Goal: Task Accomplishment & Management: Manage account settings

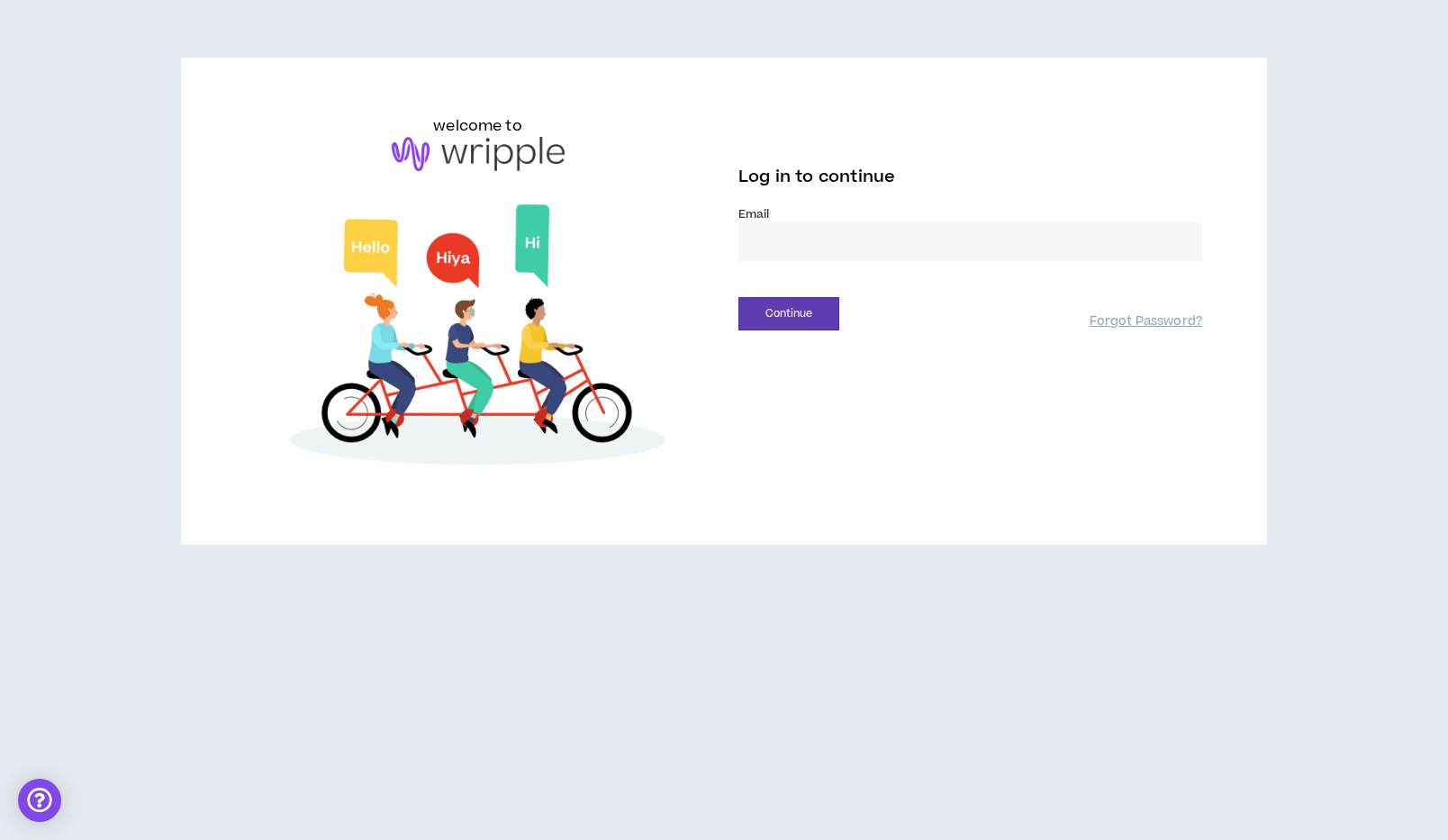
click at [775, 241] on input "email" at bounding box center [971, 242] width 463 height 39
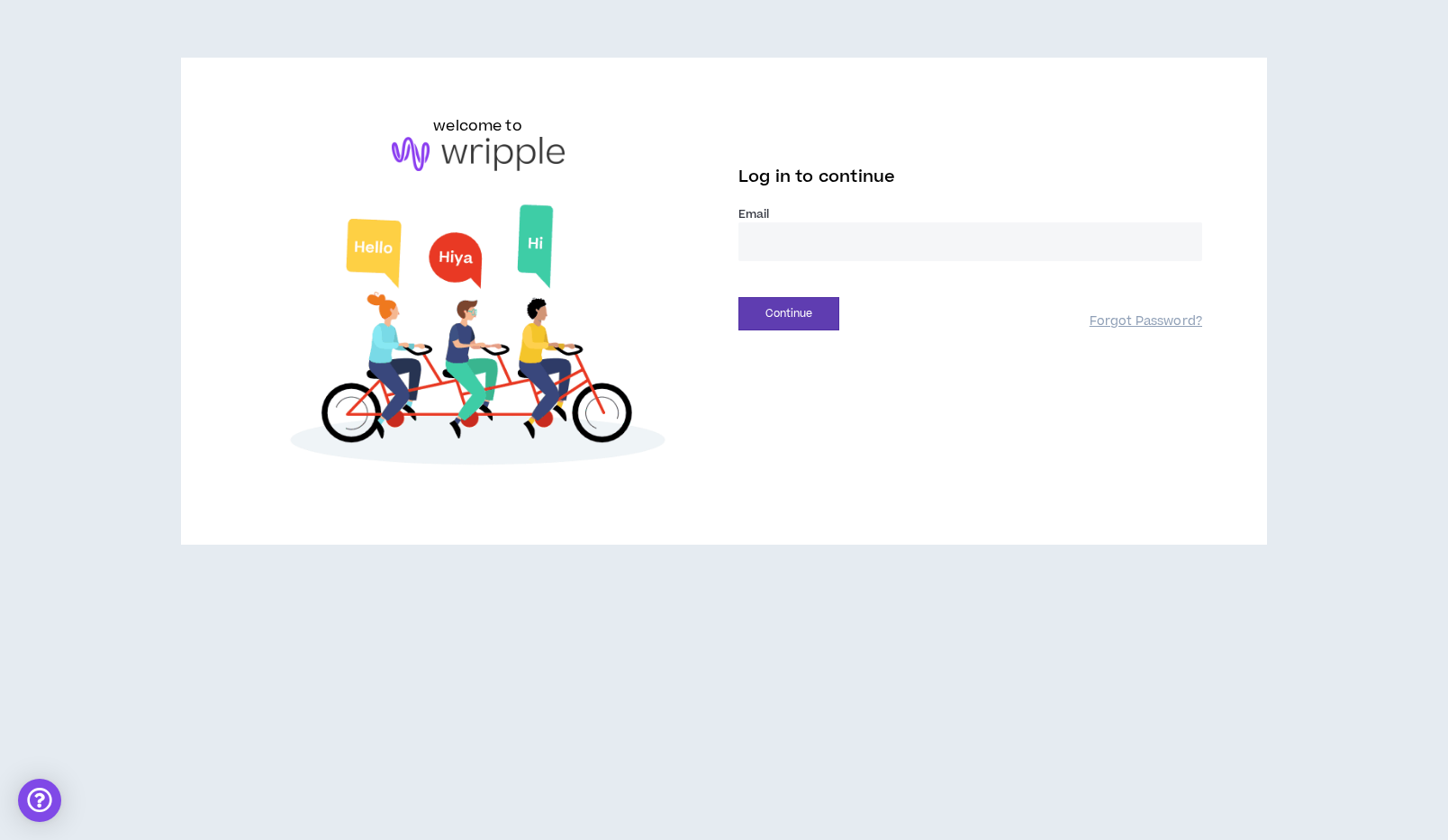
type input "**********"
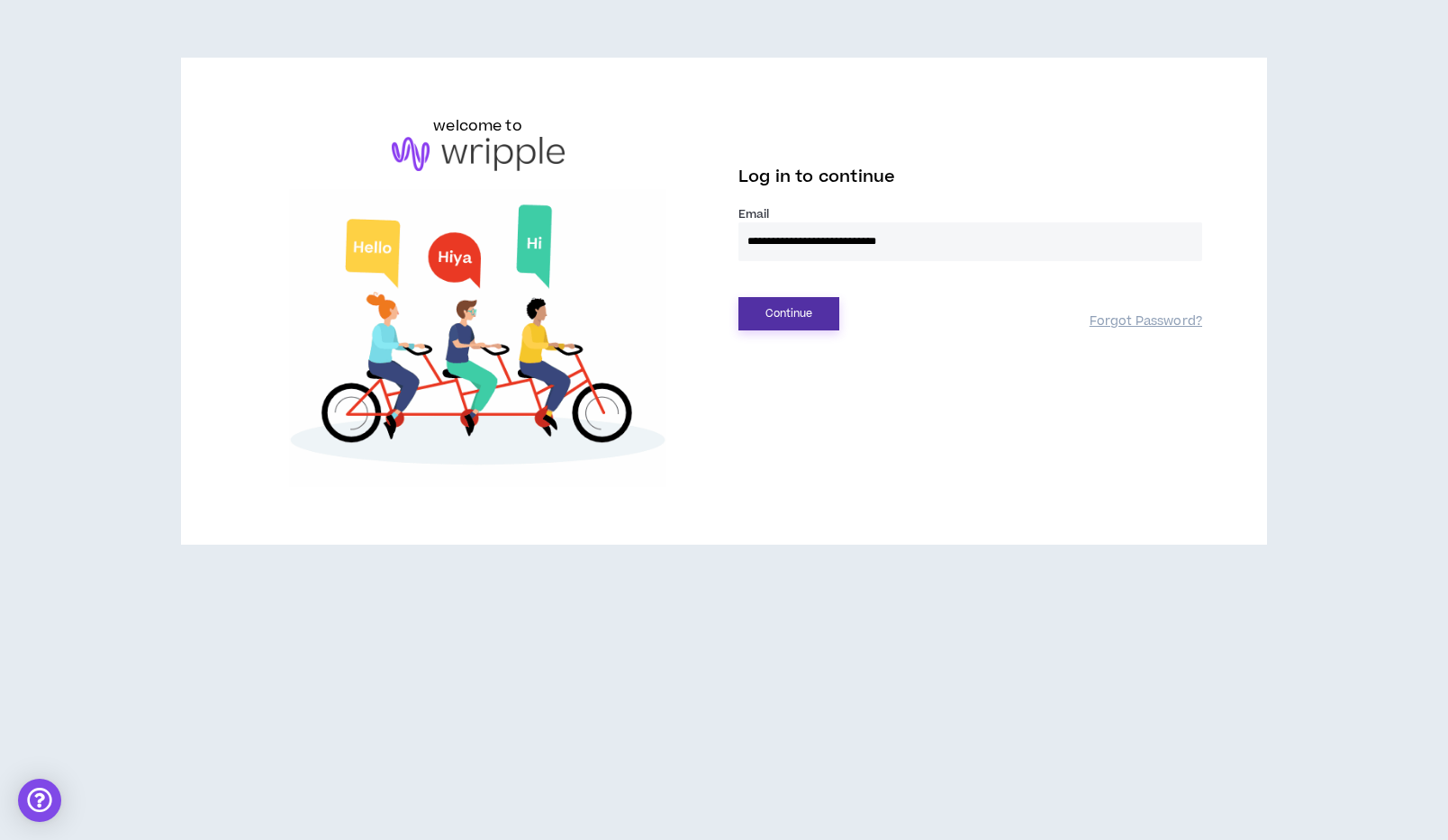
click at [786, 320] on button "Continue" at bounding box center [789, 313] width 101 height 33
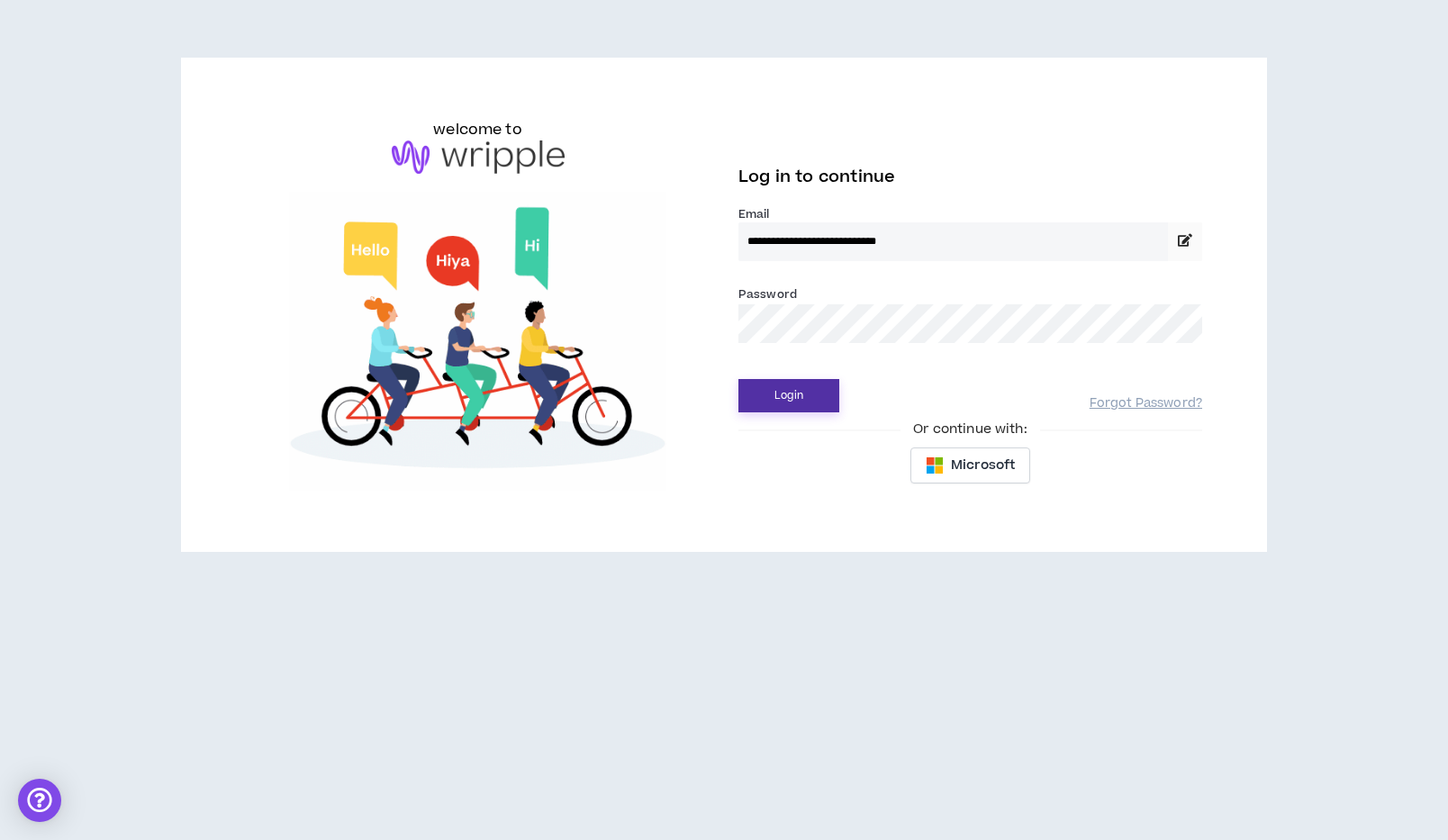
click at [809, 395] on button "Login" at bounding box center [789, 395] width 101 height 33
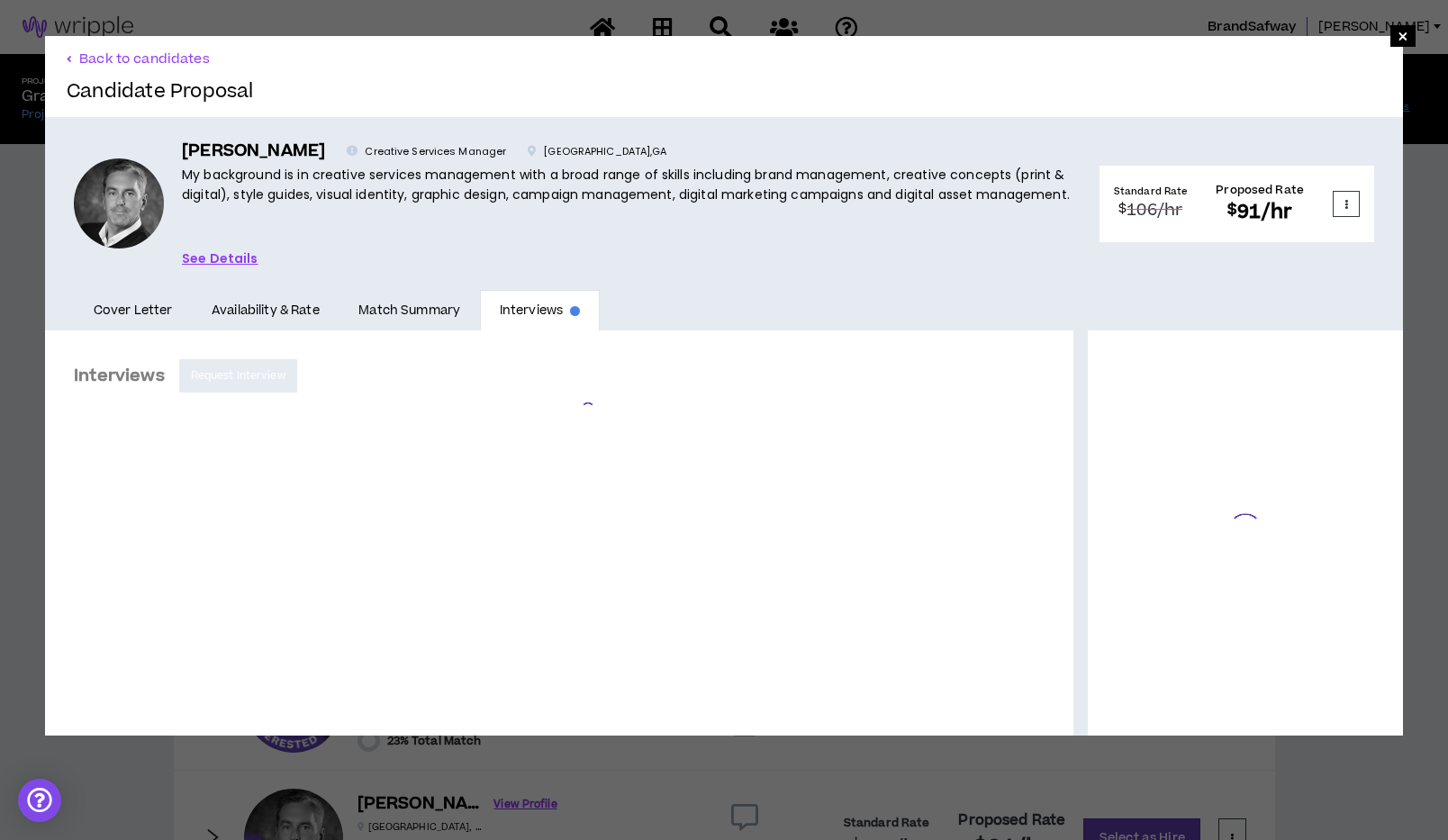
scroll to position [473, 0]
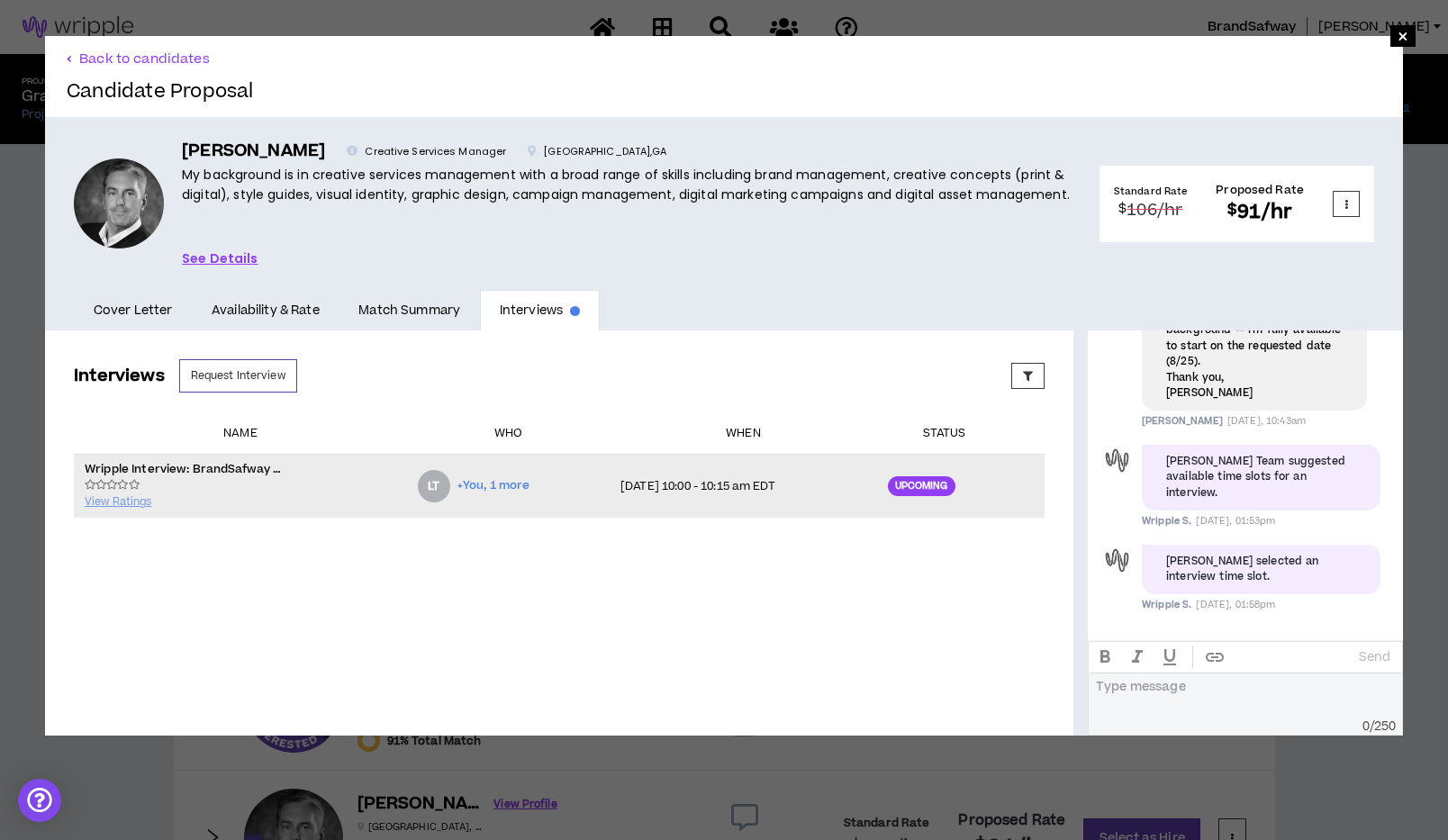
click at [918, 487] on div "Upcoming" at bounding box center [921, 486] width 68 height 20
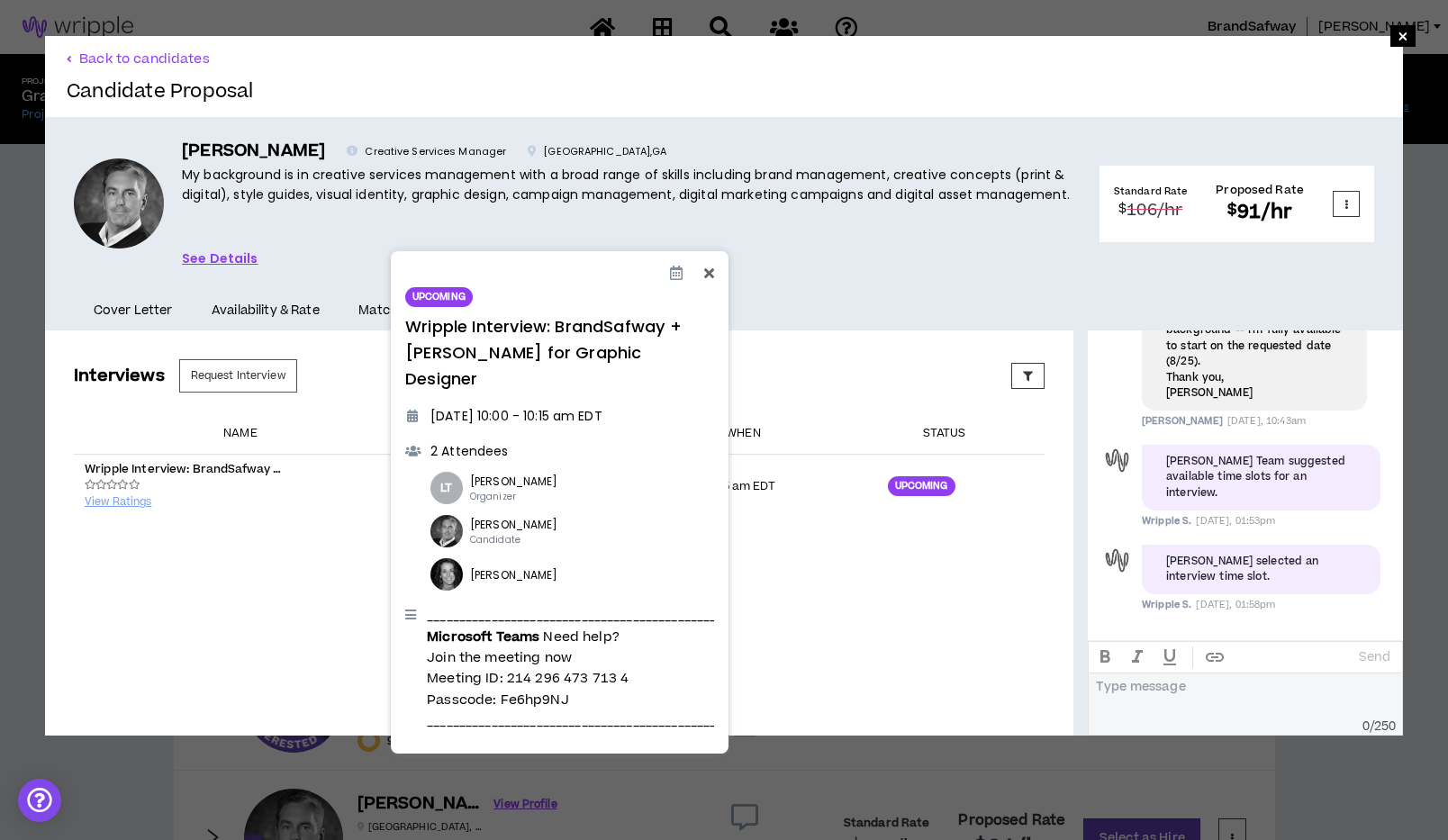
click at [709, 273] on icon at bounding box center [708, 273] width 10 height 14
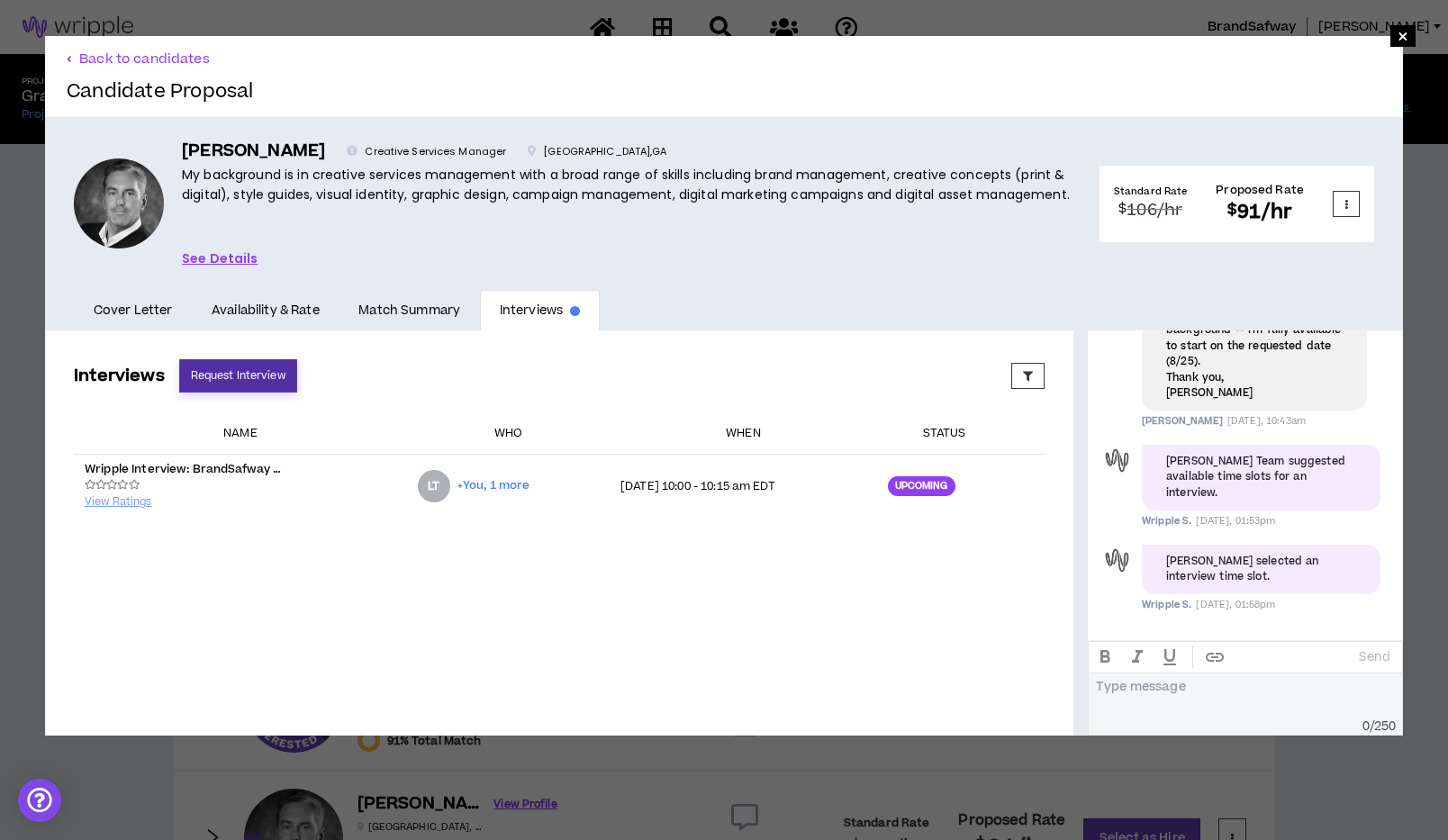
click at [235, 380] on button "Request Interview" at bounding box center [238, 376] width 118 height 33
select select "*******"
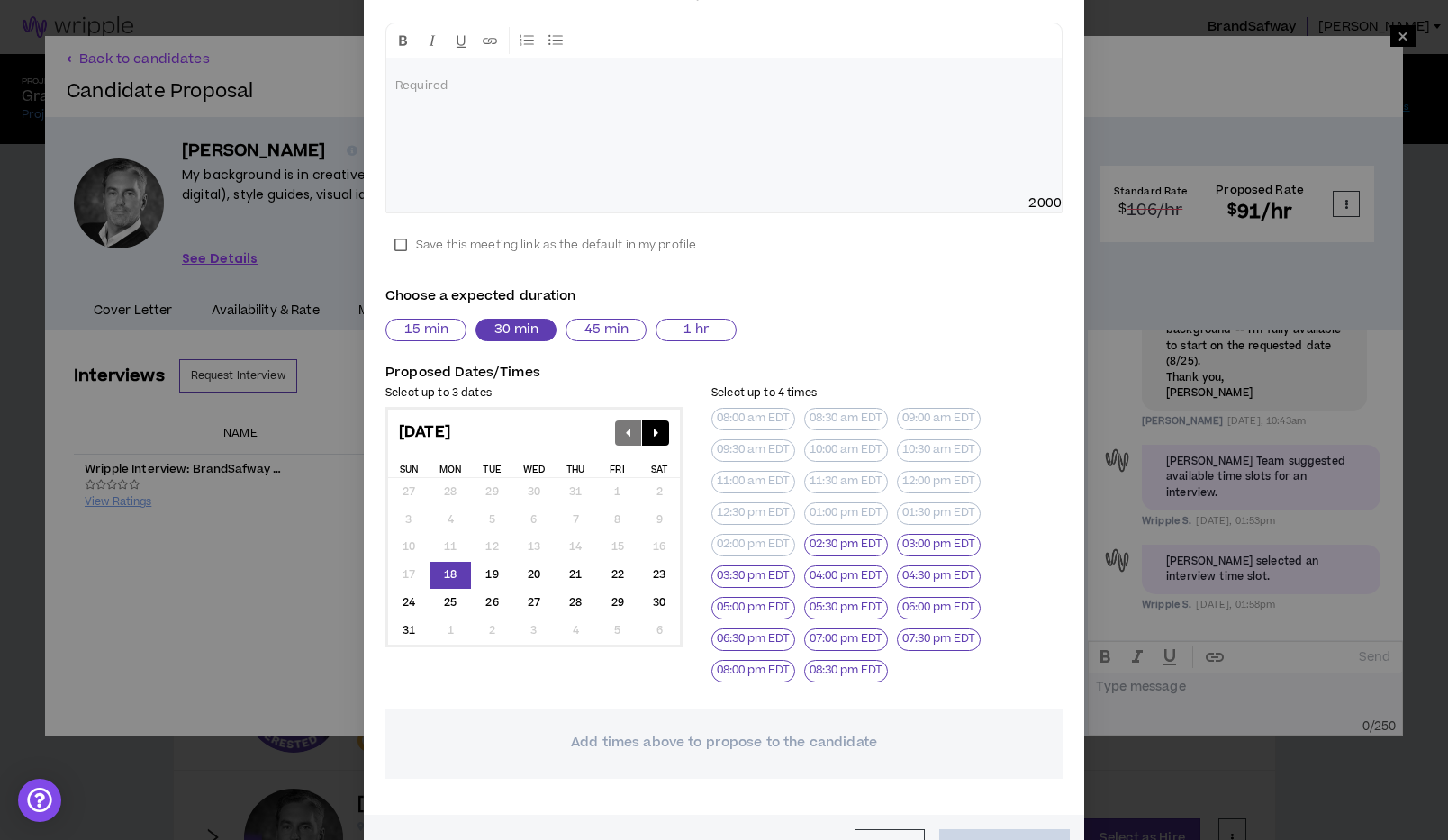
scroll to position [373, 0]
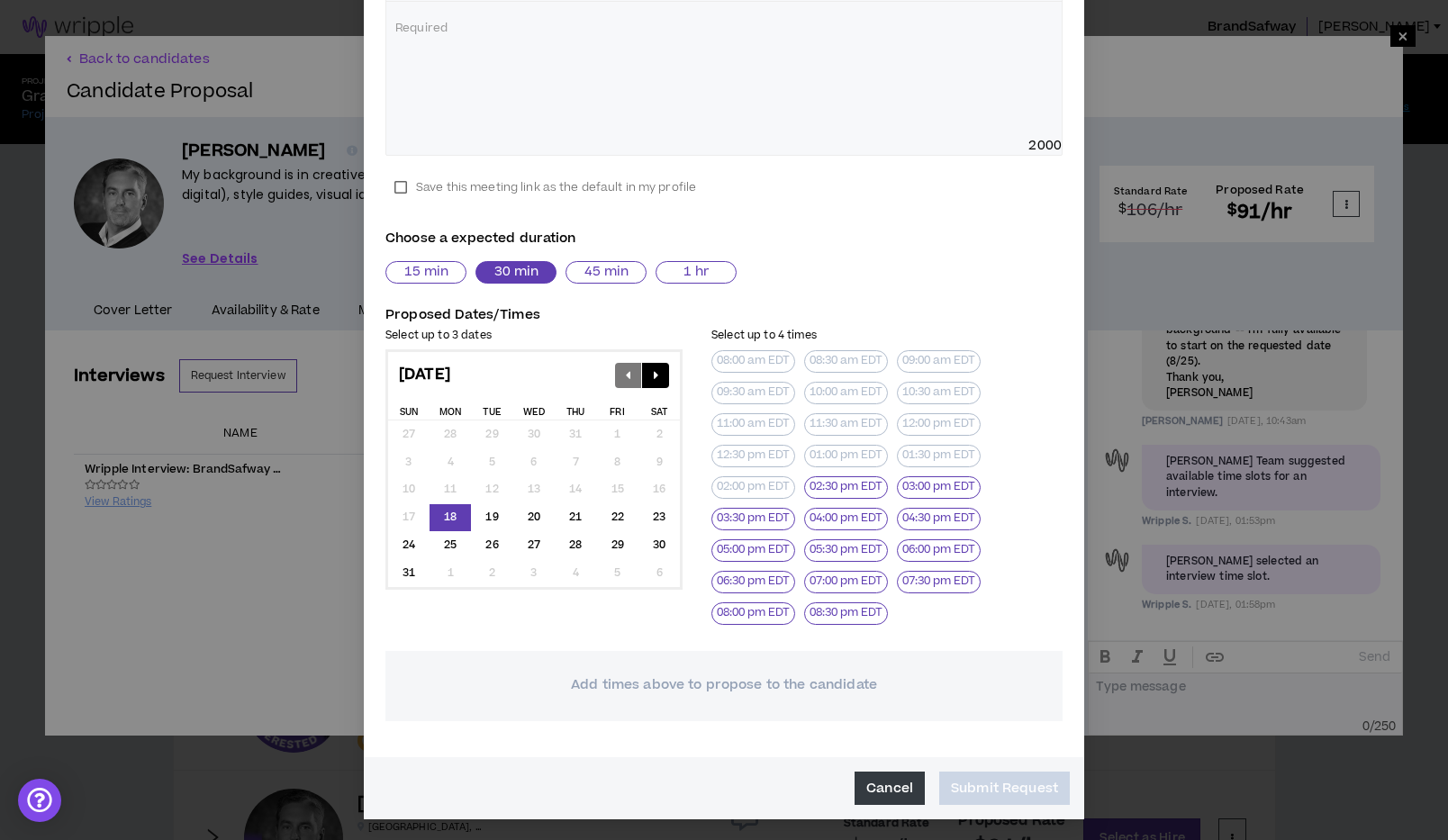
click at [884, 780] on button "Cancel" at bounding box center [890, 788] width 70 height 33
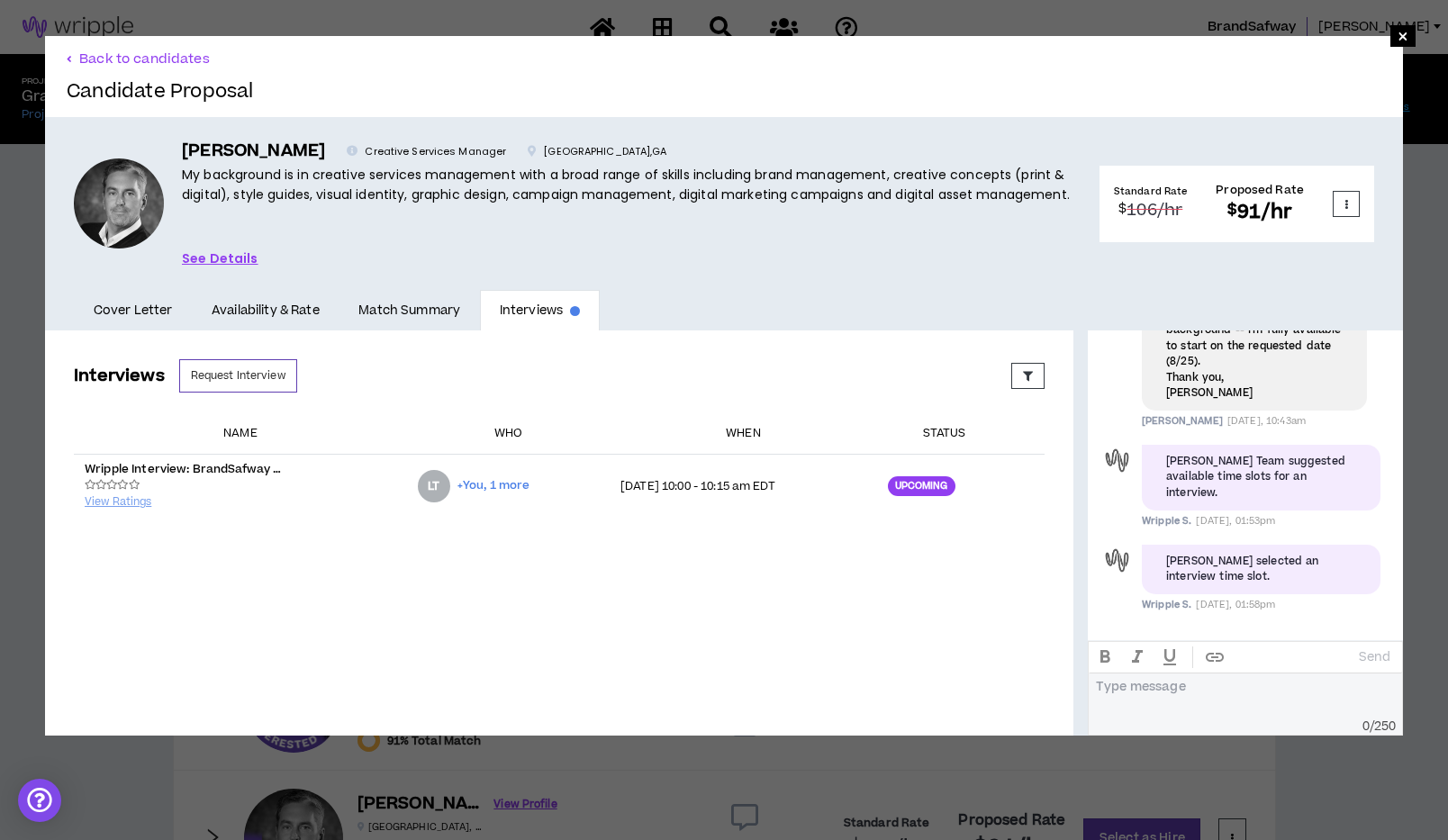
scroll to position [362, 0]
click at [817, 627] on div "Interviews Request Interview Proposed Upcoming Completed Rejected Requested Res…" at bounding box center [558, 510] width 1028 height 360
click at [1404, 34] on span "×" at bounding box center [1403, 35] width 11 height 21
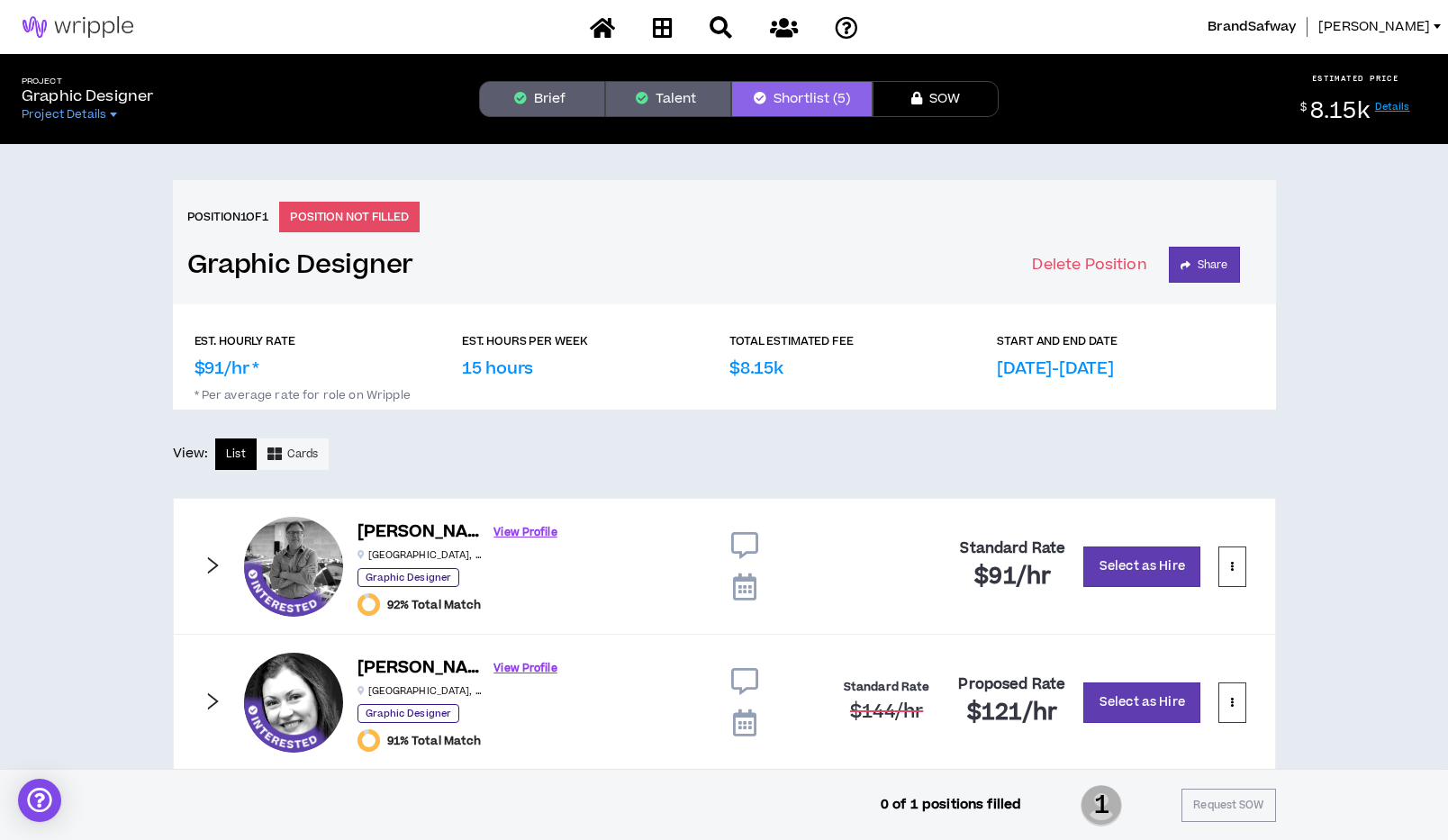
click at [71, 105] on p "Graphic Designer" at bounding box center [87, 96] width 131 height 21
click at [70, 116] on span "Project Details" at bounding box center [63, 113] width 85 height 14
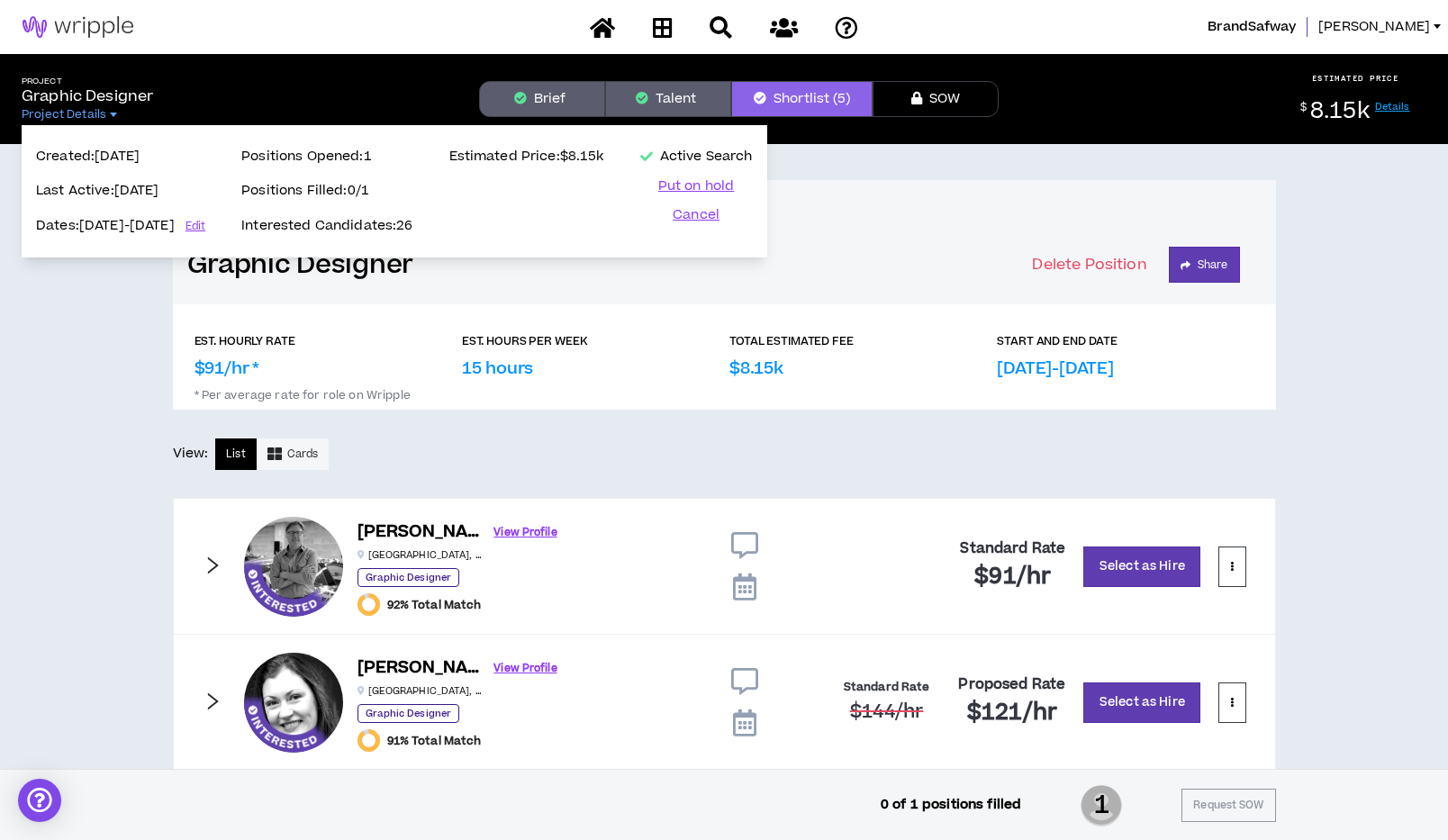
click at [41, 464] on div "Position 1 of 1 POSITION NOT FILLED Graphic Designer Delete Position Share EST.…" at bounding box center [724, 679] width 1448 height 1070
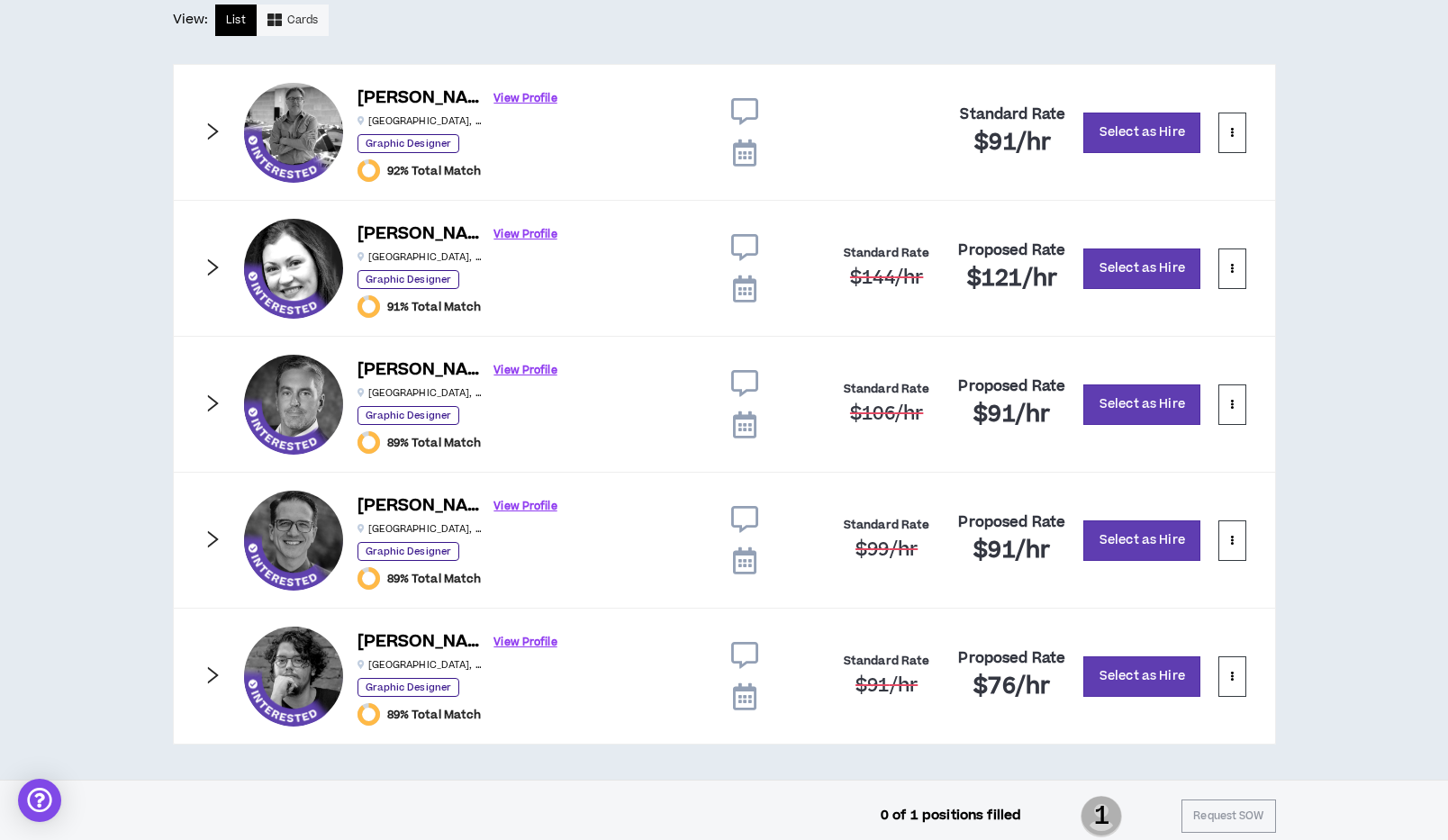
scroll to position [446, 0]
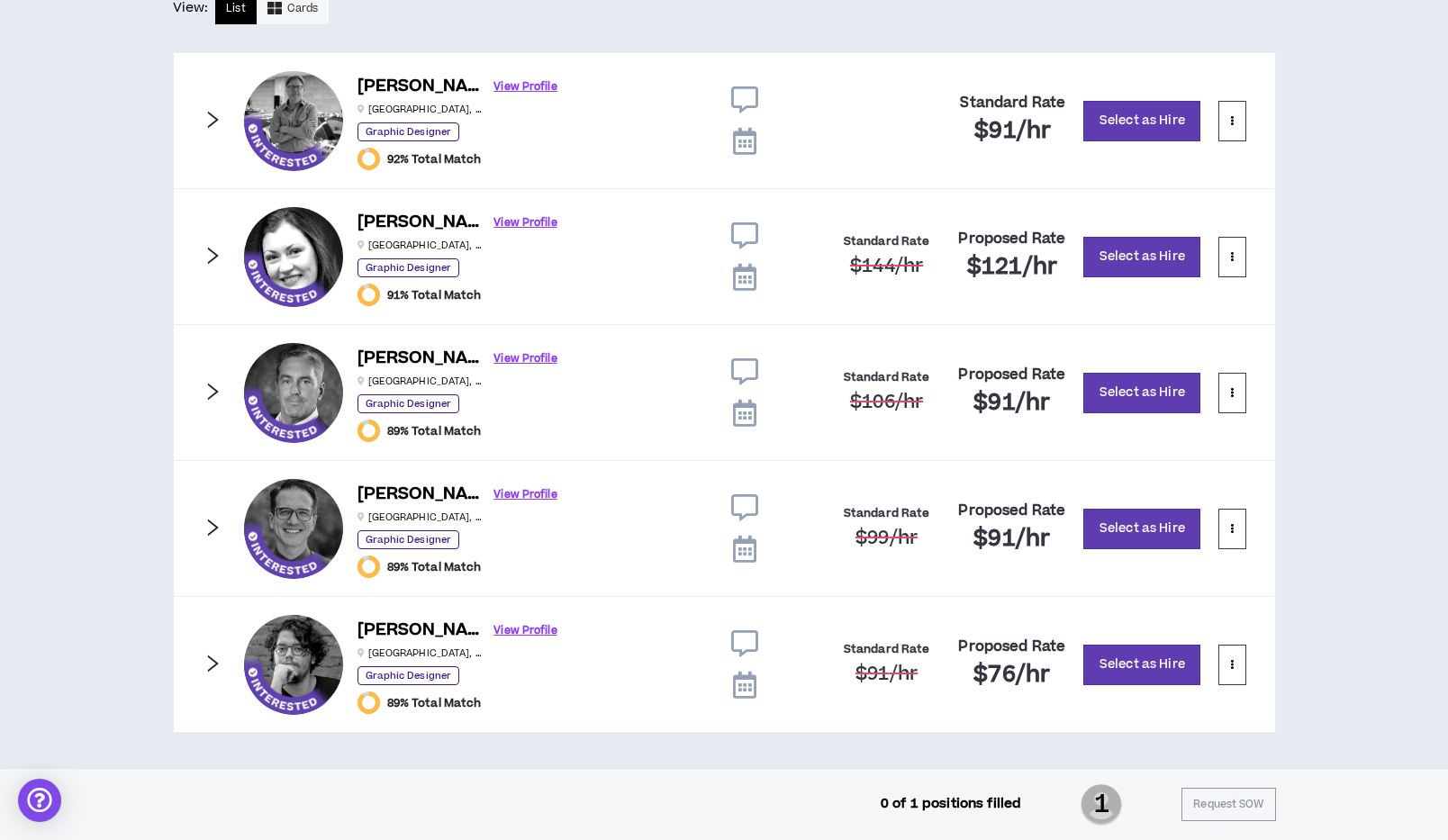
click at [748, 687] on icon at bounding box center [744, 685] width 23 height 27
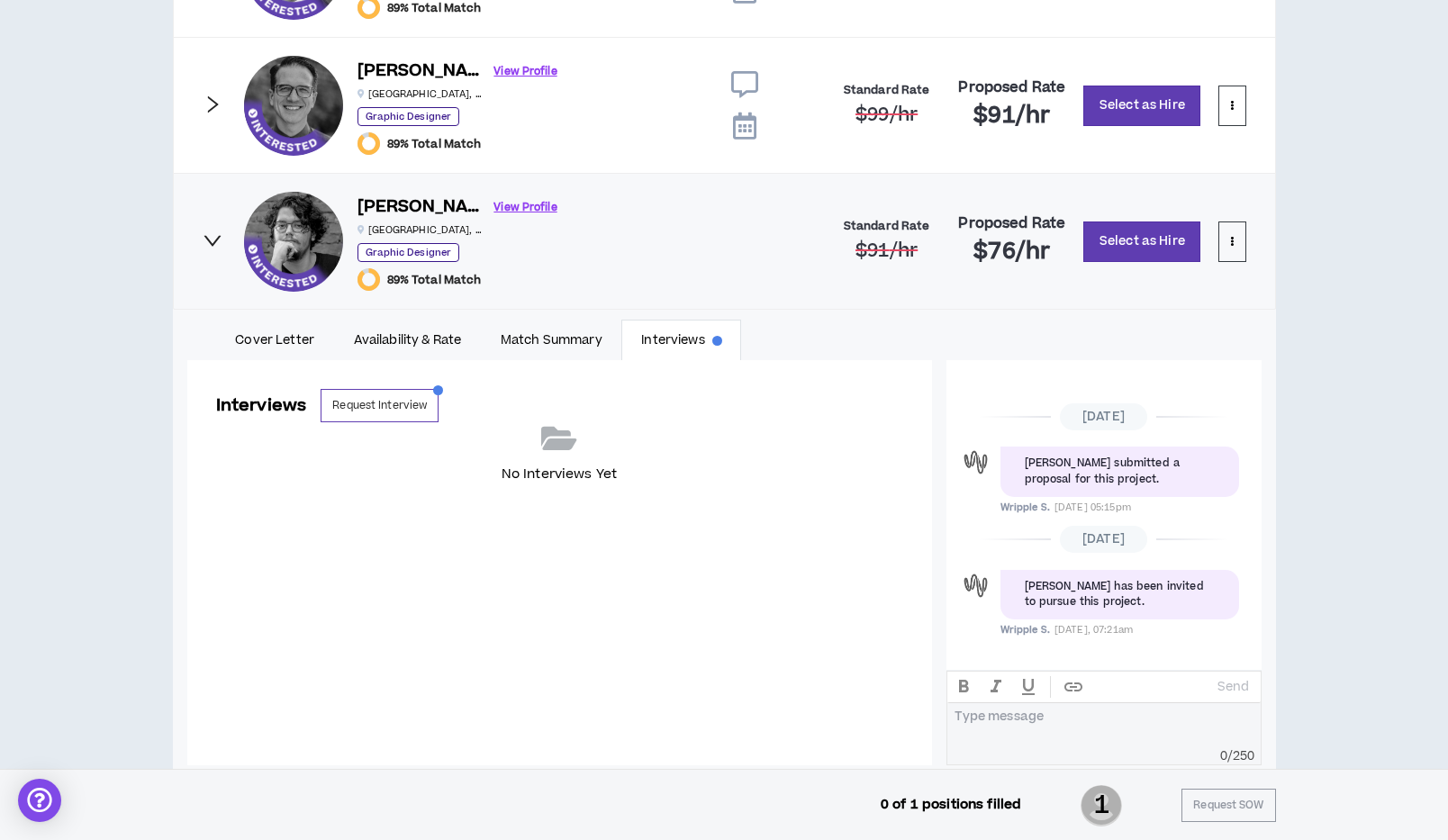
scroll to position [854, 0]
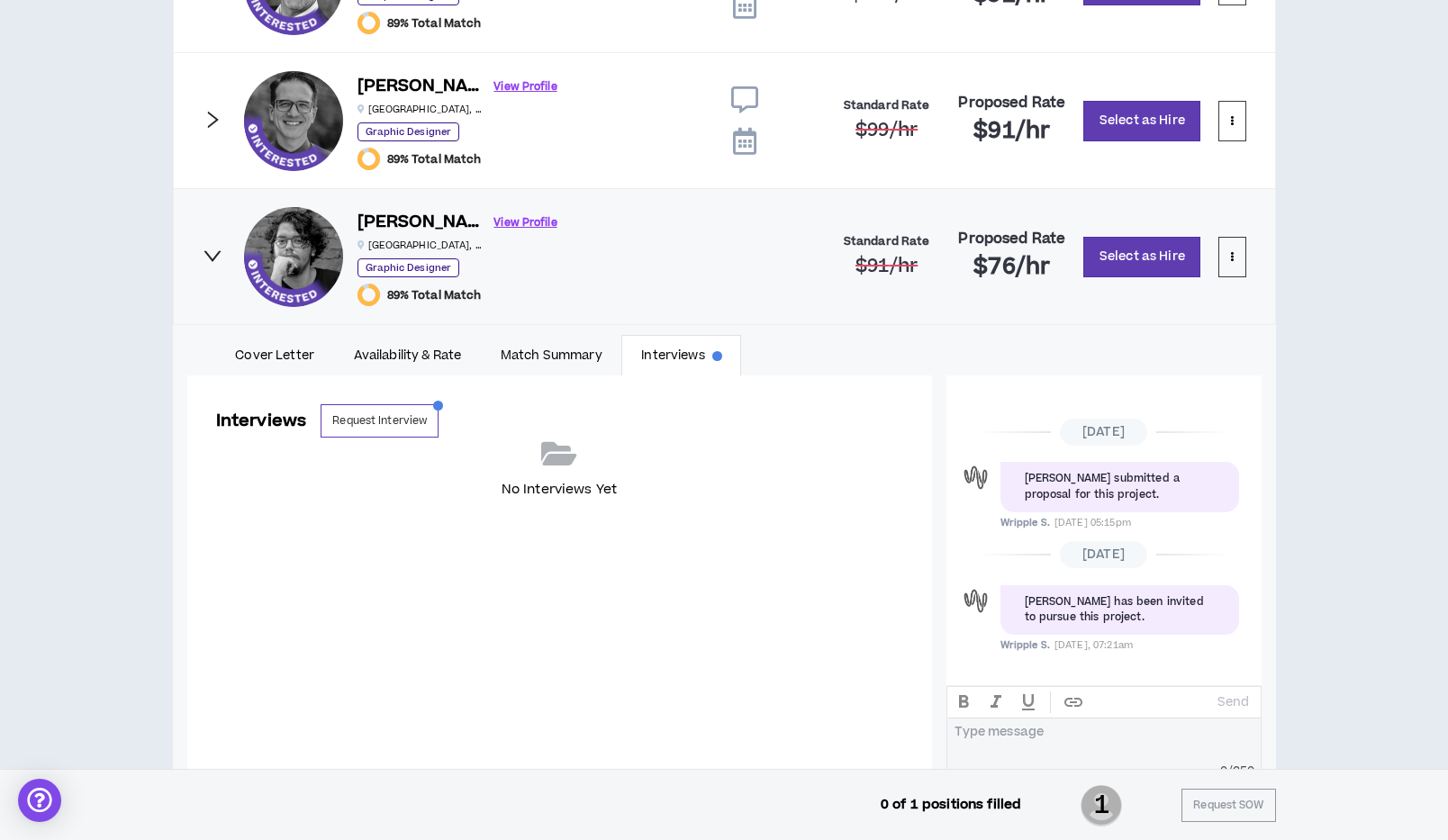
click at [683, 355] on link "Interviews" at bounding box center [681, 355] width 120 height 42
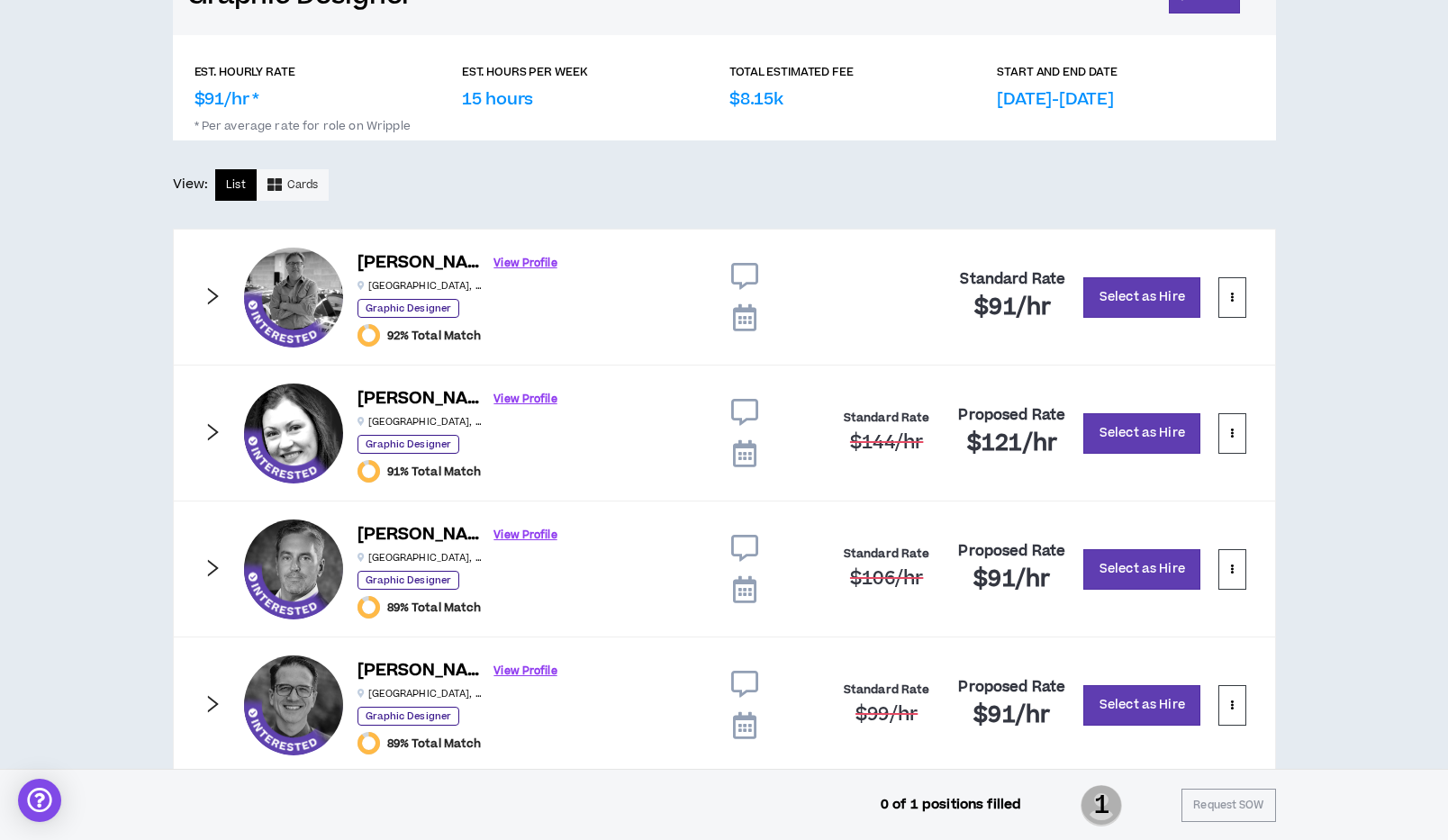
scroll to position [0, 0]
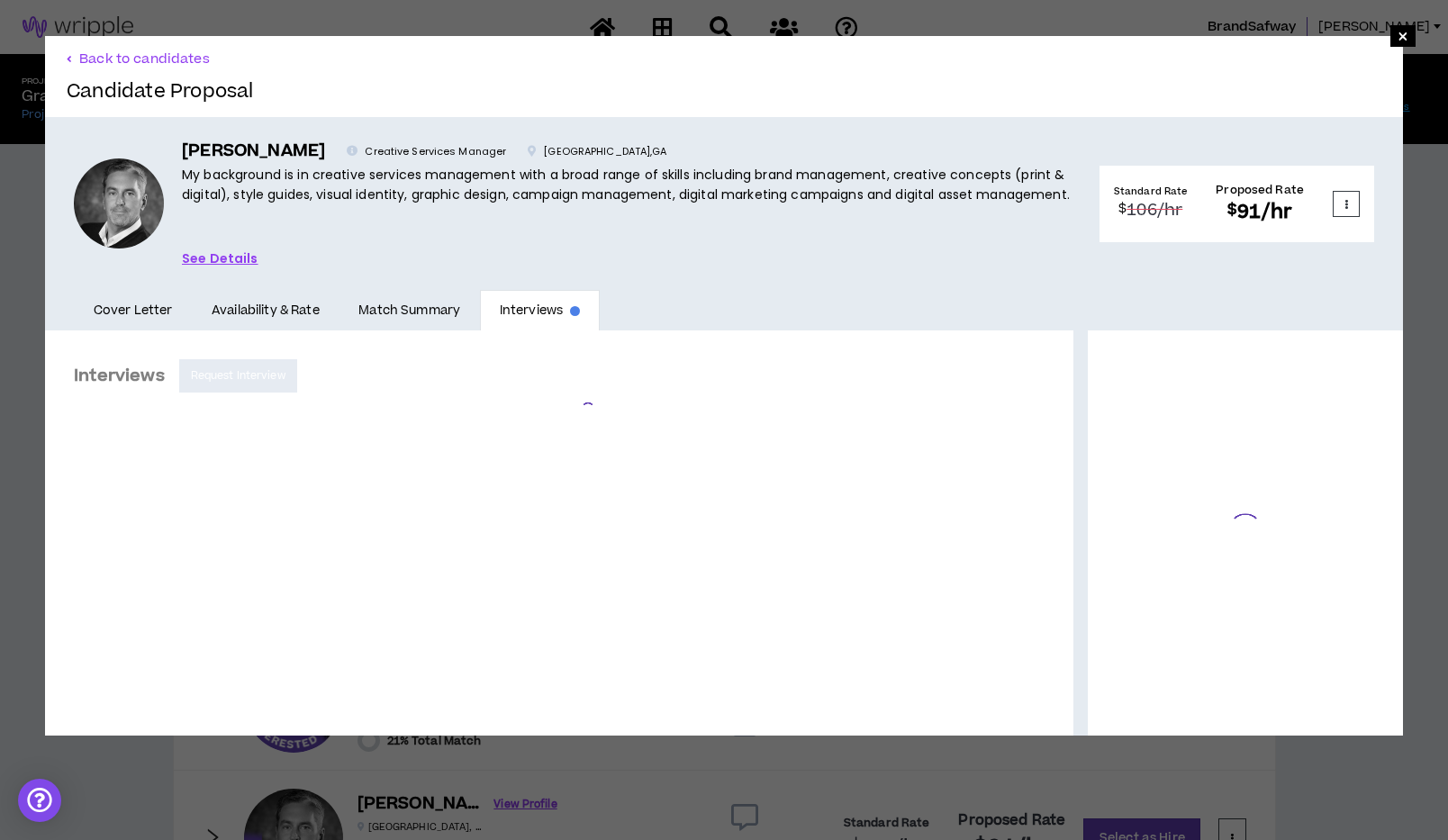
scroll to position [473, 0]
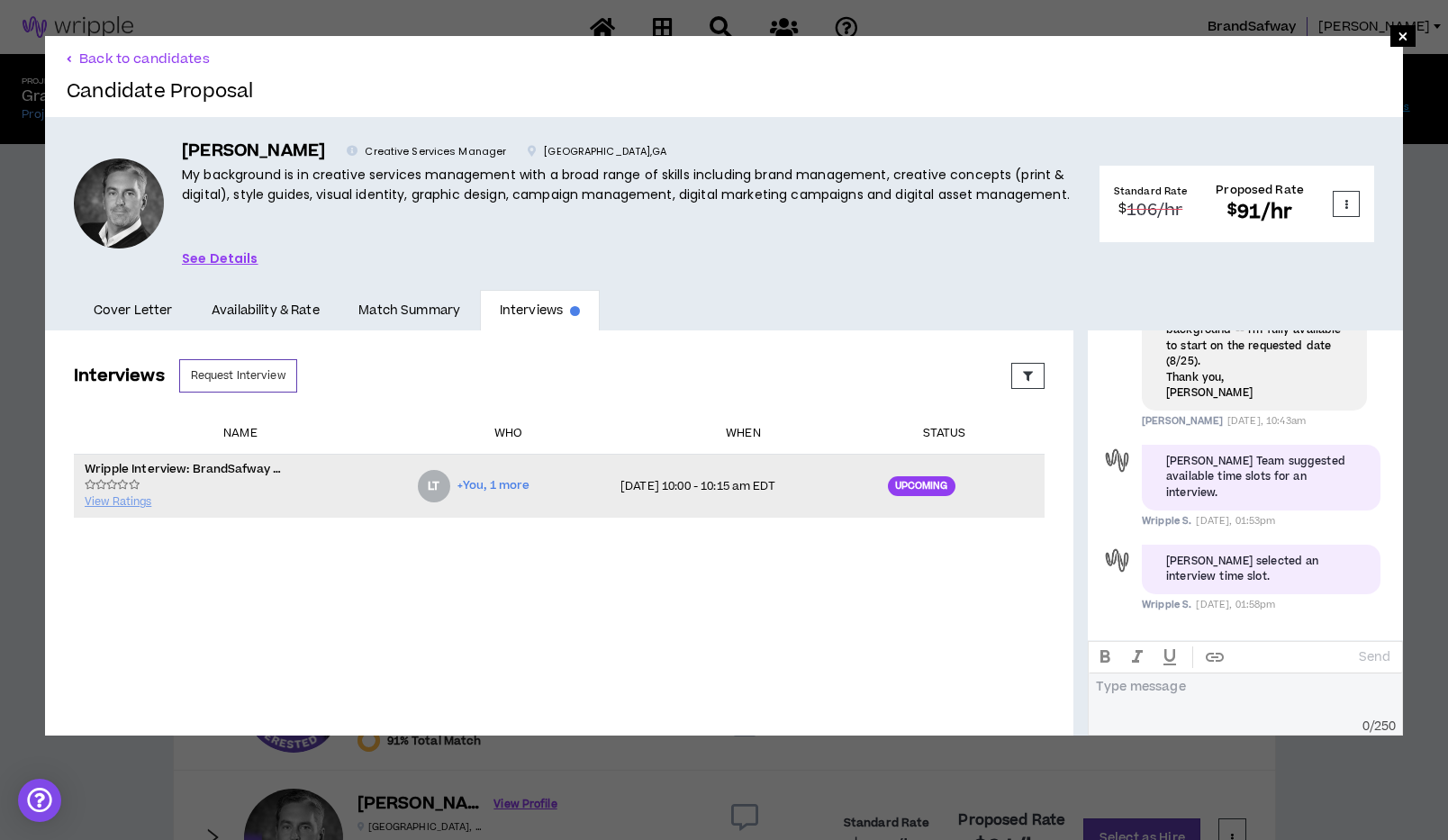
click at [496, 487] on span "+You, 1 more" at bounding box center [493, 486] width 72 height 17
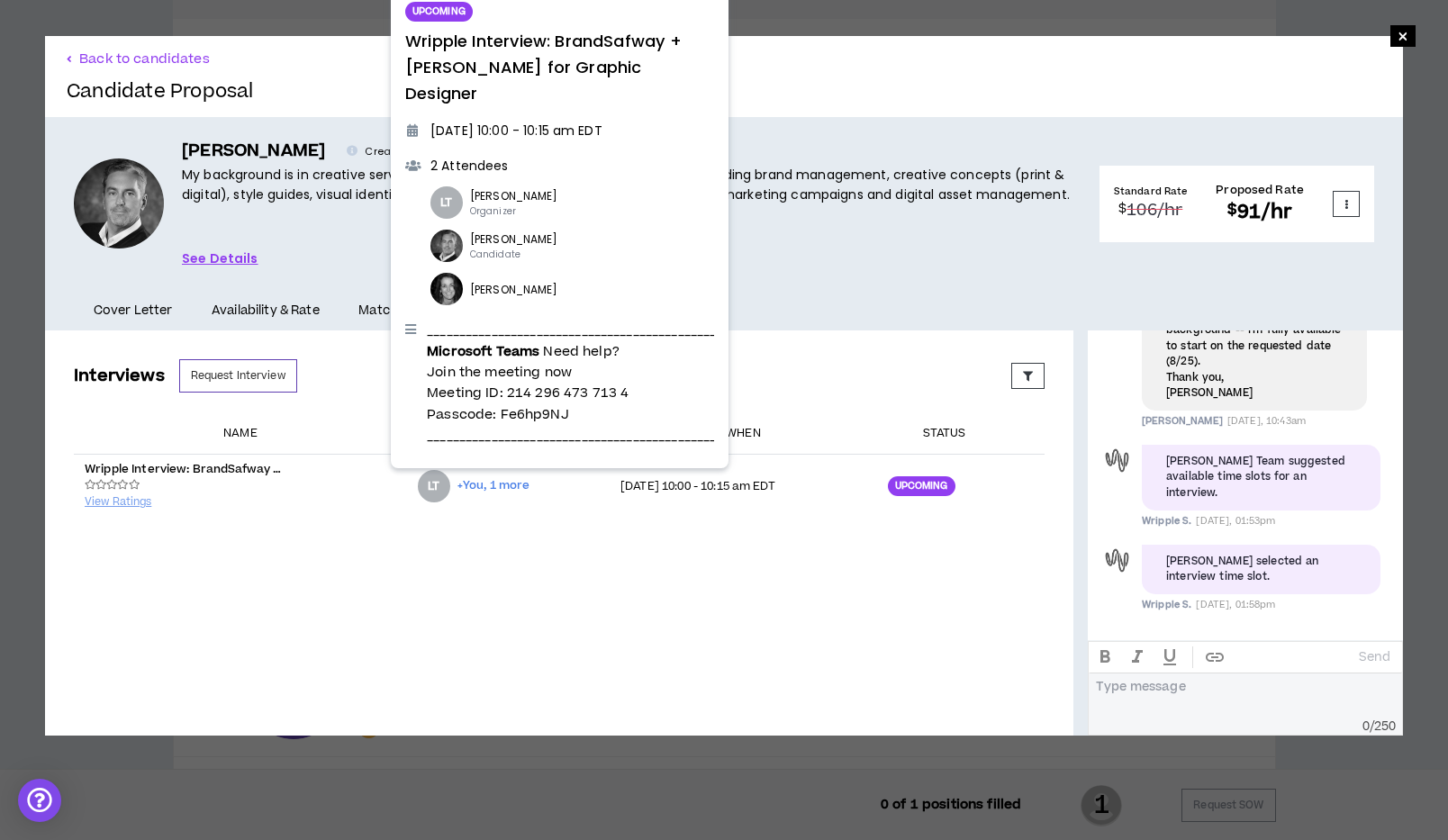
scroll to position [0, 0]
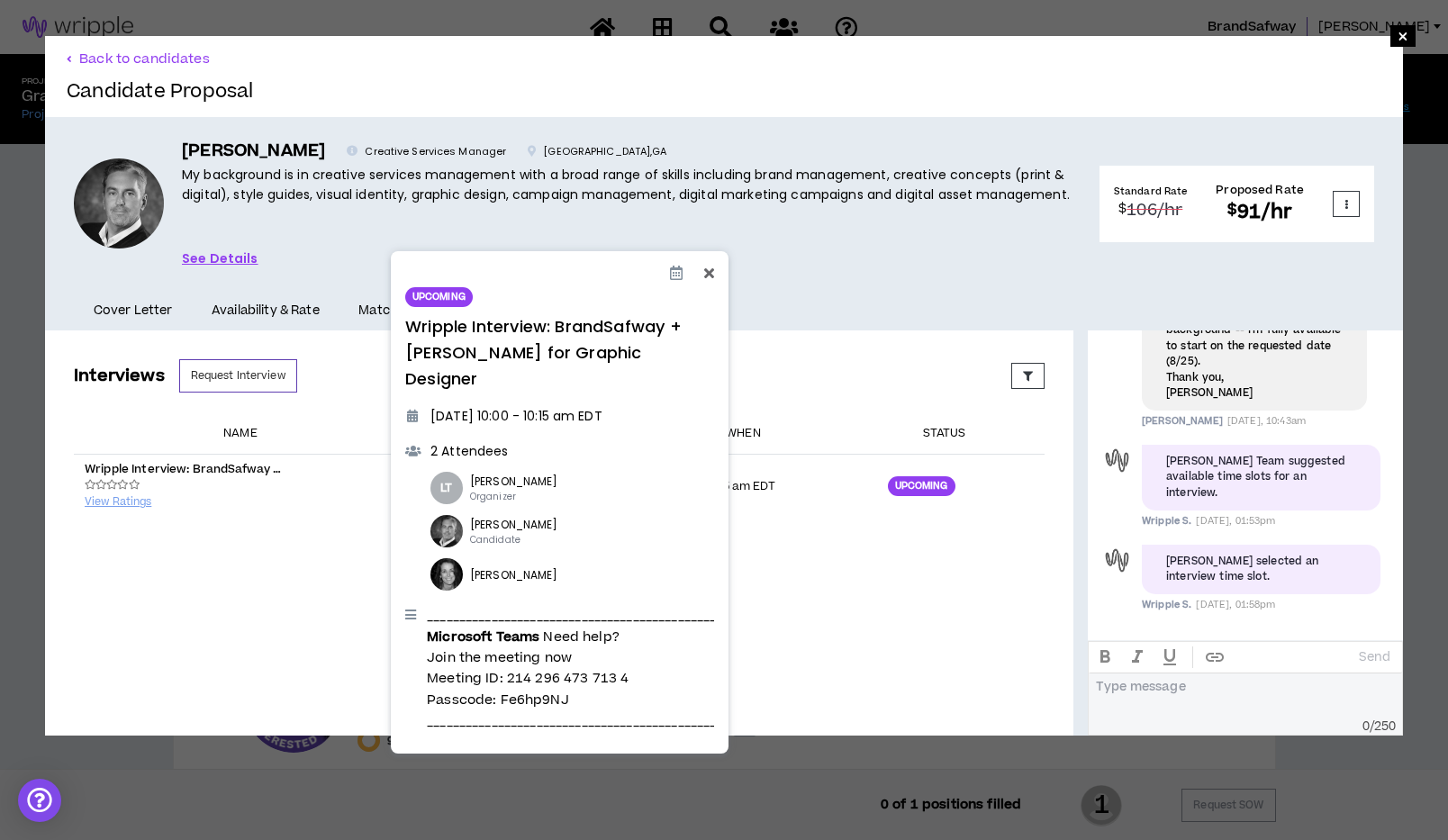
click at [708, 269] on icon at bounding box center [708, 273] width 10 height 14
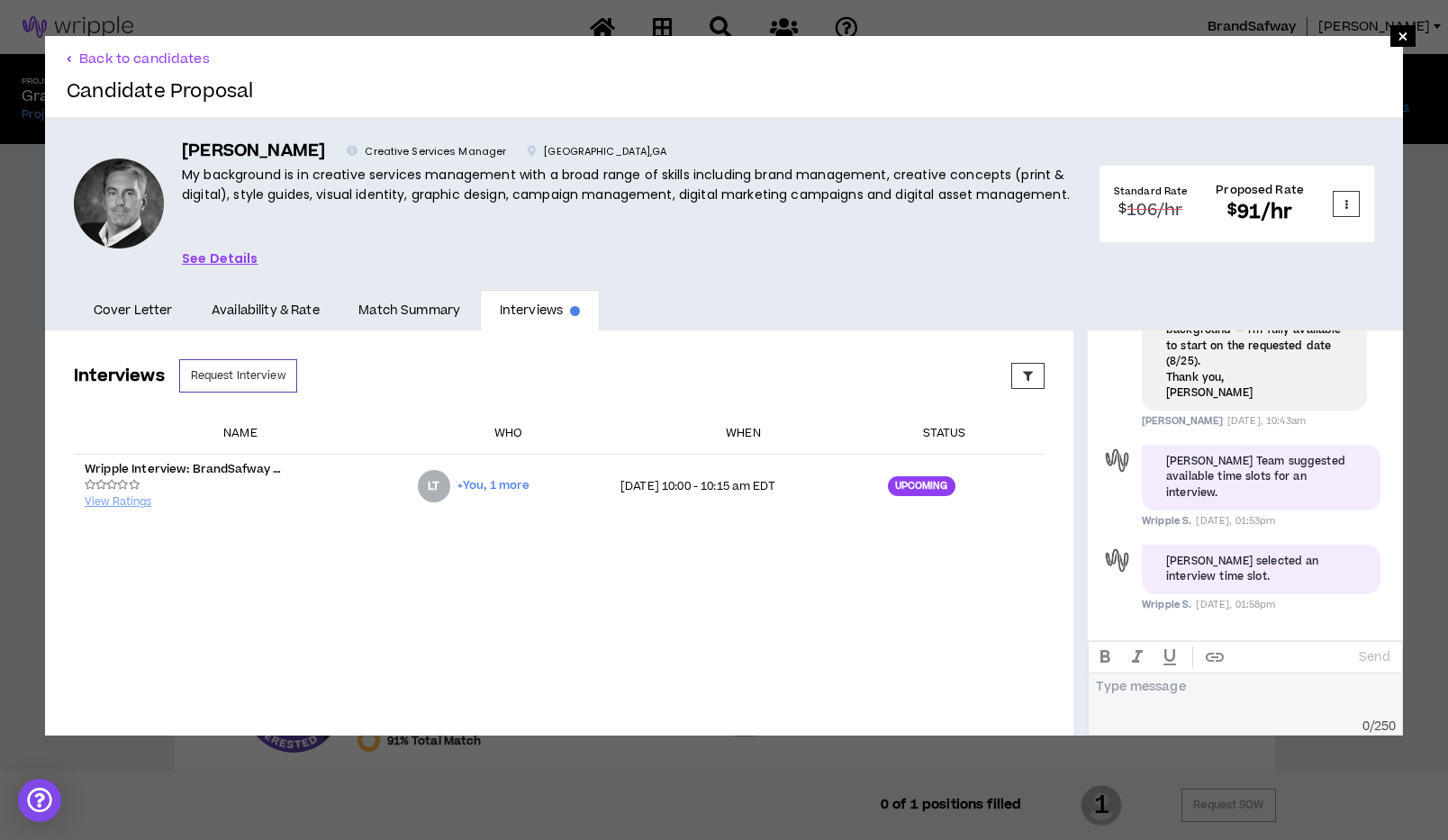
click at [426, 309] on link "Match Summary" at bounding box center [409, 311] width 141 height 42
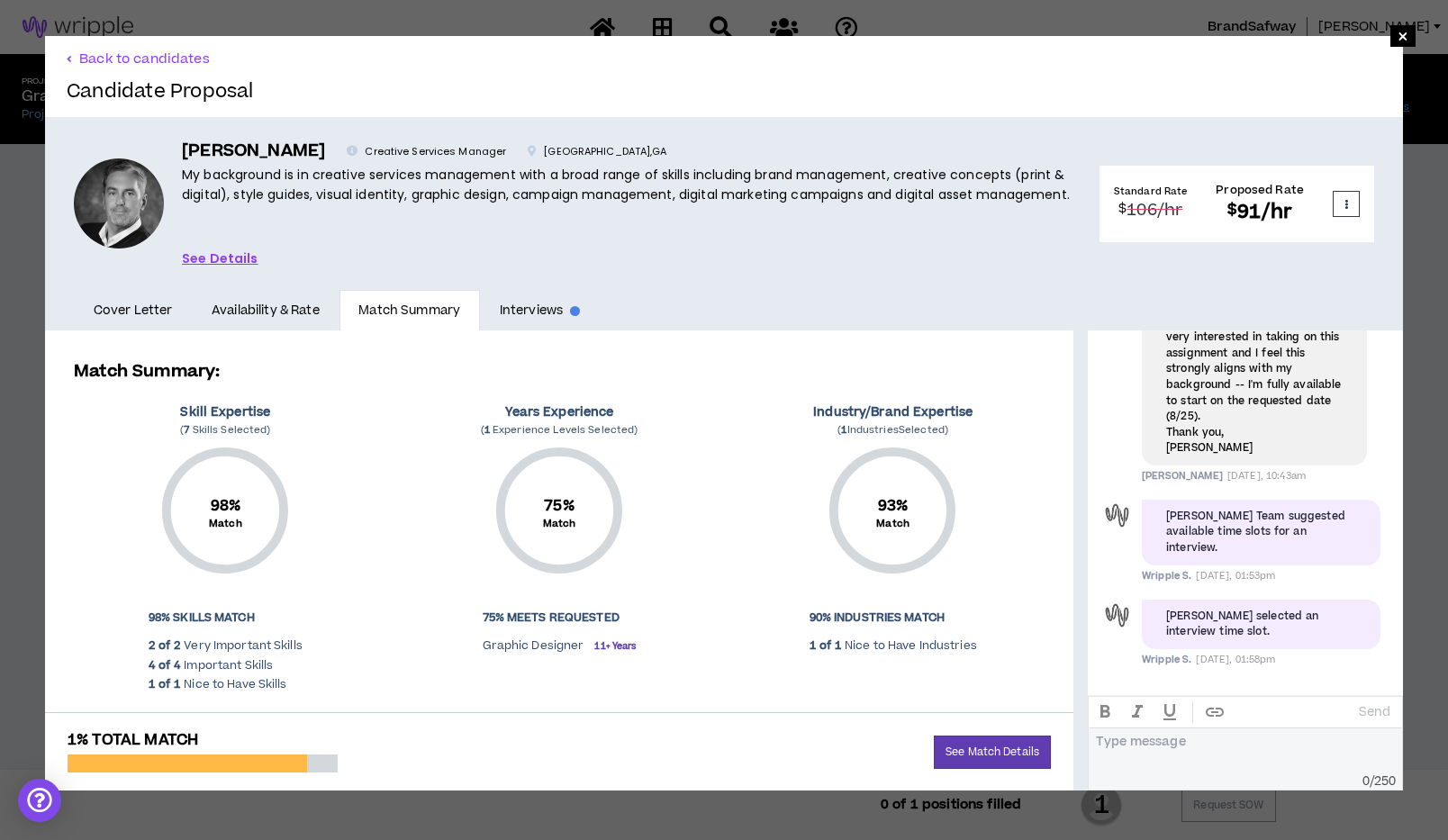
scroll to position [419, 0]
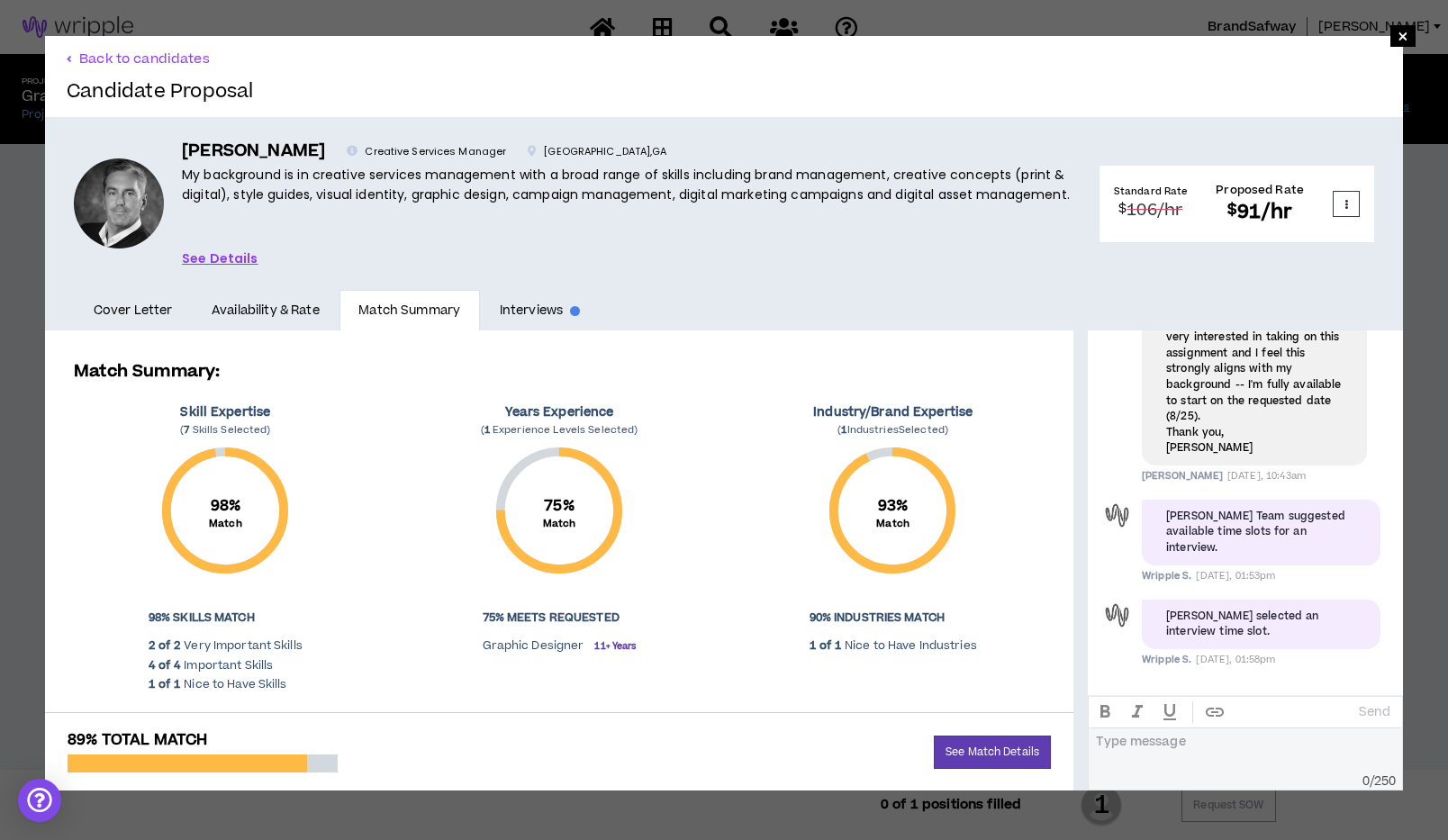
click at [537, 310] on link "Interviews" at bounding box center [540, 311] width 120 height 42
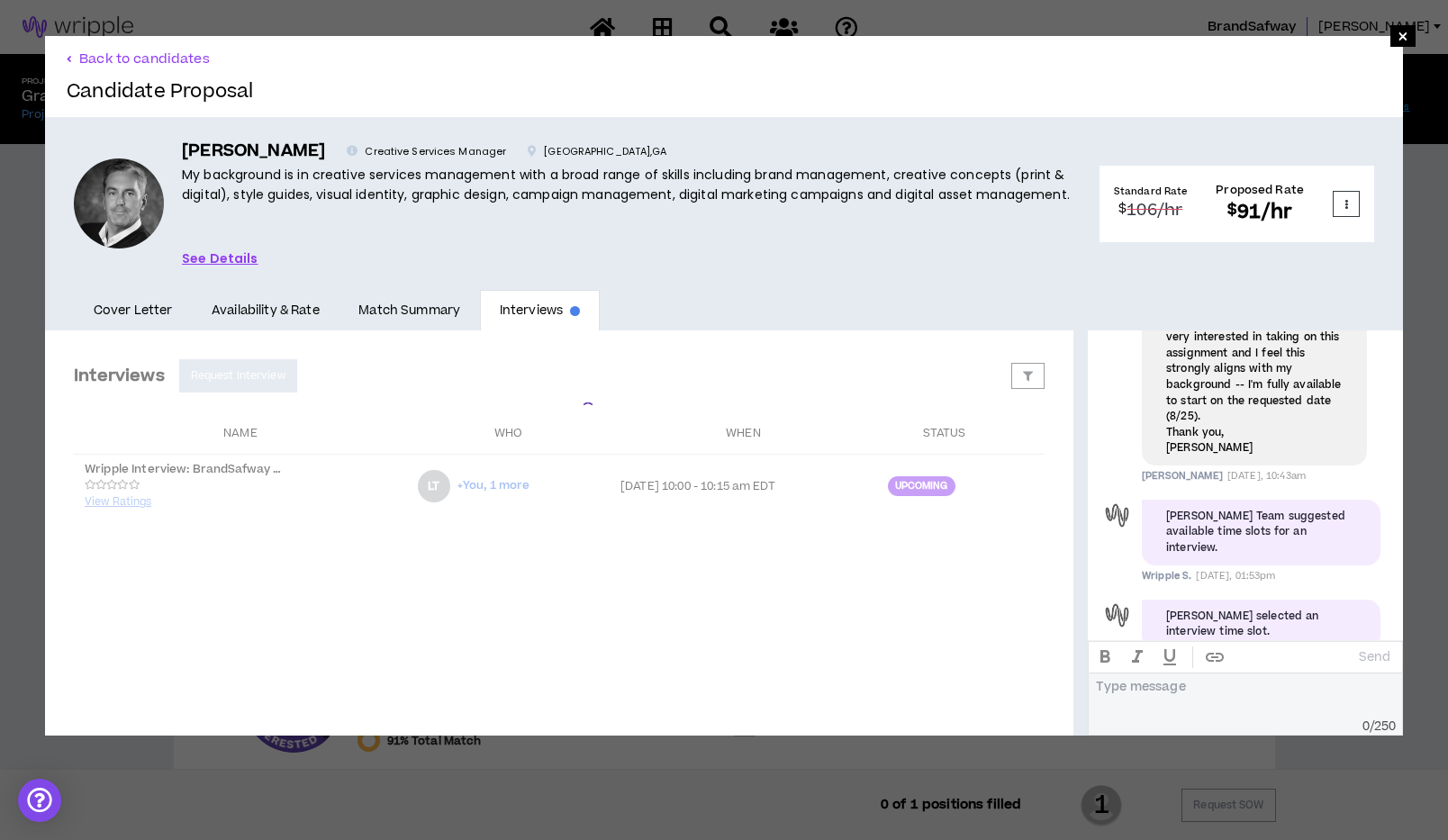
scroll to position [473, 0]
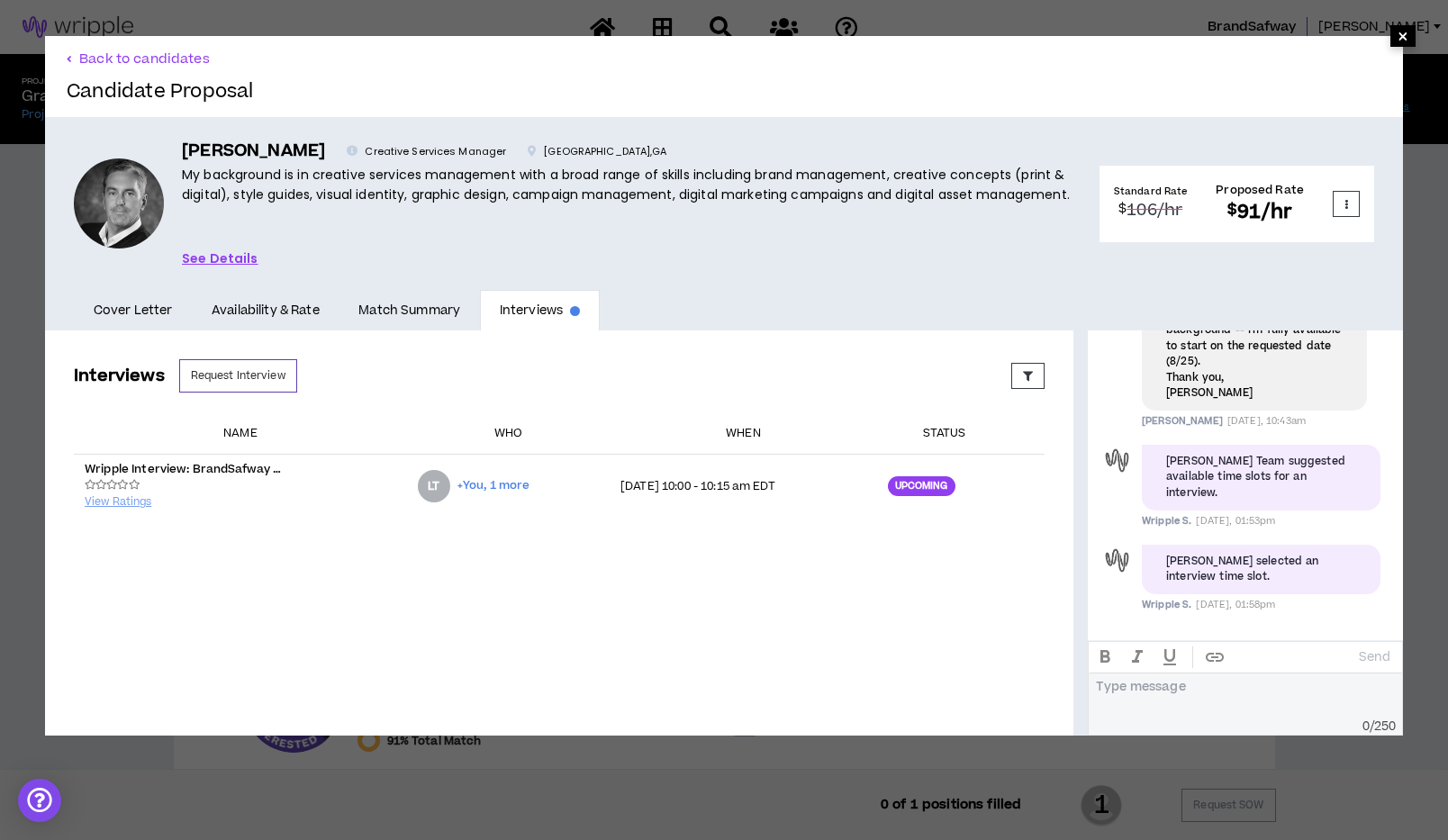
click at [1398, 41] on span "×" at bounding box center [1403, 35] width 11 height 21
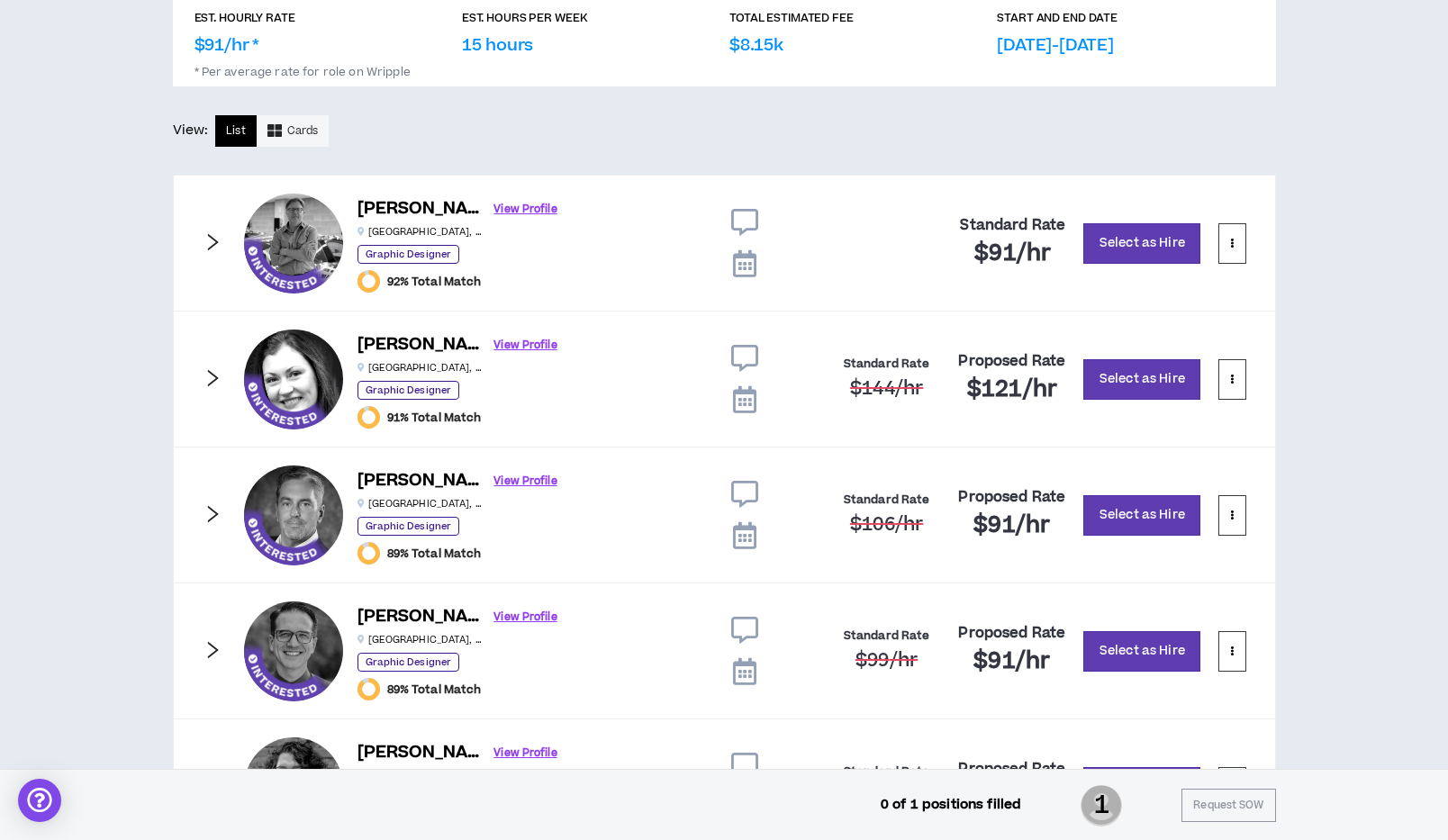
scroll to position [323, 0]
click at [207, 522] on icon "right" at bounding box center [212, 514] width 20 height 20
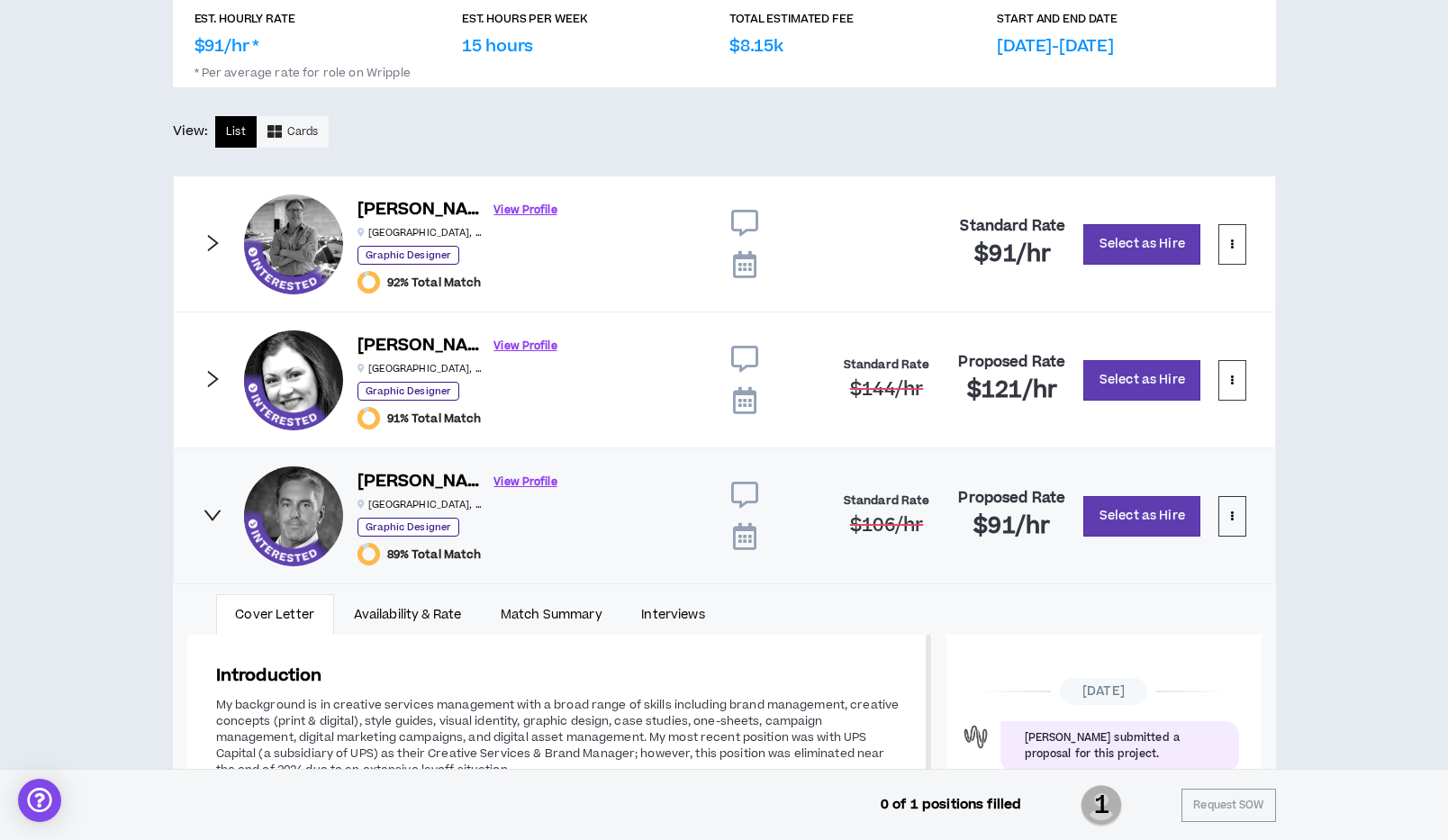
scroll to position [473, 0]
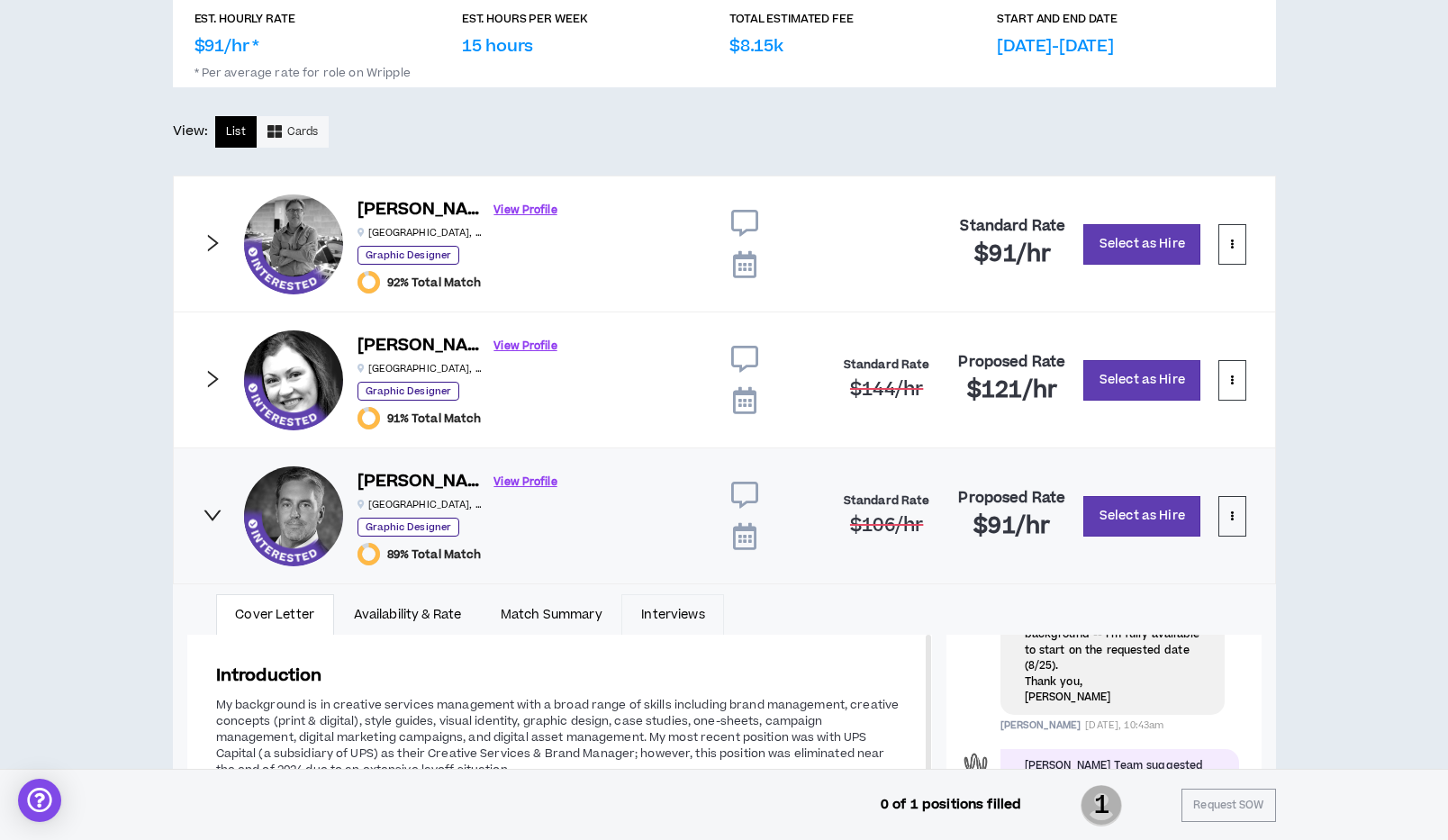
click at [688, 615] on link "Interviews" at bounding box center [673, 615] width 102 height 42
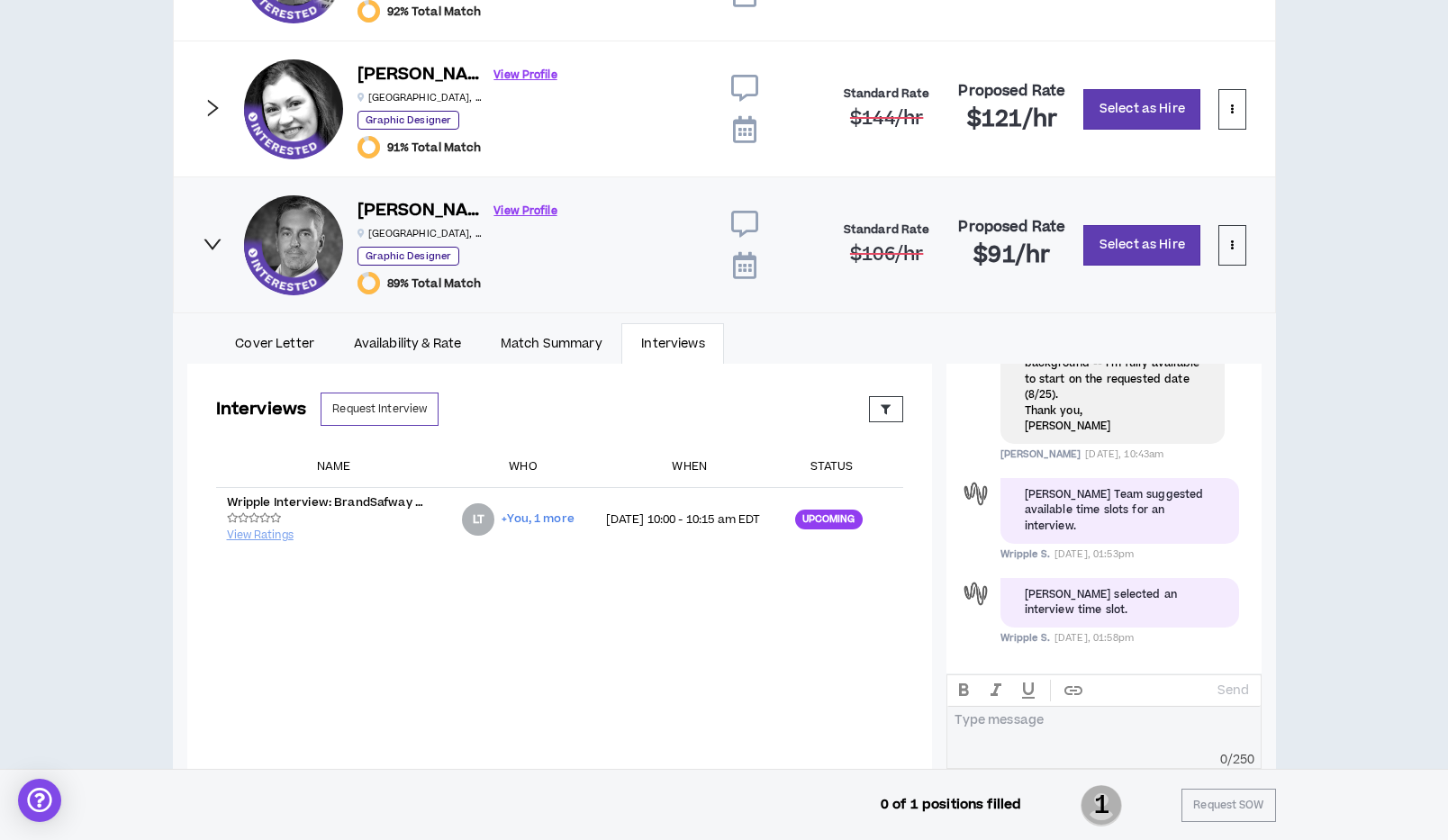
scroll to position [591, 0]
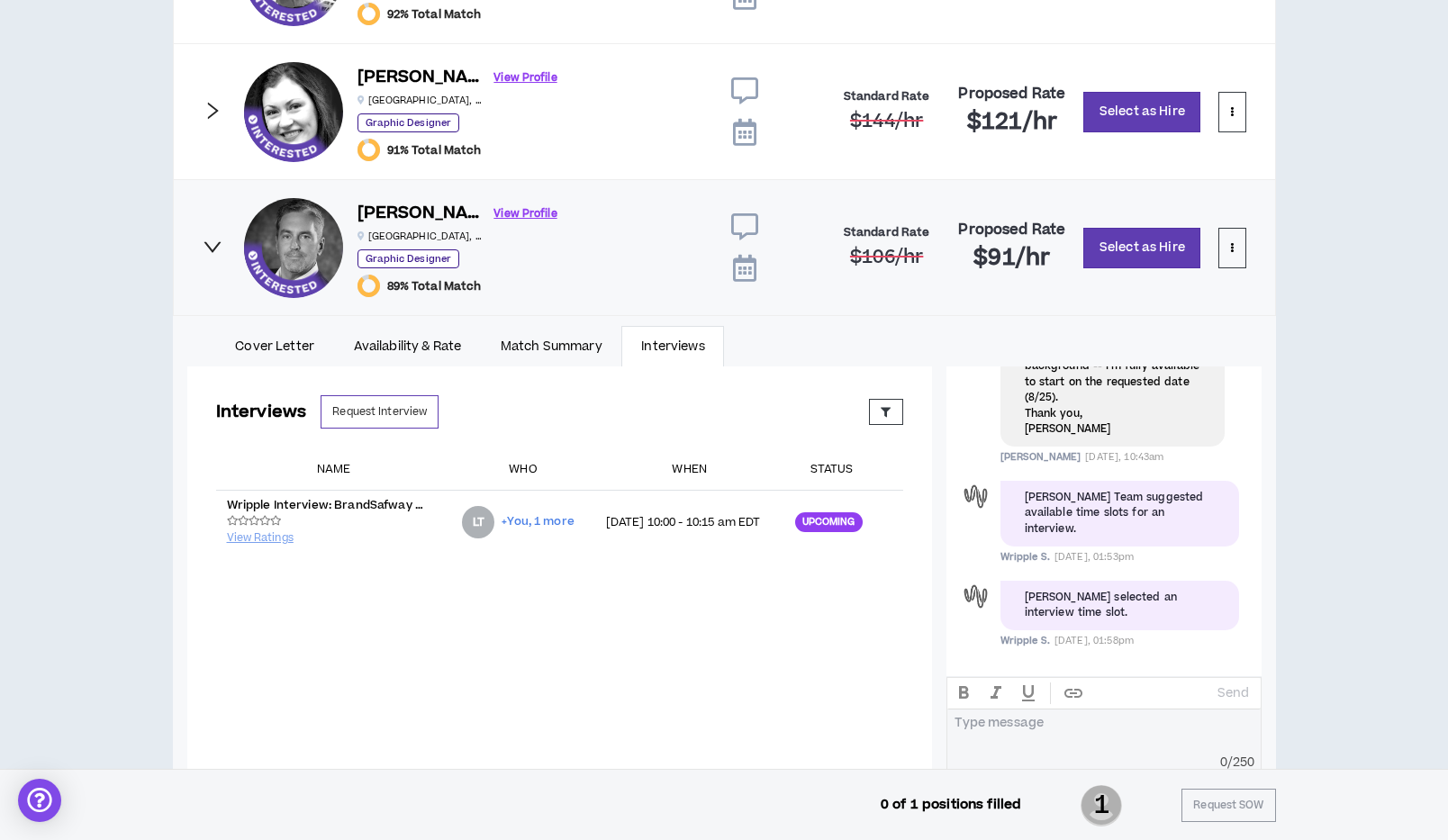
click at [210, 241] on icon "right" at bounding box center [212, 247] width 20 height 20
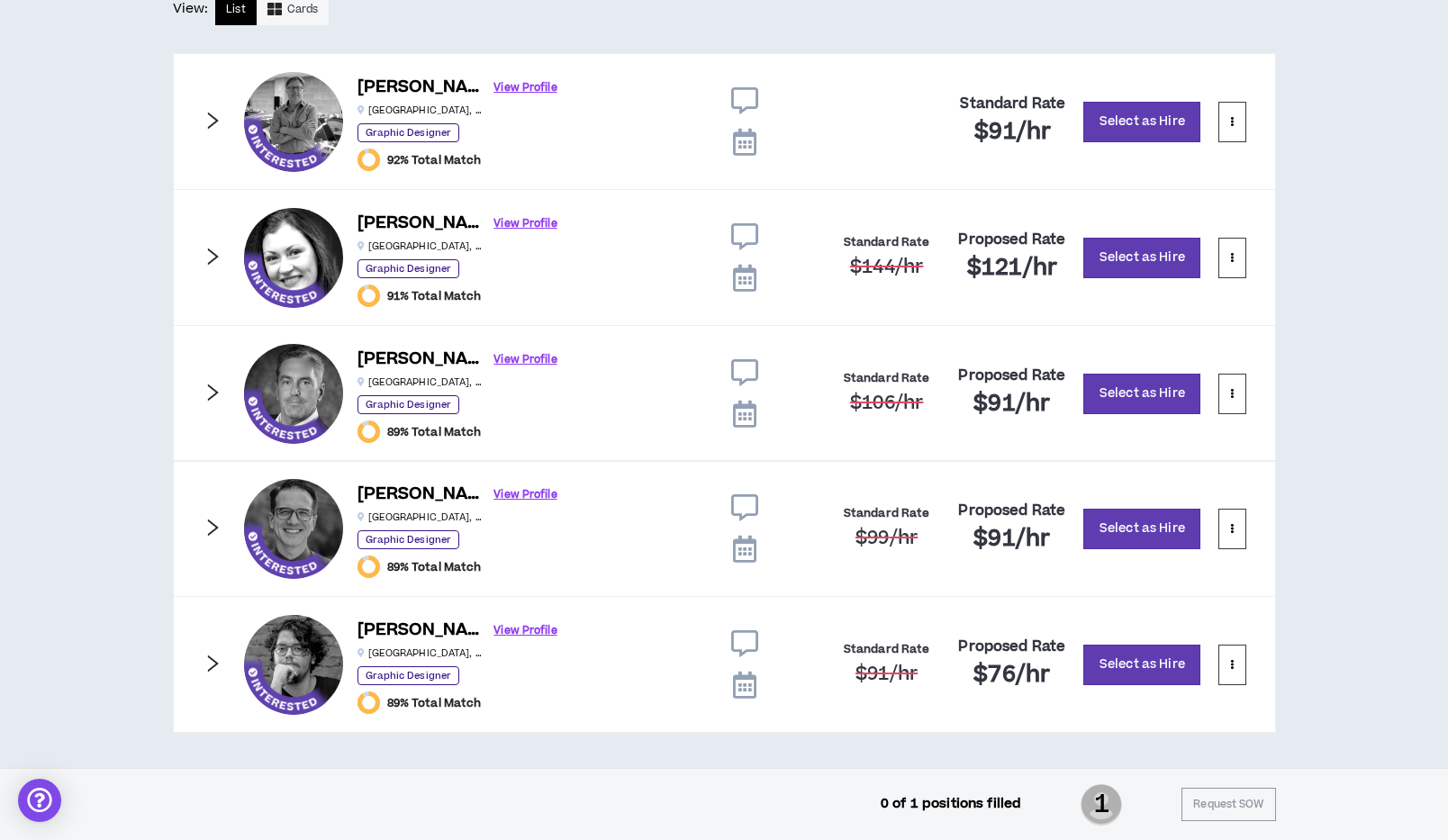
scroll to position [446, 0]
click at [209, 255] on icon "right" at bounding box center [212, 255] width 20 height 20
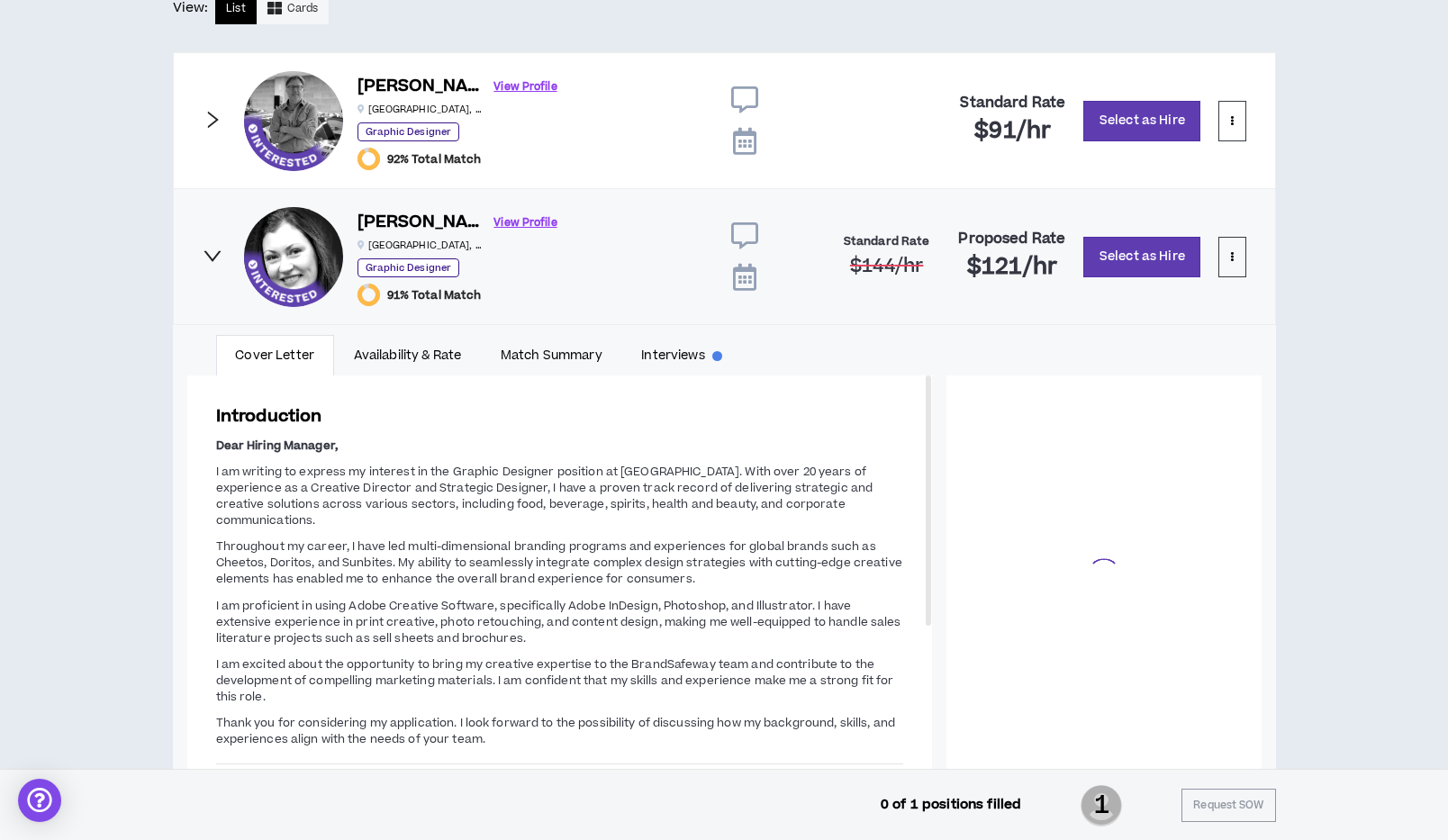
scroll to position [263, 0]
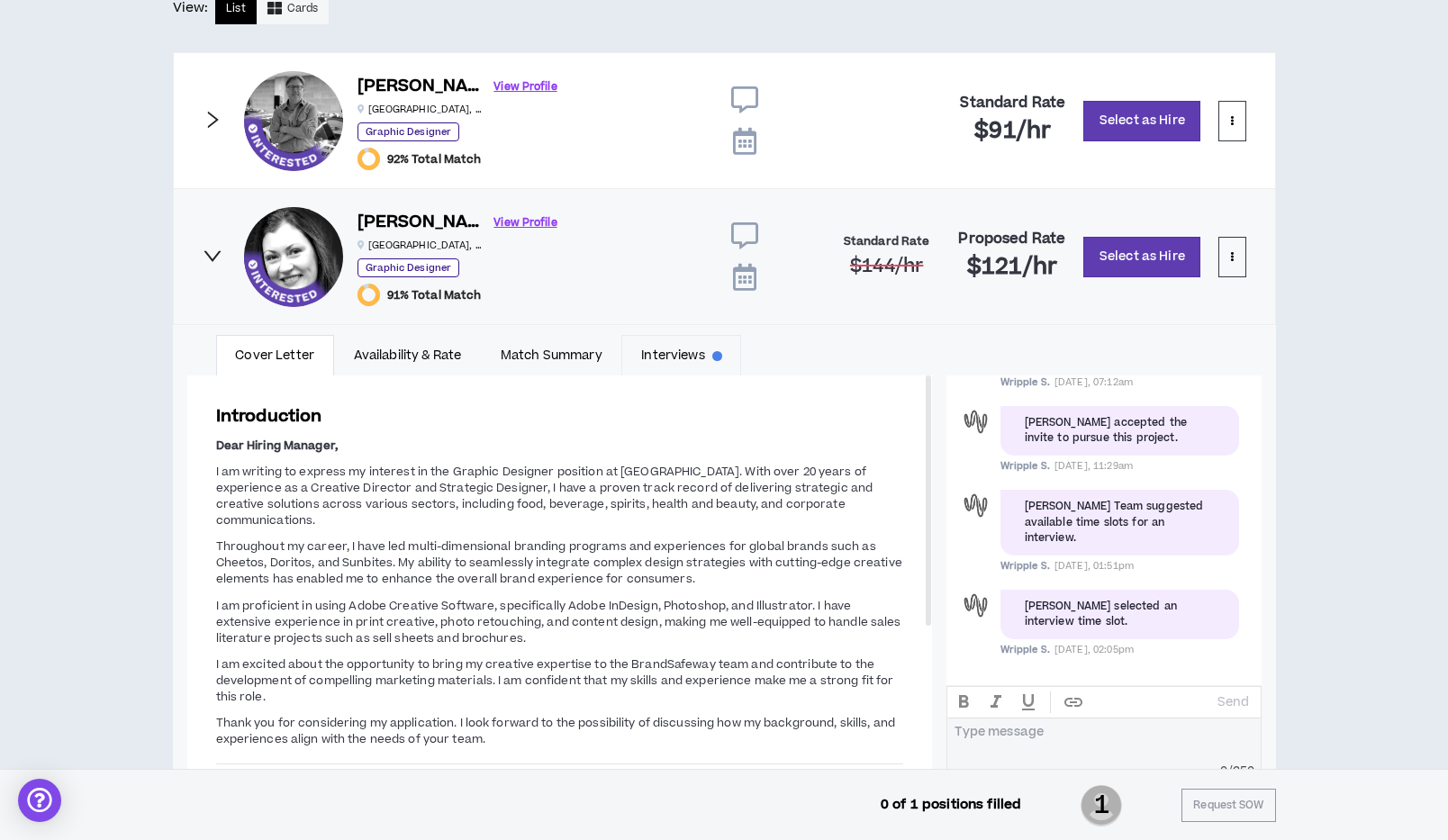
click at [689, 352] on link "Interviews" at bounding box center [681, 355] width 120 height 42
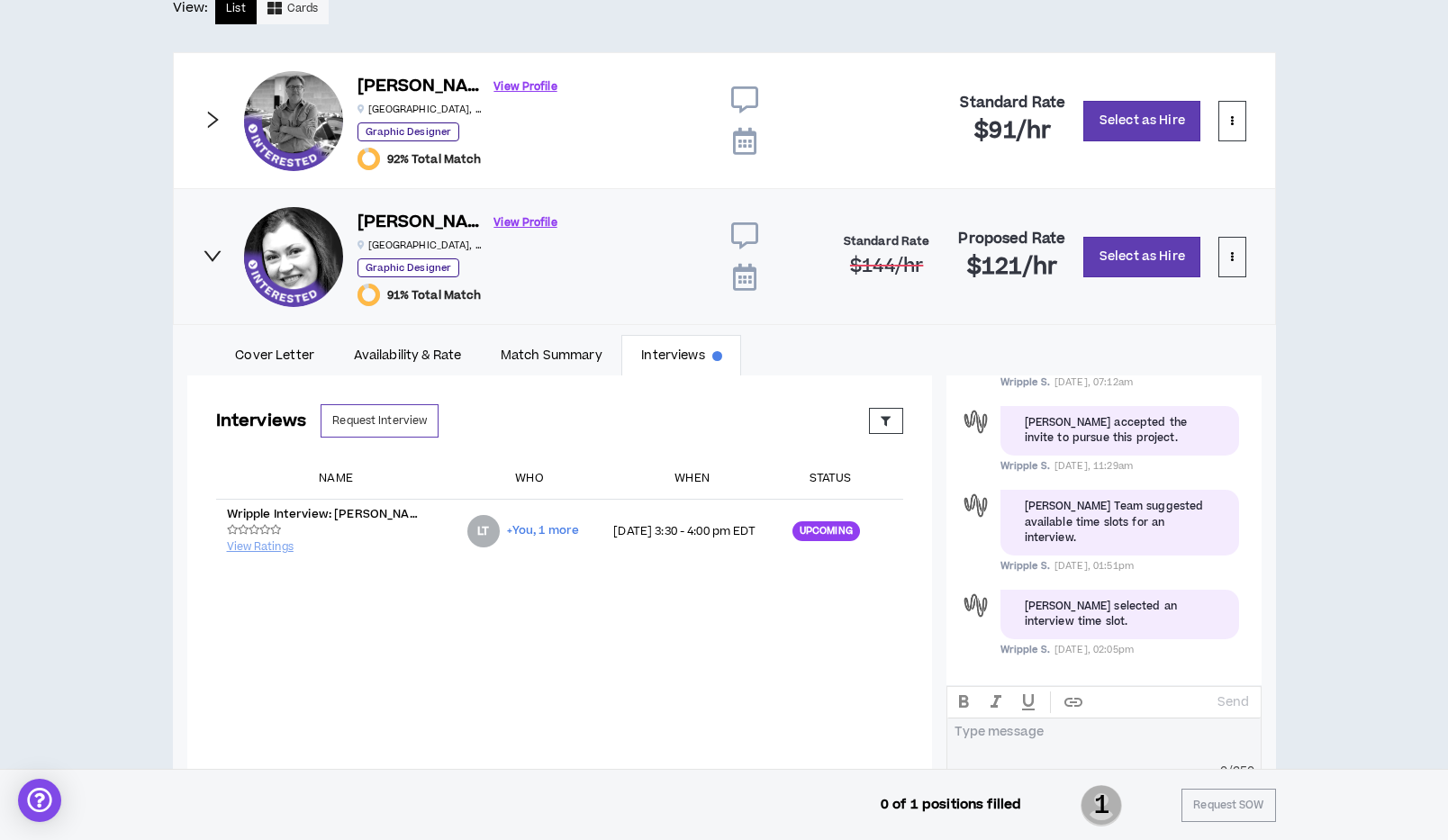
click at [208, 268] on div "Irina I. View Profile Atlanta , GA Graphic Designer 91% Total Match Standard Ra…" at bounding box center [725, 256] width 1104 height 137
click at [210, 255] on icon "right" at bounding box center [212, 255] width 20 height 20
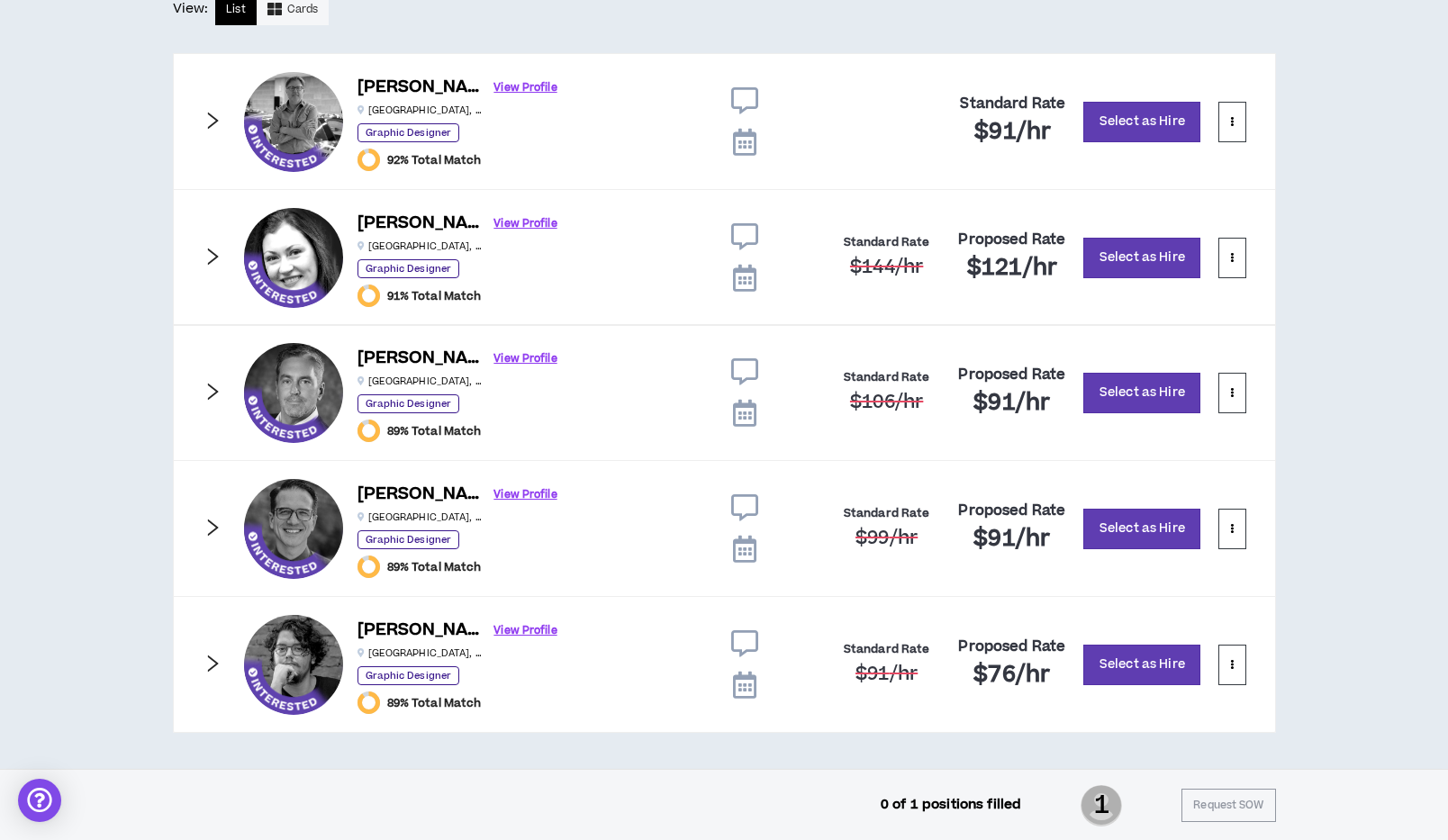
scroll to position [445, 0]
click at [209, 124] on icon "right" at bounding box center [212, 120] width 20 height 20
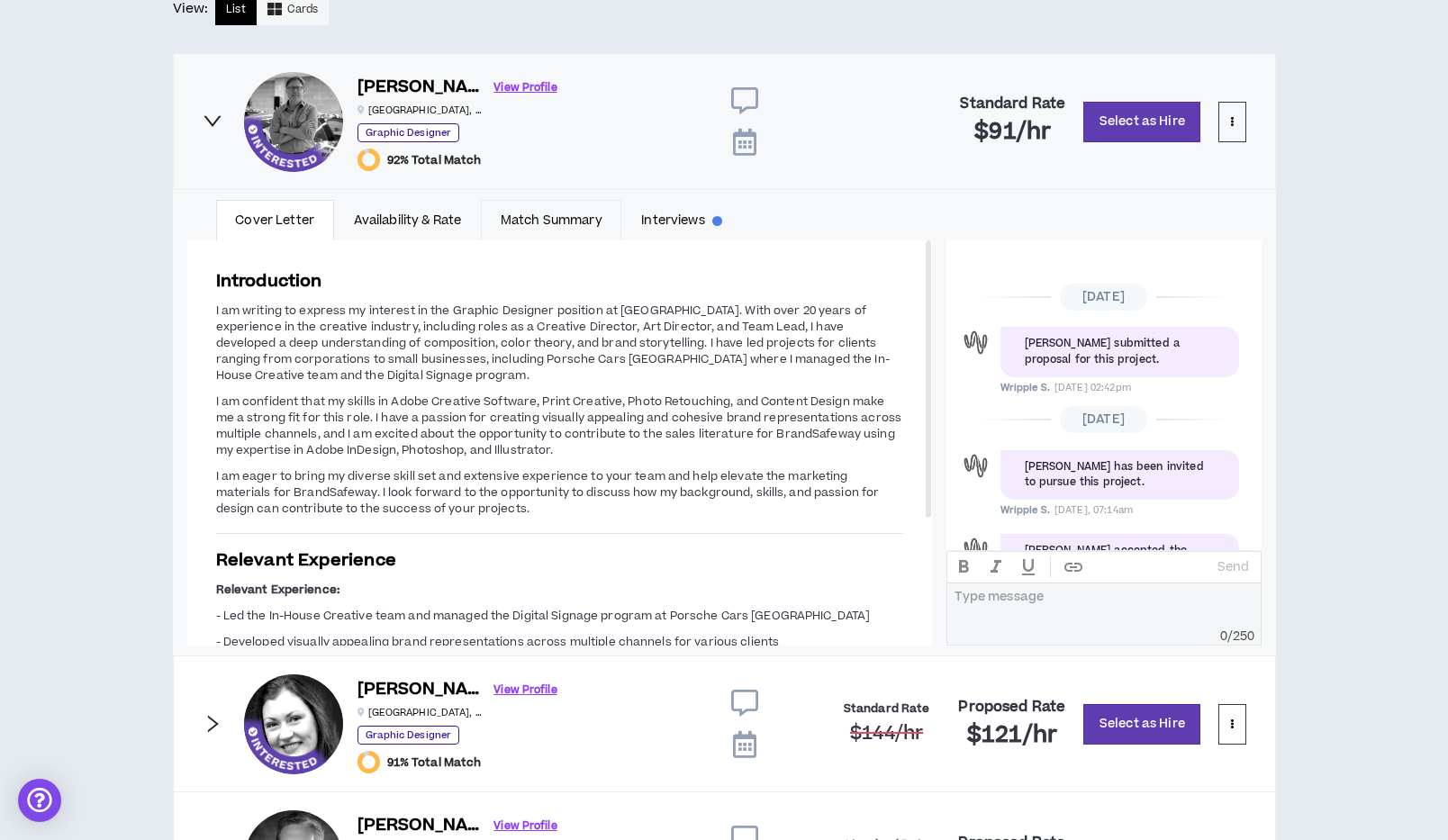
scroll to position [180, 0]
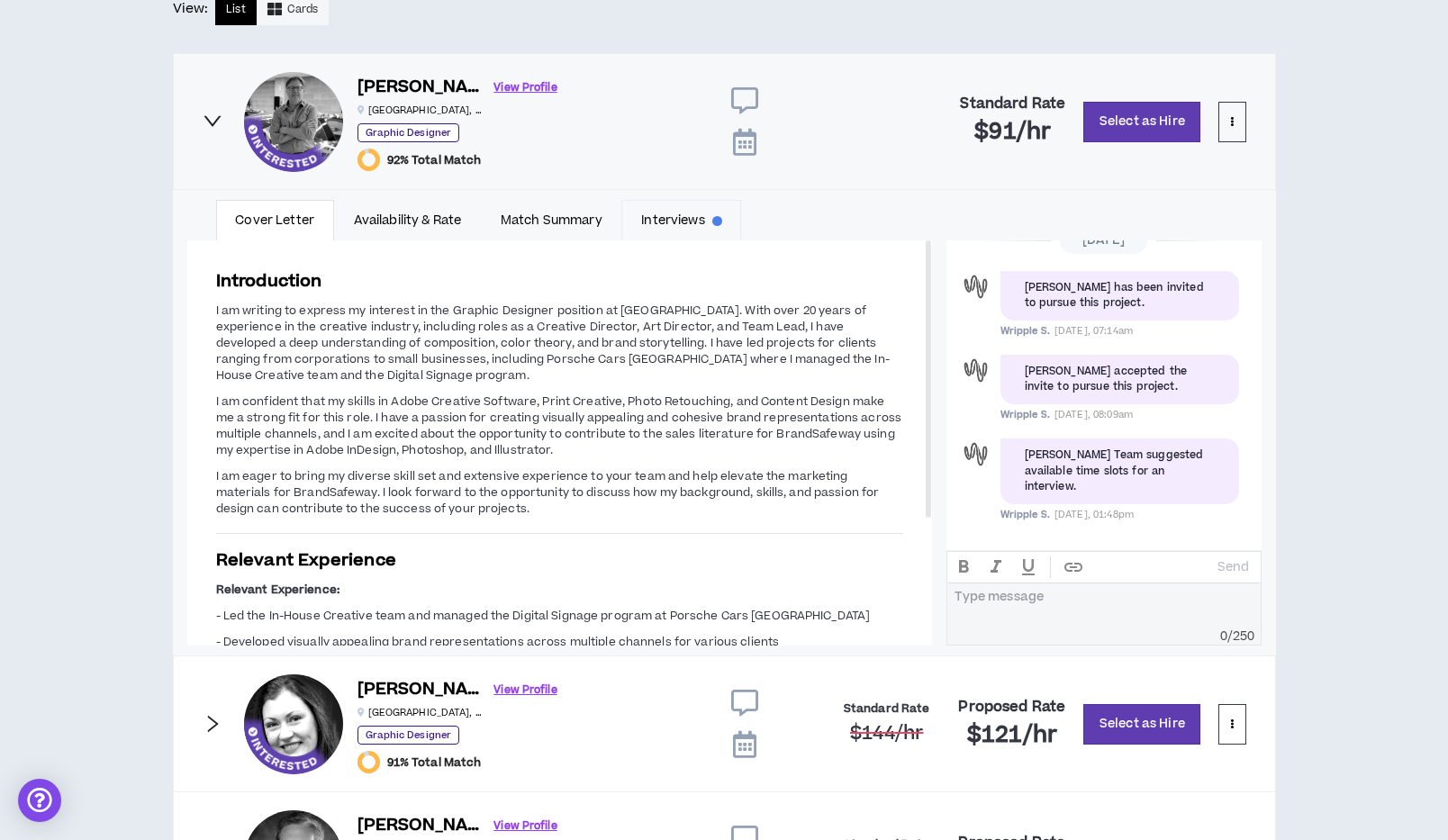
click at [664, 211] on link "Interviews" at bounding box center [681, 220] width 120 height 42
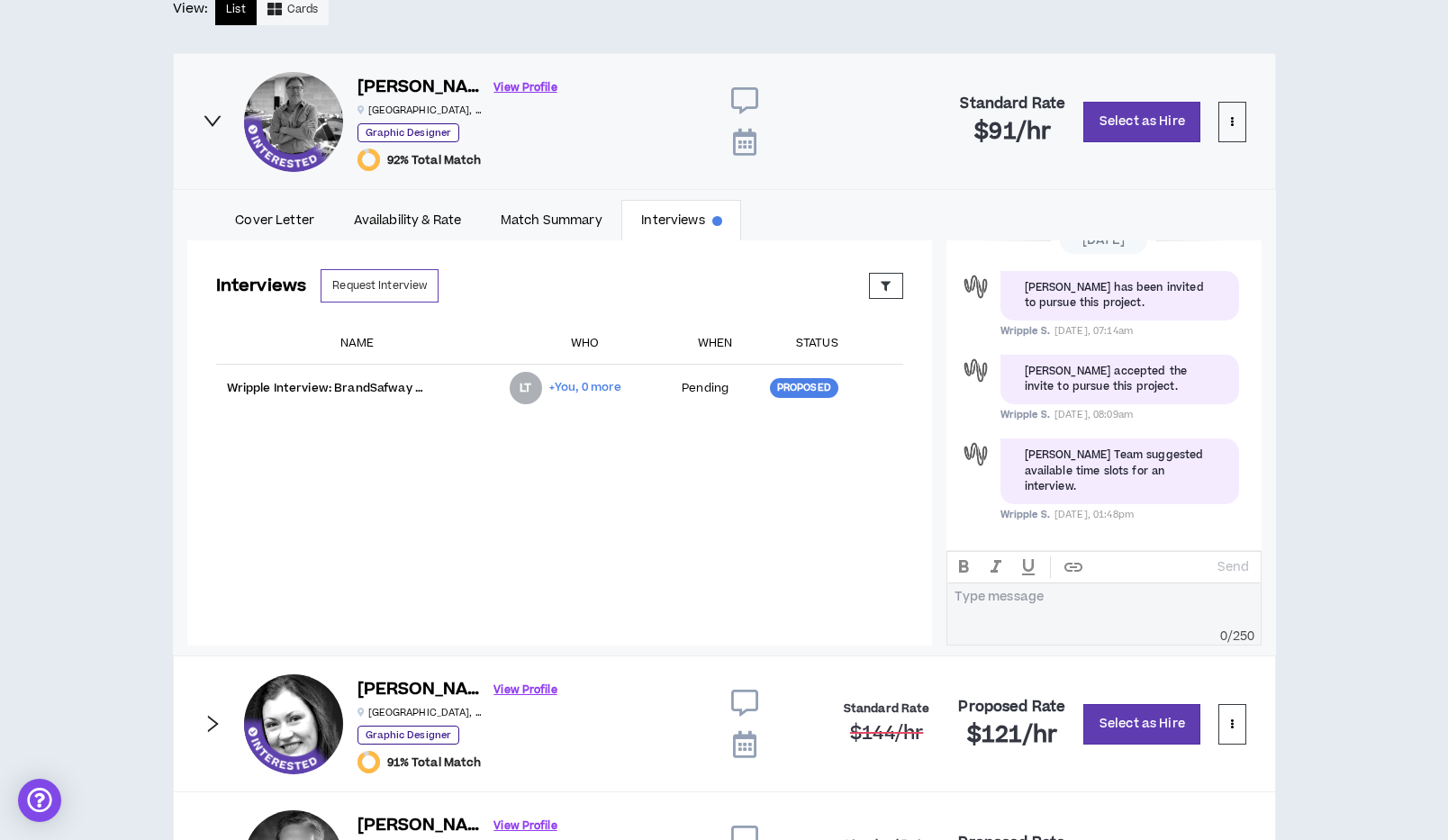
click at [210, 124] on icon "right" at bounding box center [212, 122] width 17 height 11
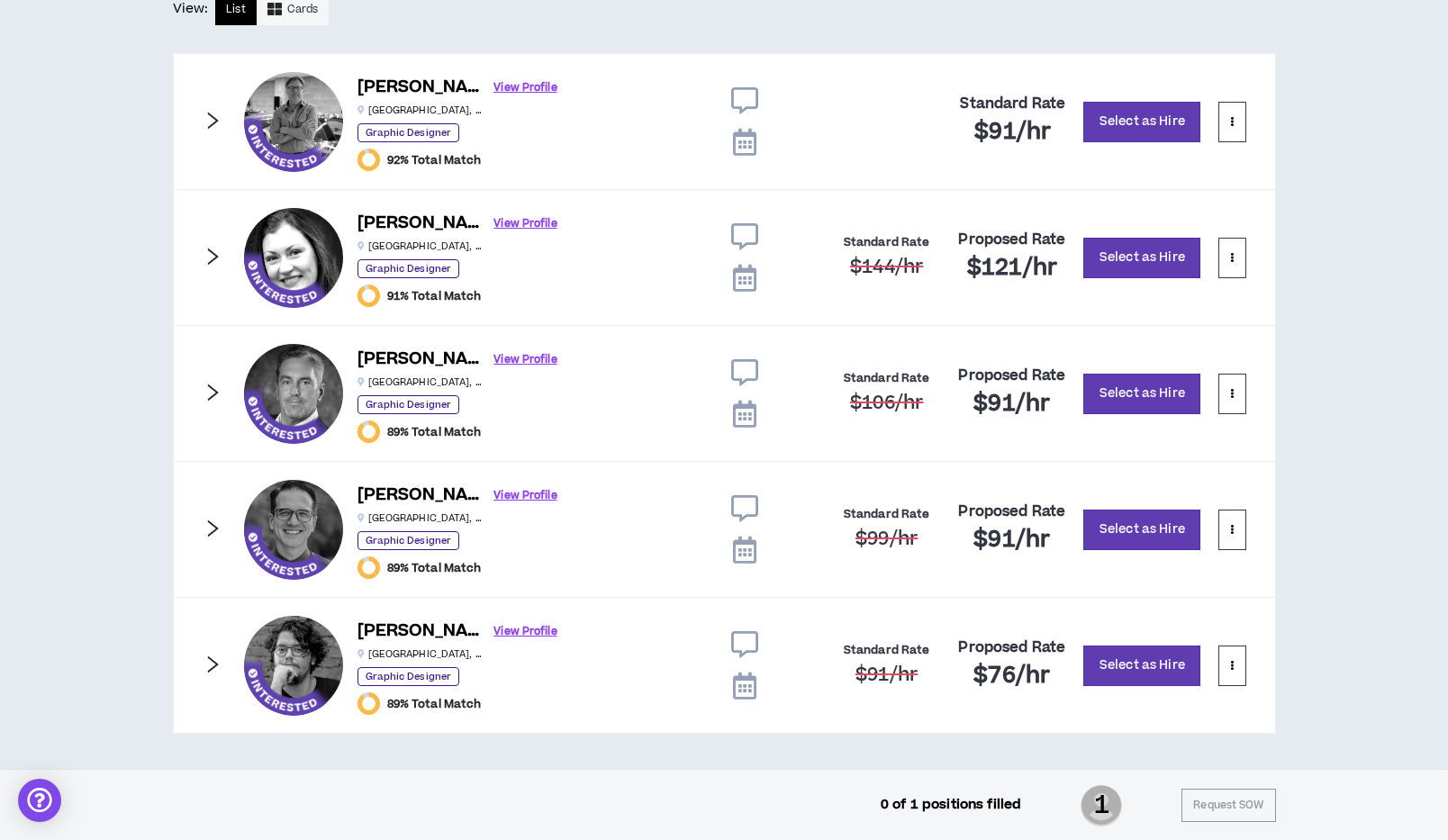
click at [210, 530] on icon "right" at bounding box center [212, 528] width 20 height 20
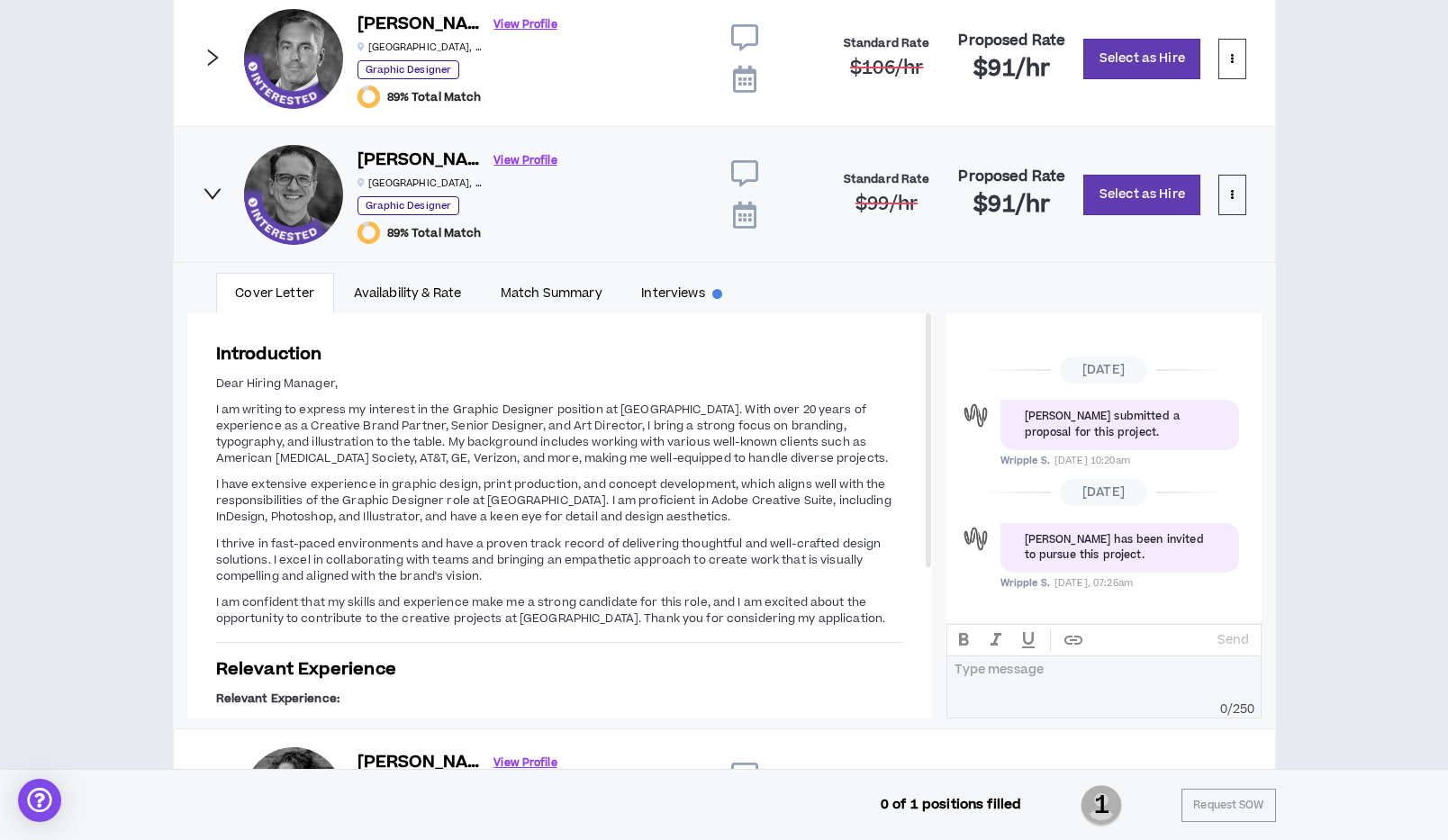
scroll to position [785, 0]
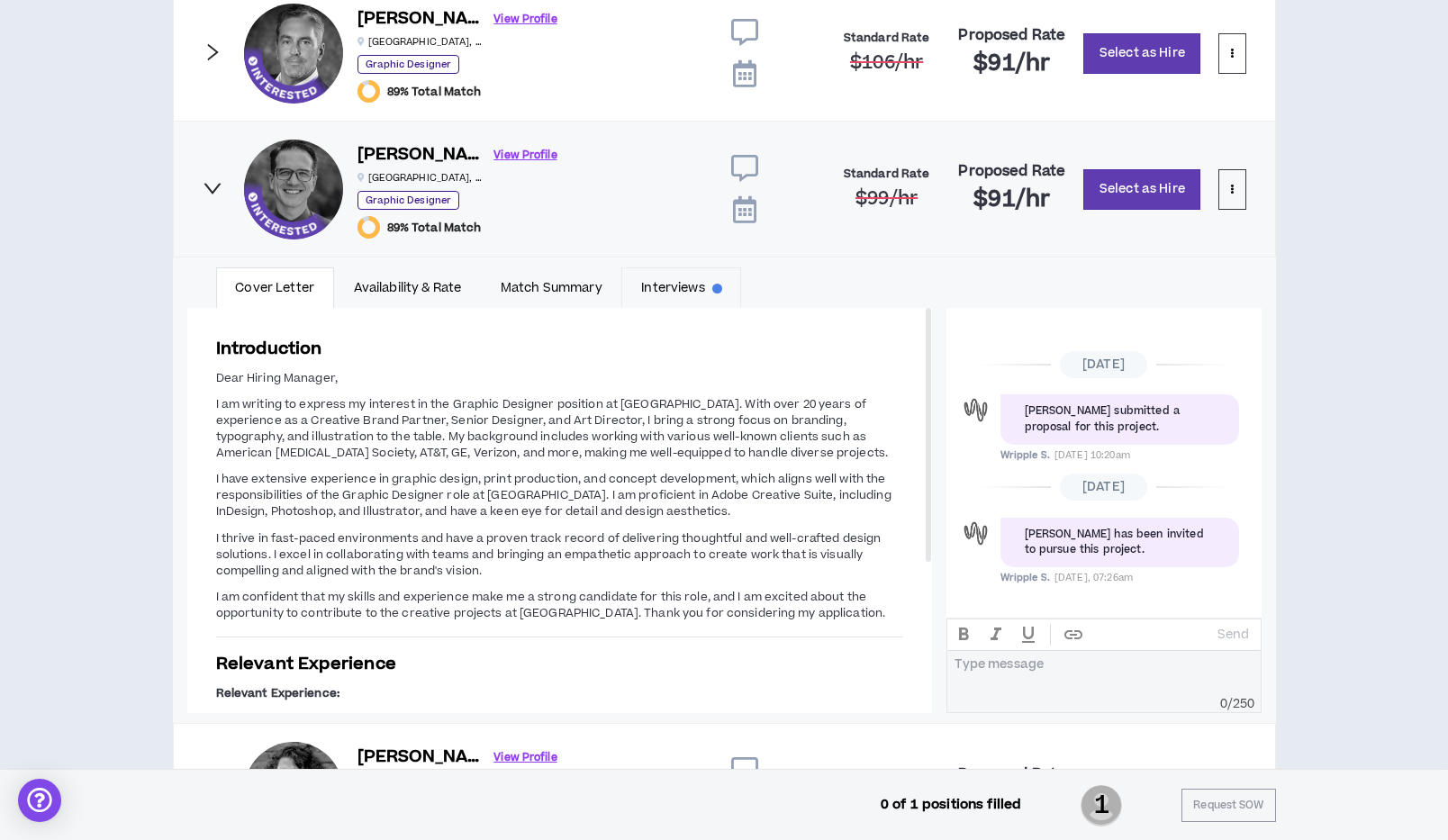
click at [687, 291] on link "Interviews" at bounding box center [681, 287] width 120 height 42
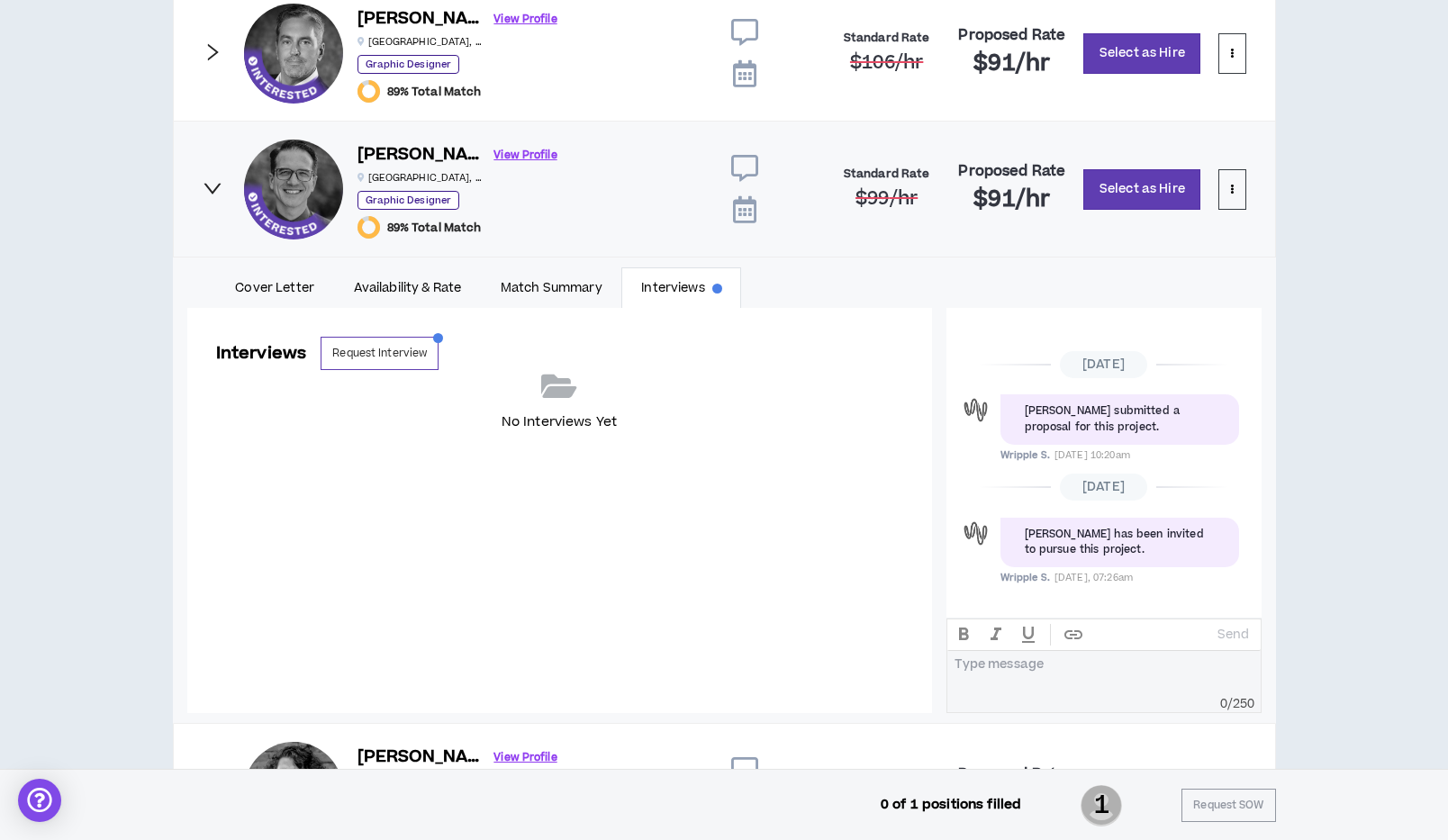
click at [209, 187] on icon "right" at bounding box center [212, 188] width 20 height 20
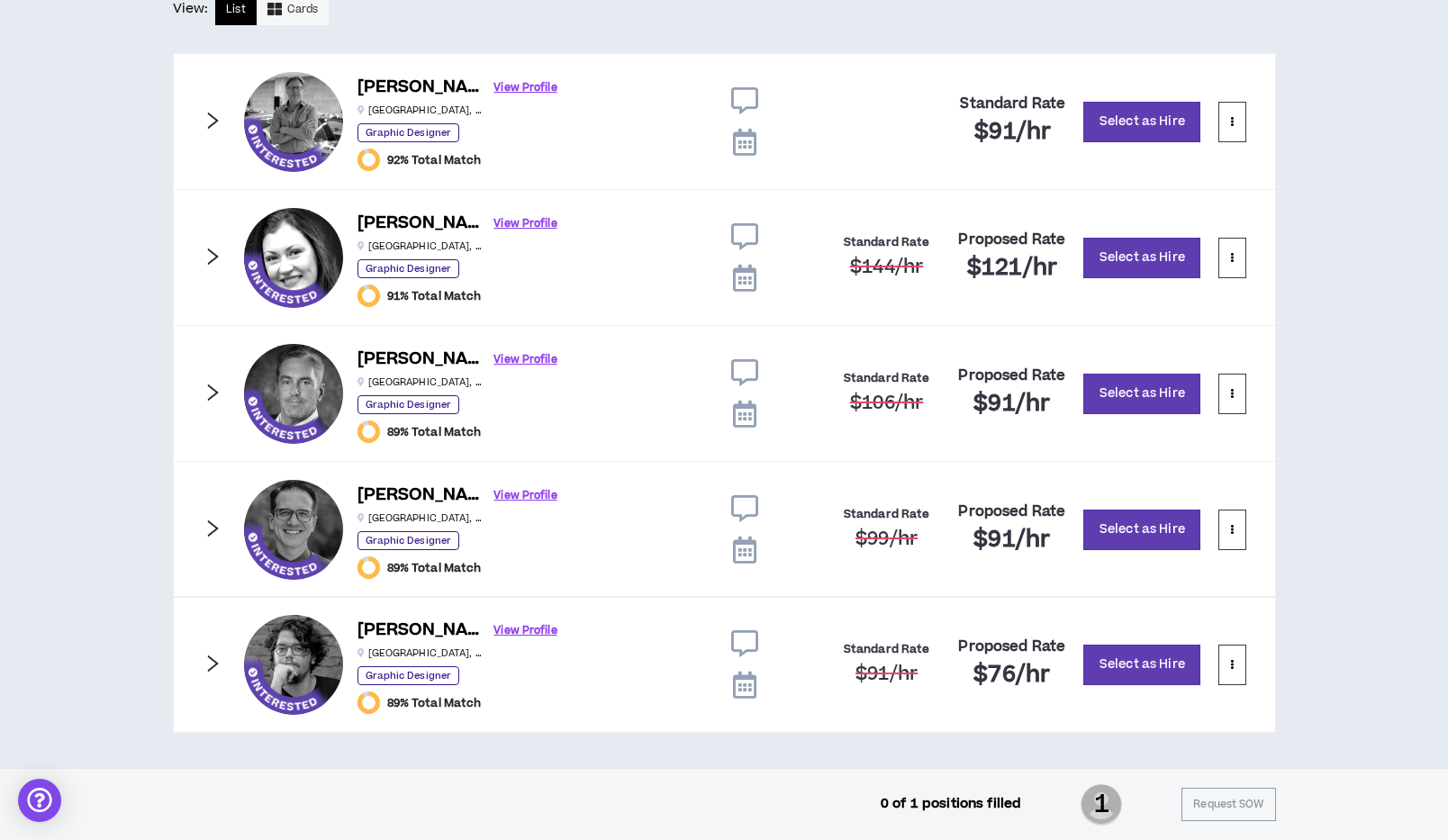
scroll to position [446, 0]
click at [211, 660] on icon "right" at bounding box center [213, 664] width 11 height 17
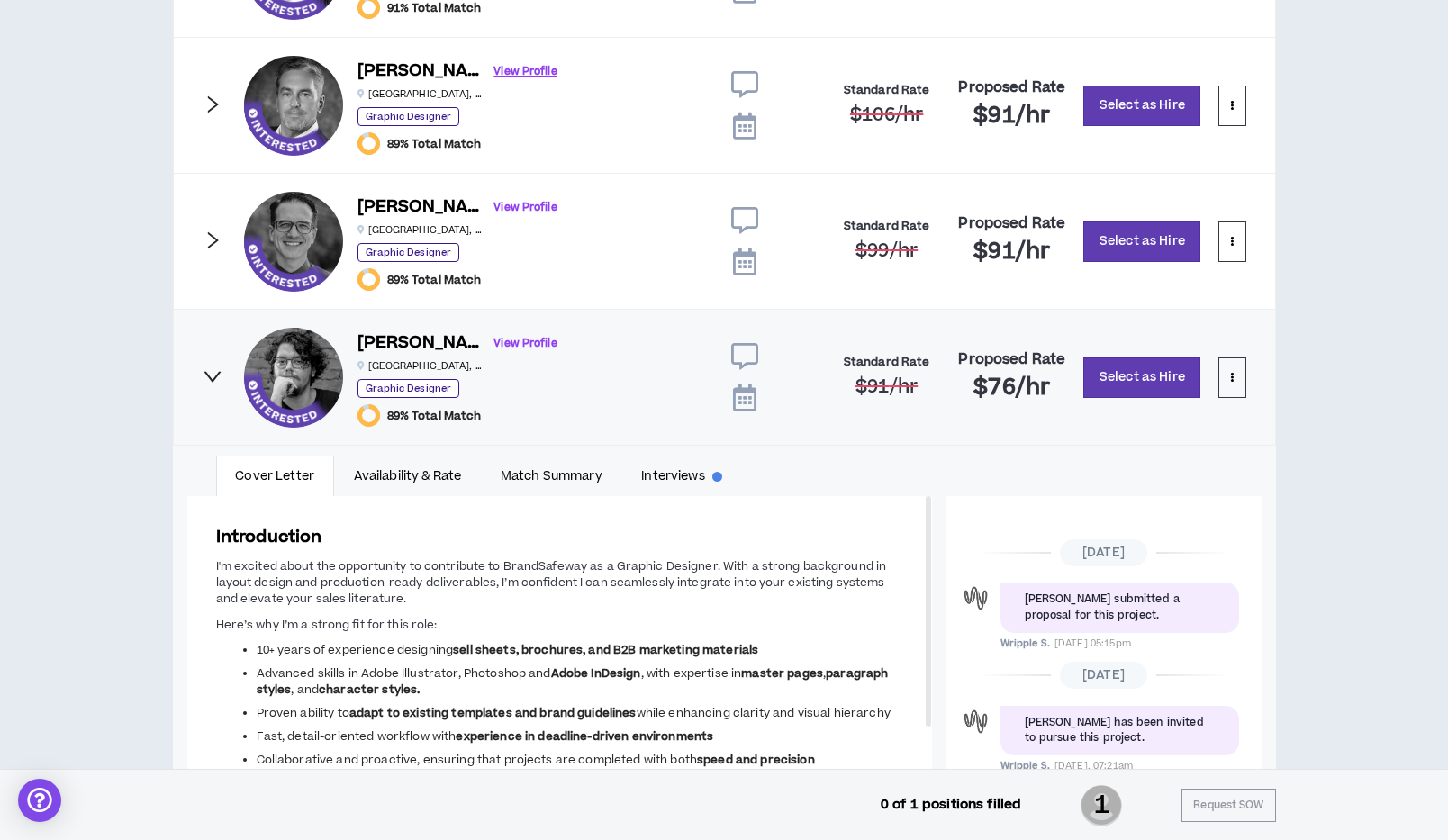
scroll to position [734, 0]
click at [697, 469] on link "Interviews" at bounding box center [681, 475] width 120 height 42
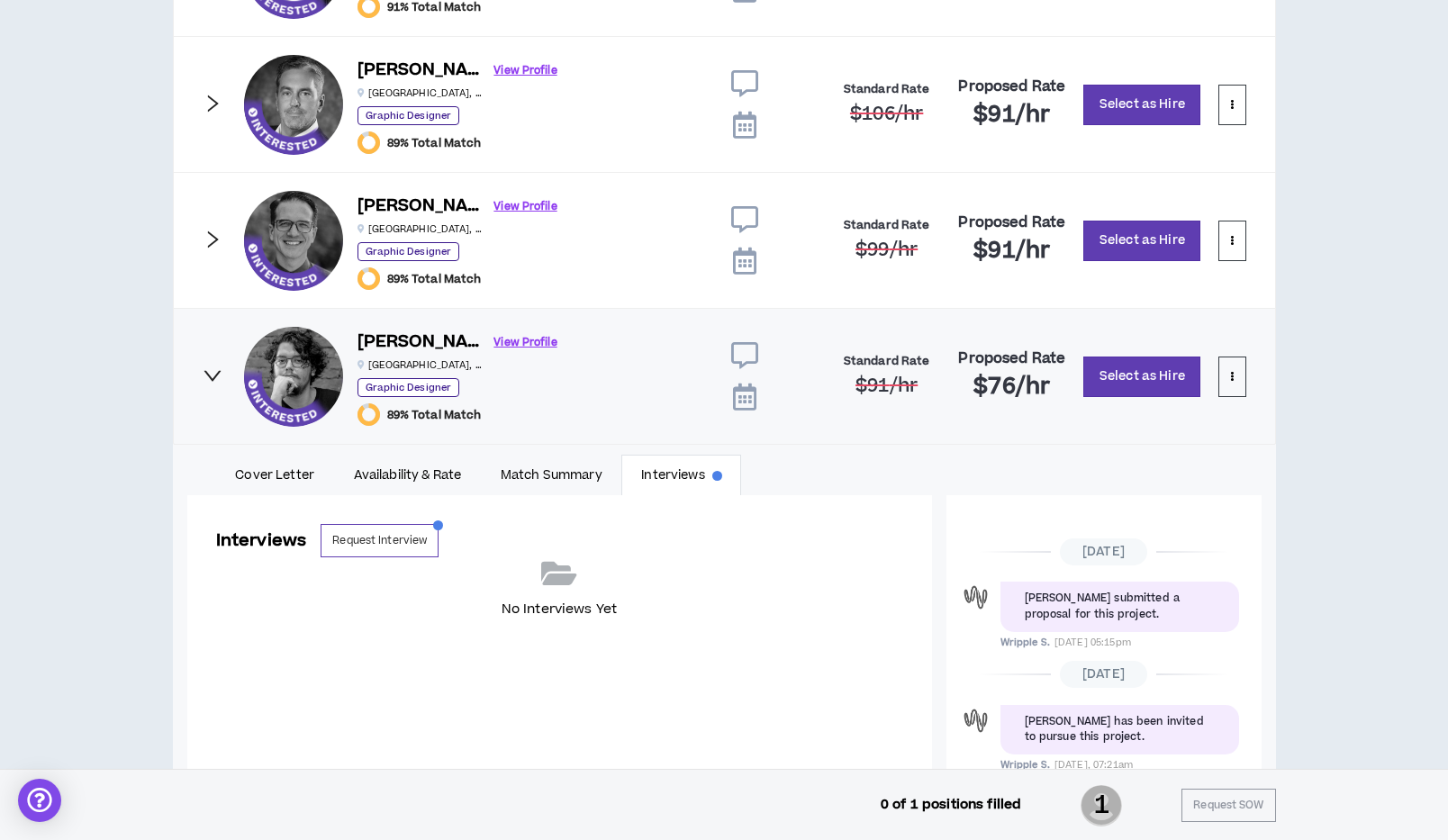
click at [204, 377] on icon "right" at bounding box center [212, 375] width 20 height 20
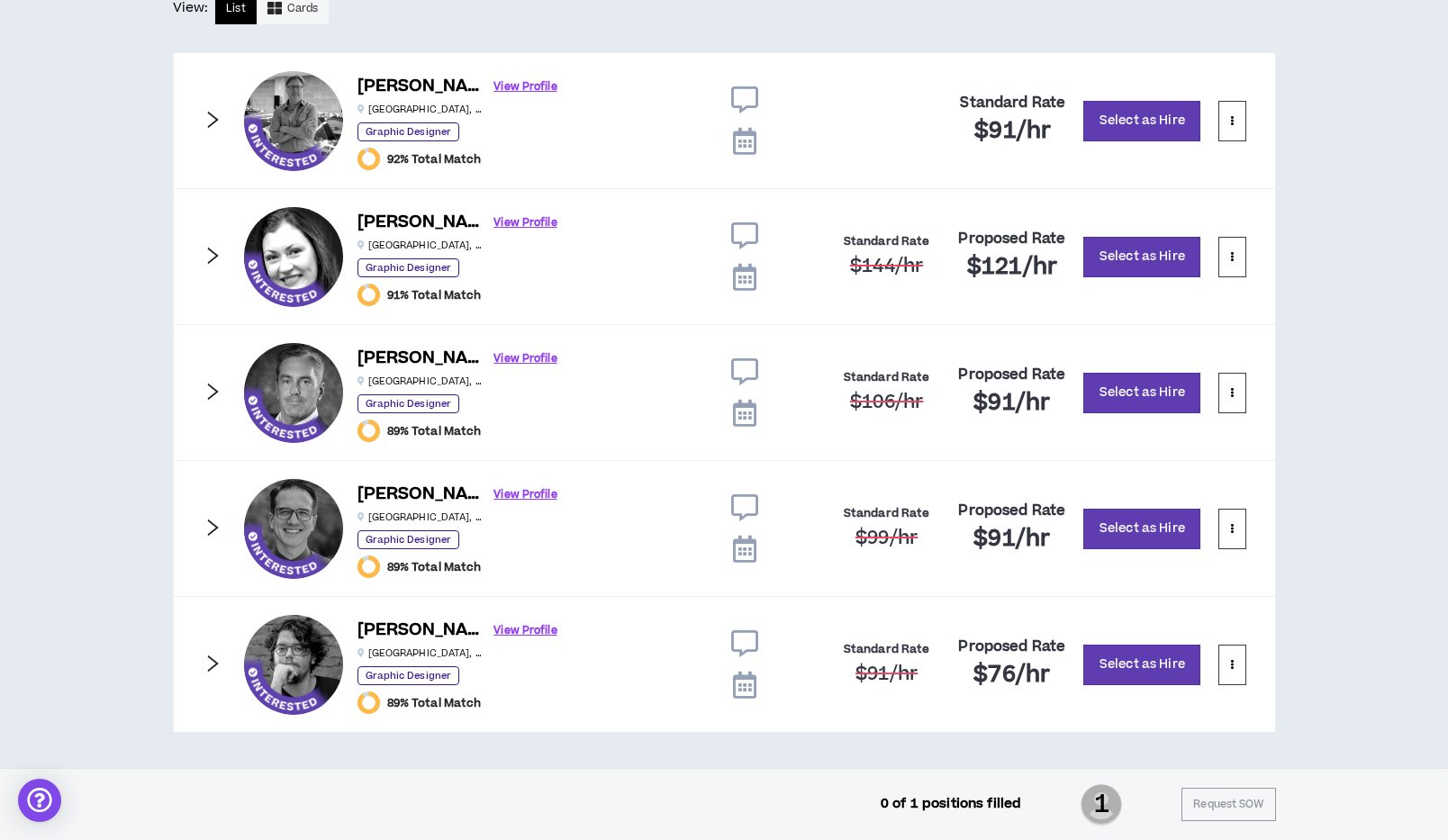
scroll to position [446, 0]
click at [1232, 127] on p at bounding box center [1232, 121] width 4 height 17
click at [1309, 161] on div "Position 1 of 1 POSITION NOT FILLED Graphic Designer Delete Position Share EST.…" at bounding box center [724, 233] width 1448 height 1070
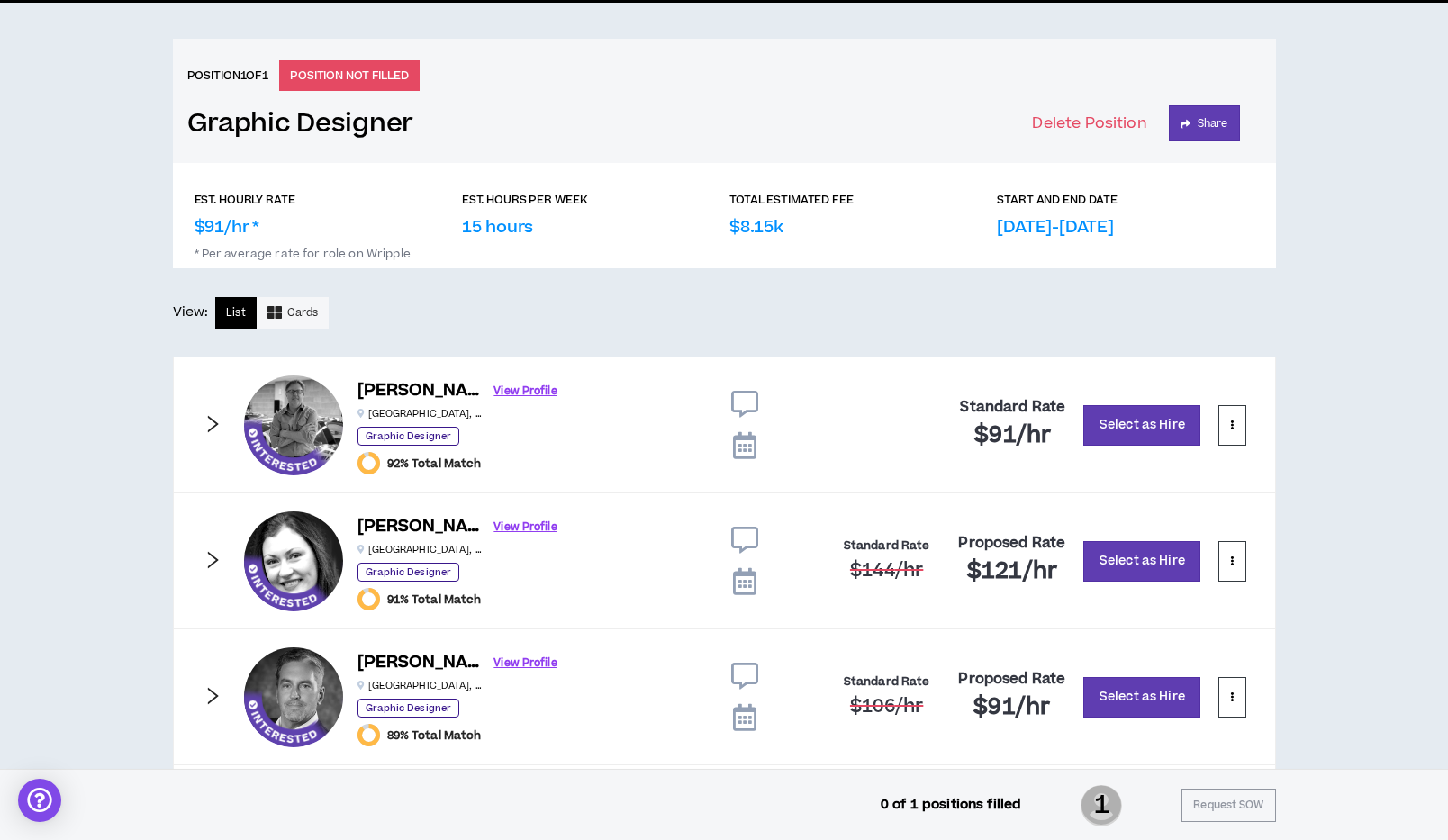
scroll to position [0, 0]
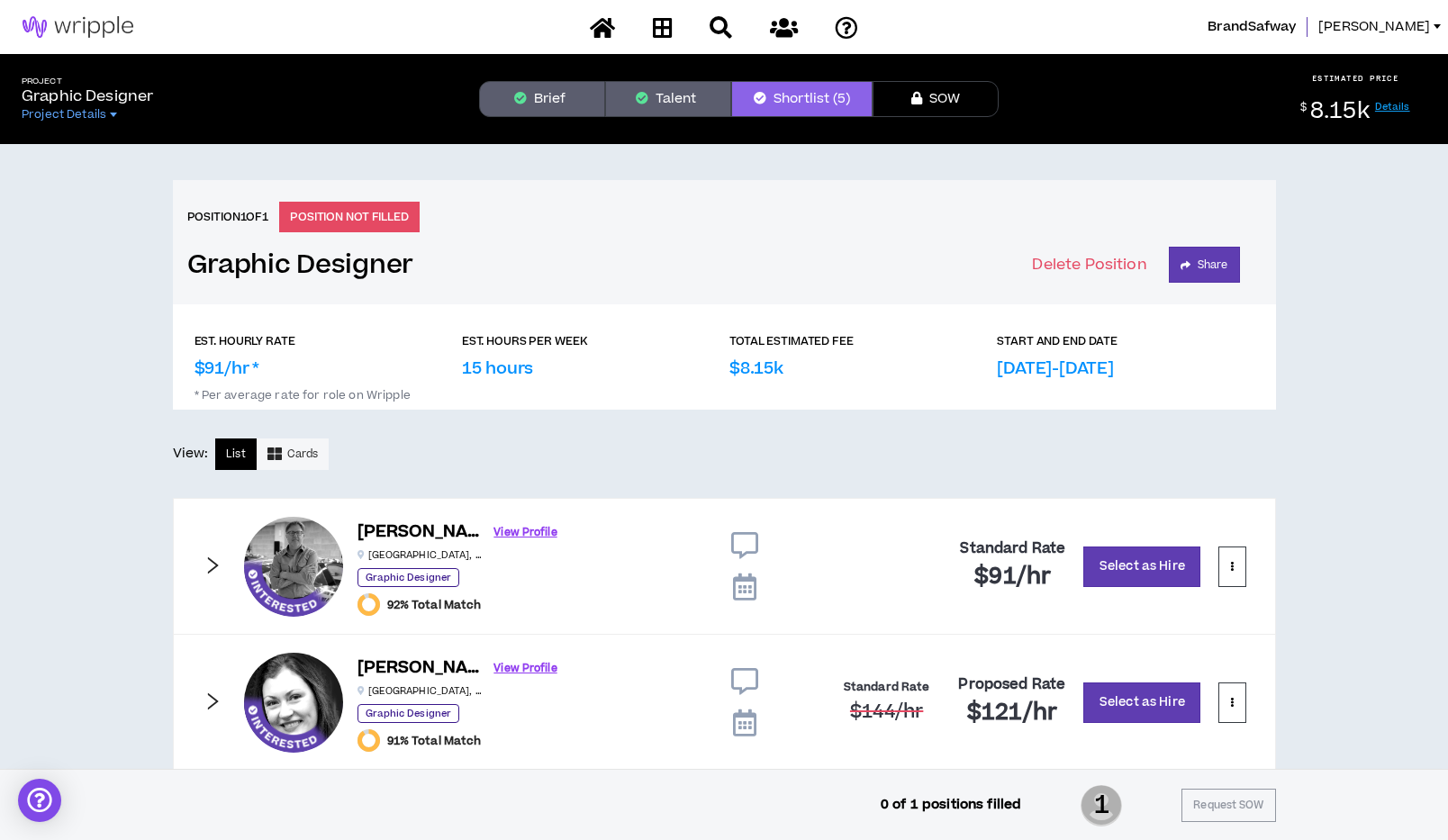
click at [544, 97] on button "Brief" at bounding box center [543, 99] width 127 height 36
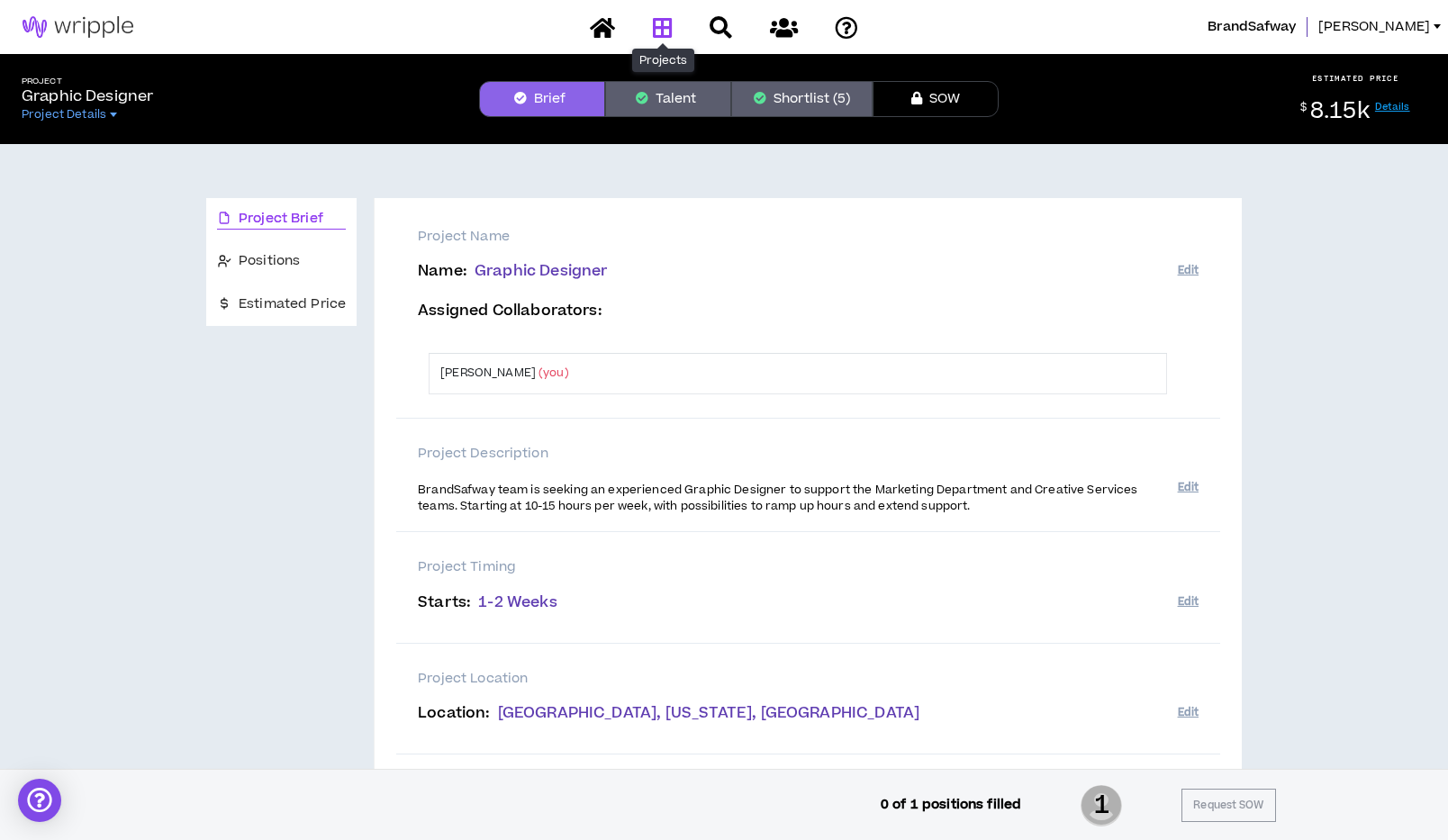
click at [665, 28] on icon at bounding box center [663, 27] width 20 height 22
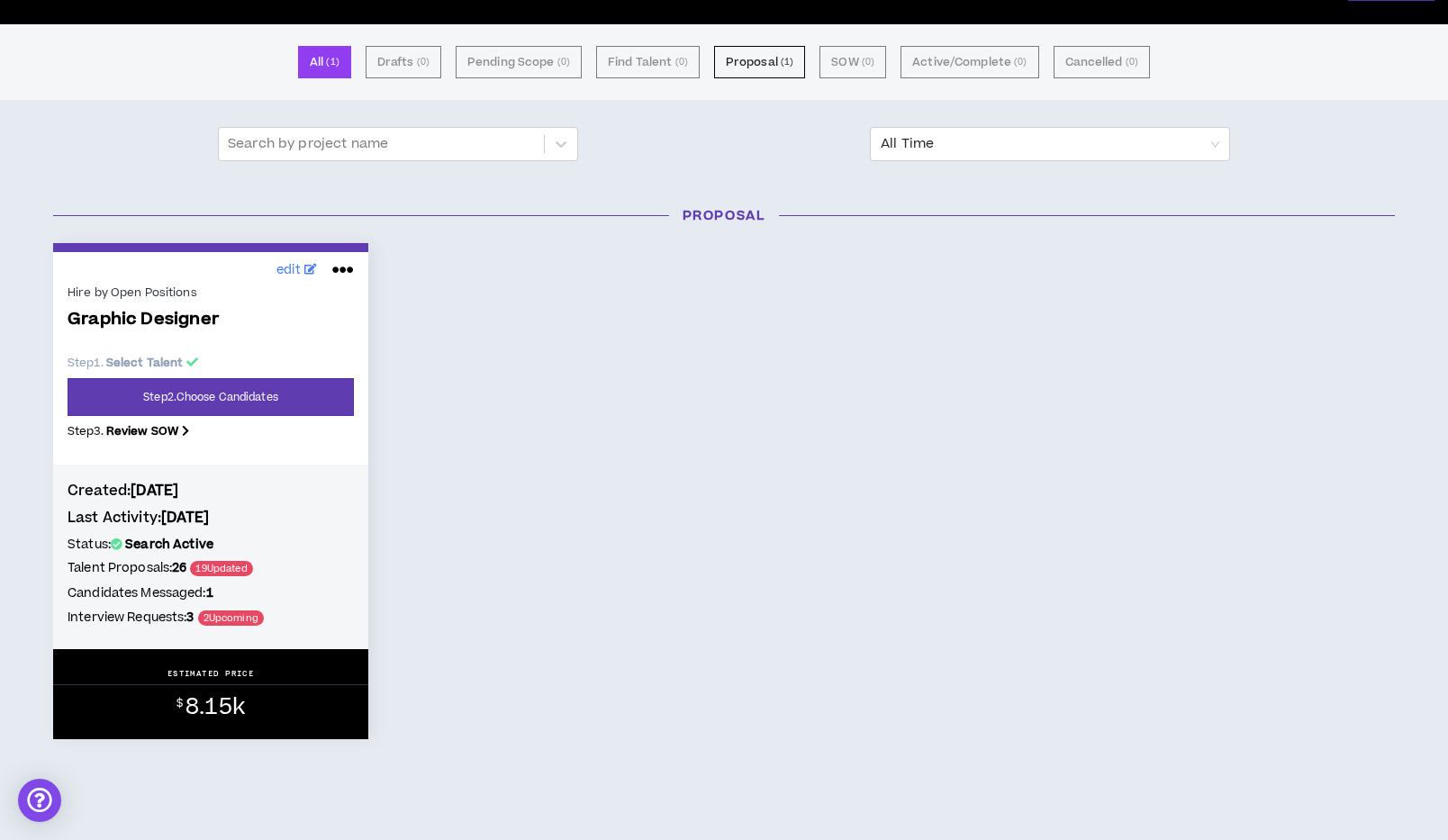
scroll to position [94, 0]
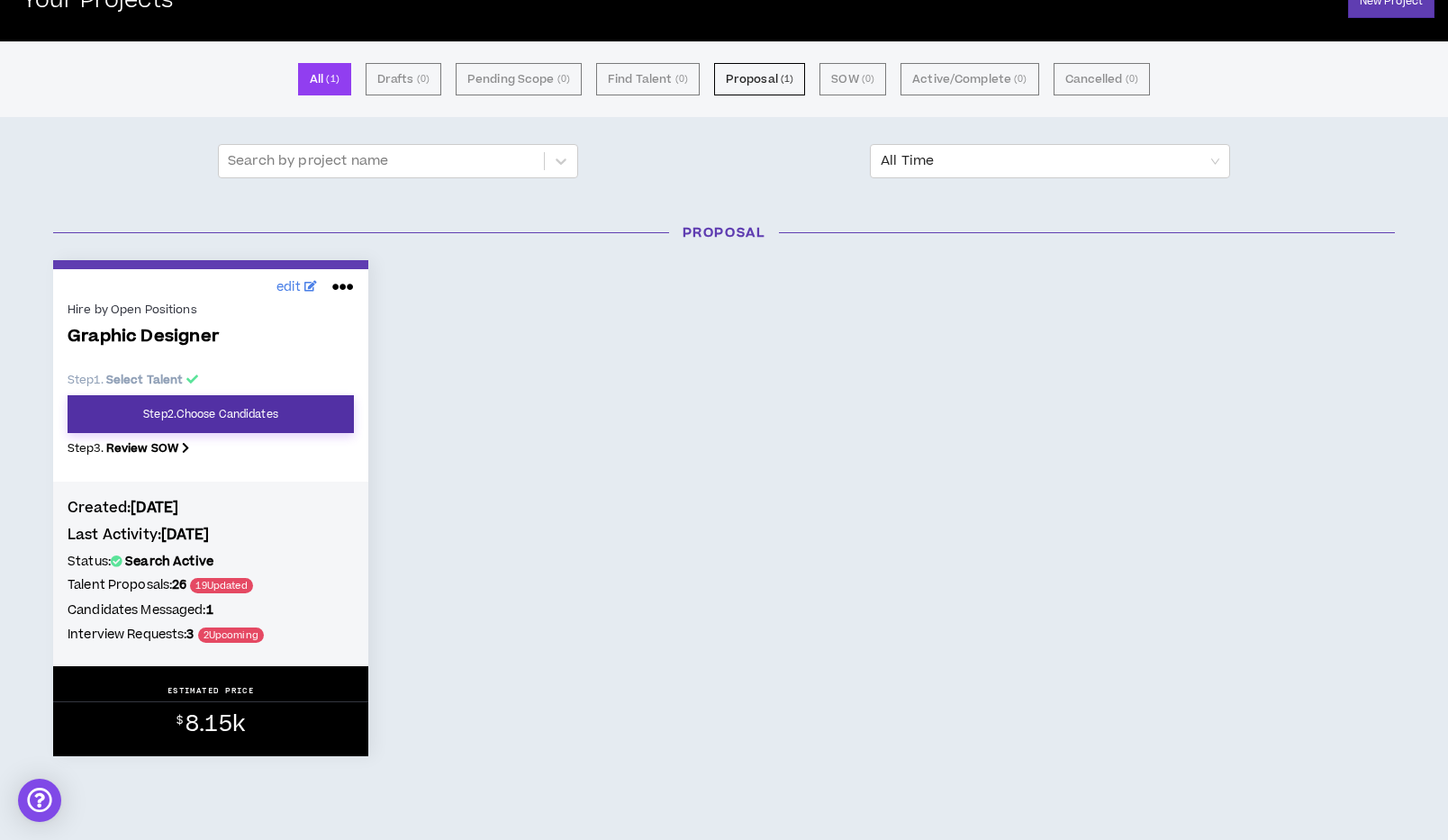
click at [242, 413] on link "Step 2 . Choose Candidates" at bounding box center [211, 414] width 287 height 38
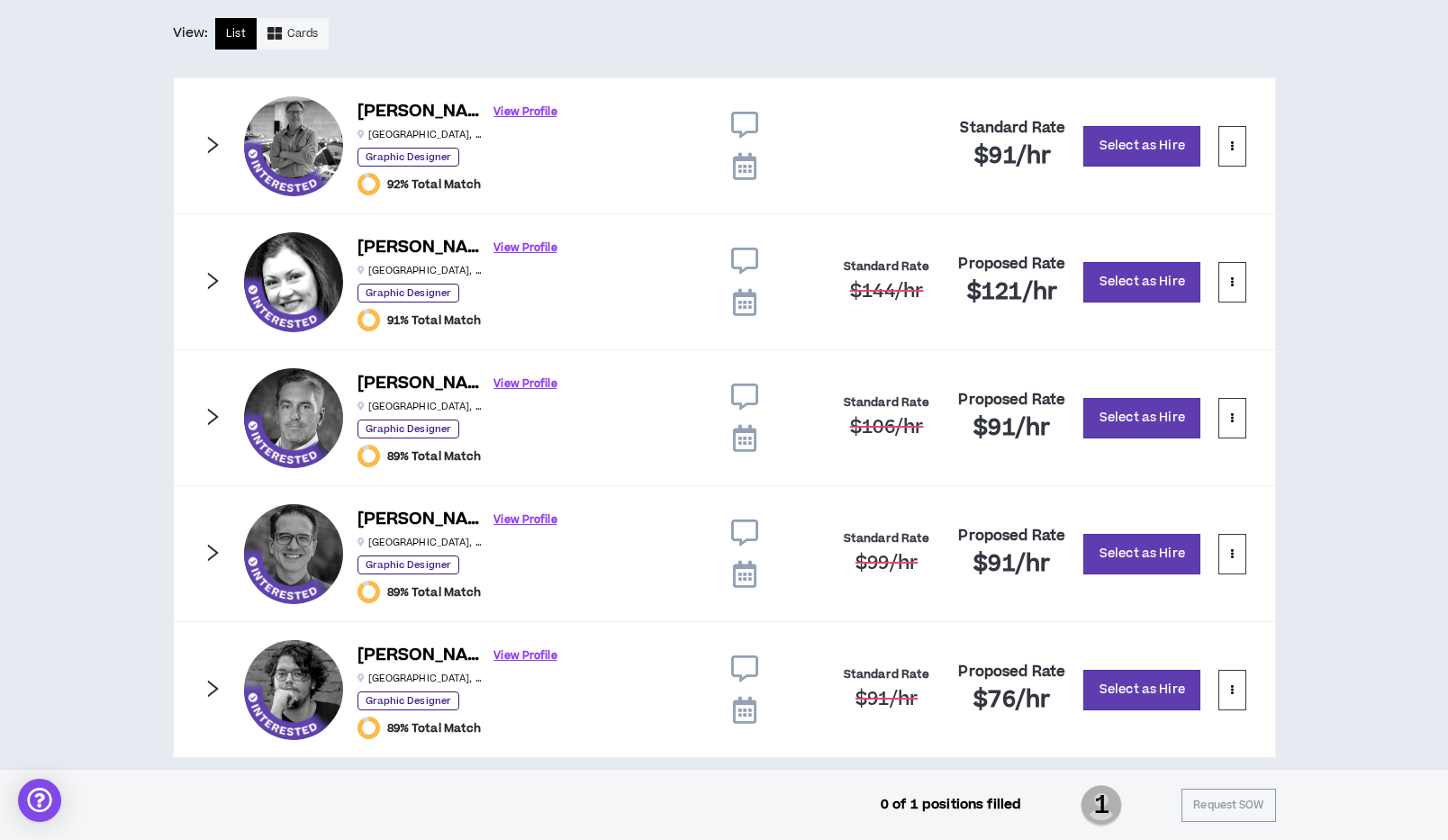
scroll to position [406, 0]
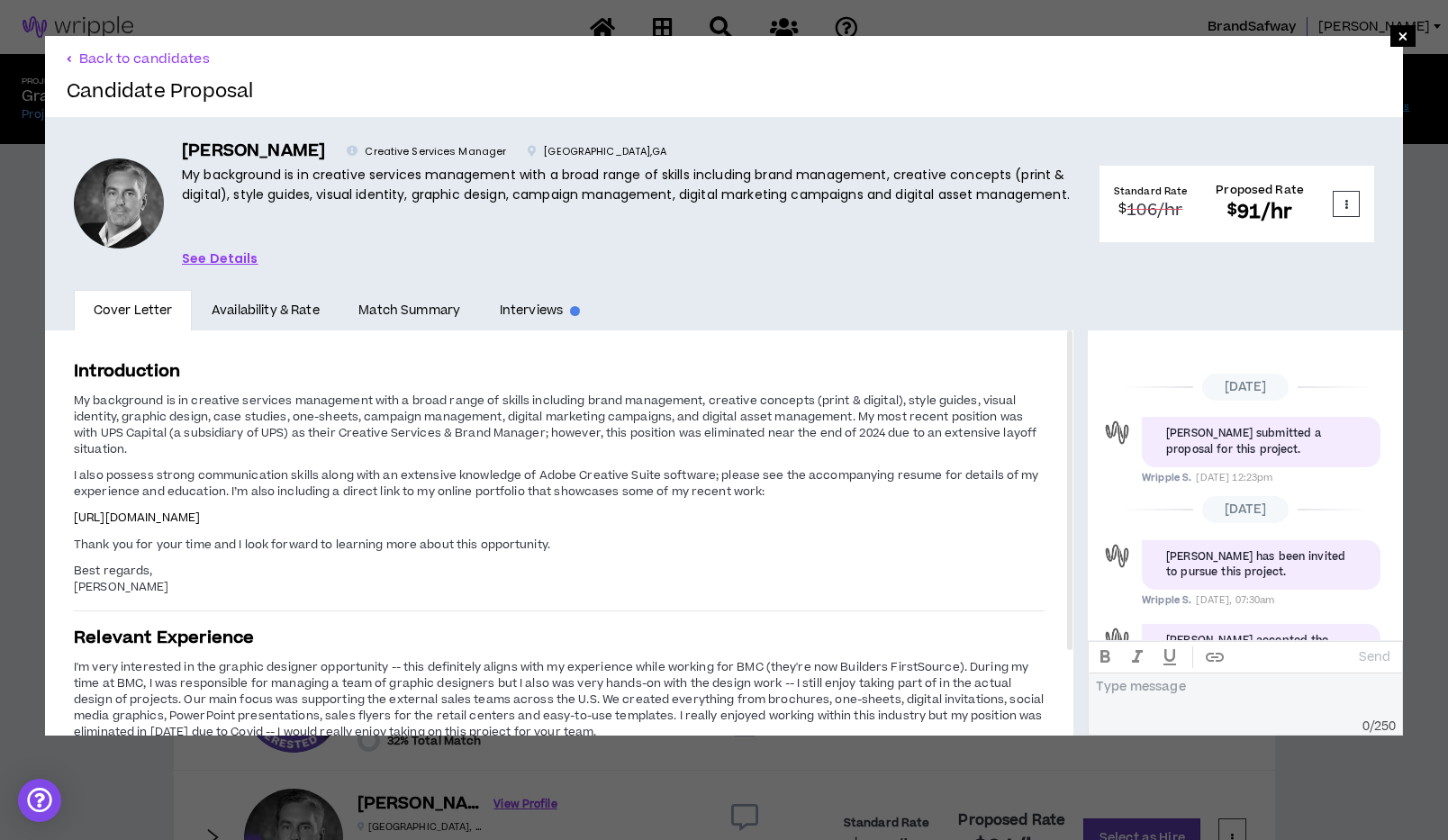
scroll to position [473, 0]
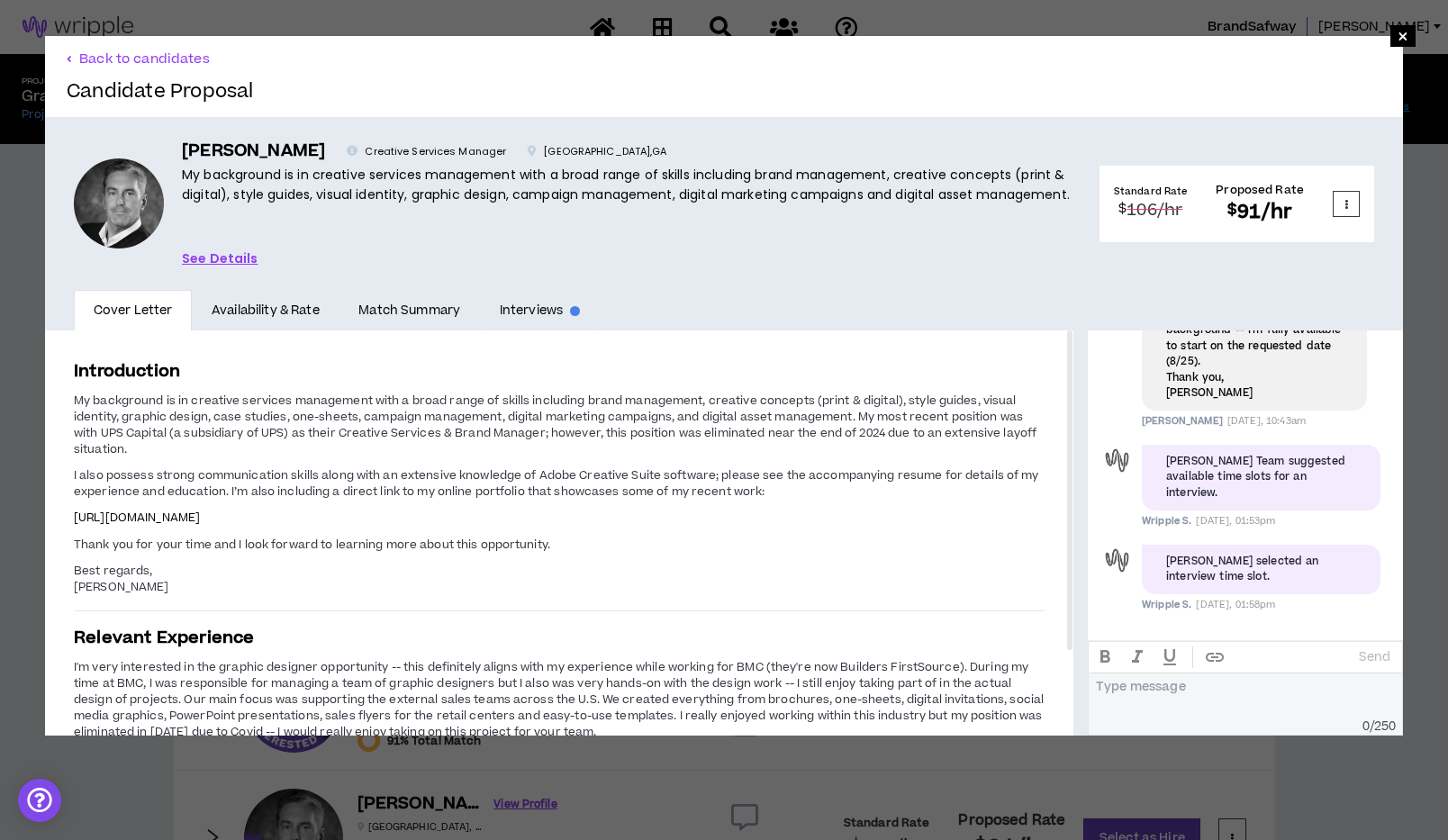
click at [546, 306] on link "Interviews" at bounding box center [540, 311] width 120 height 42
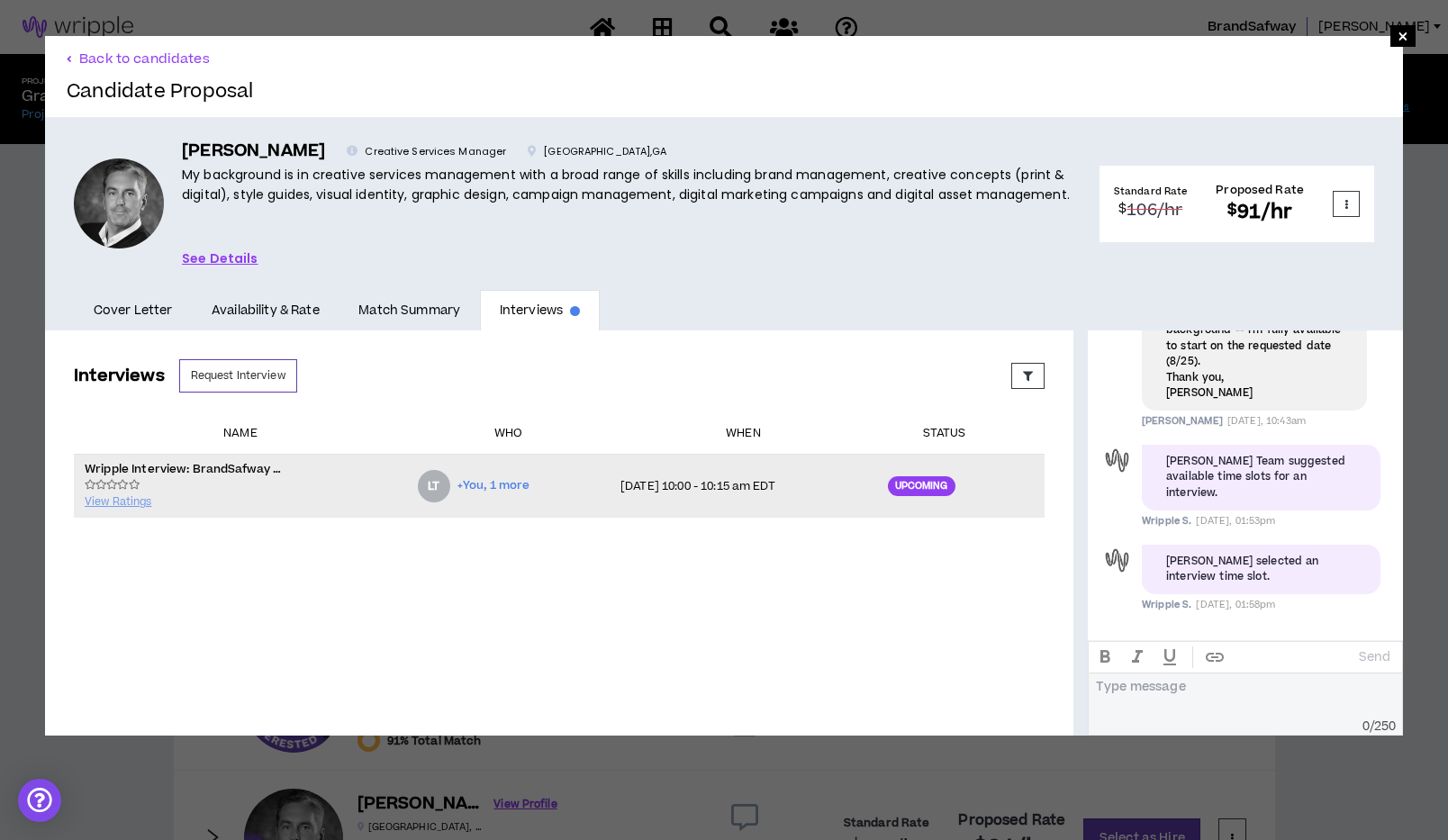
click at [699, 493] on p "[DATE] 10:00 - 10:15 am EDT" at bounding box center [744, 486] width 246 height 14
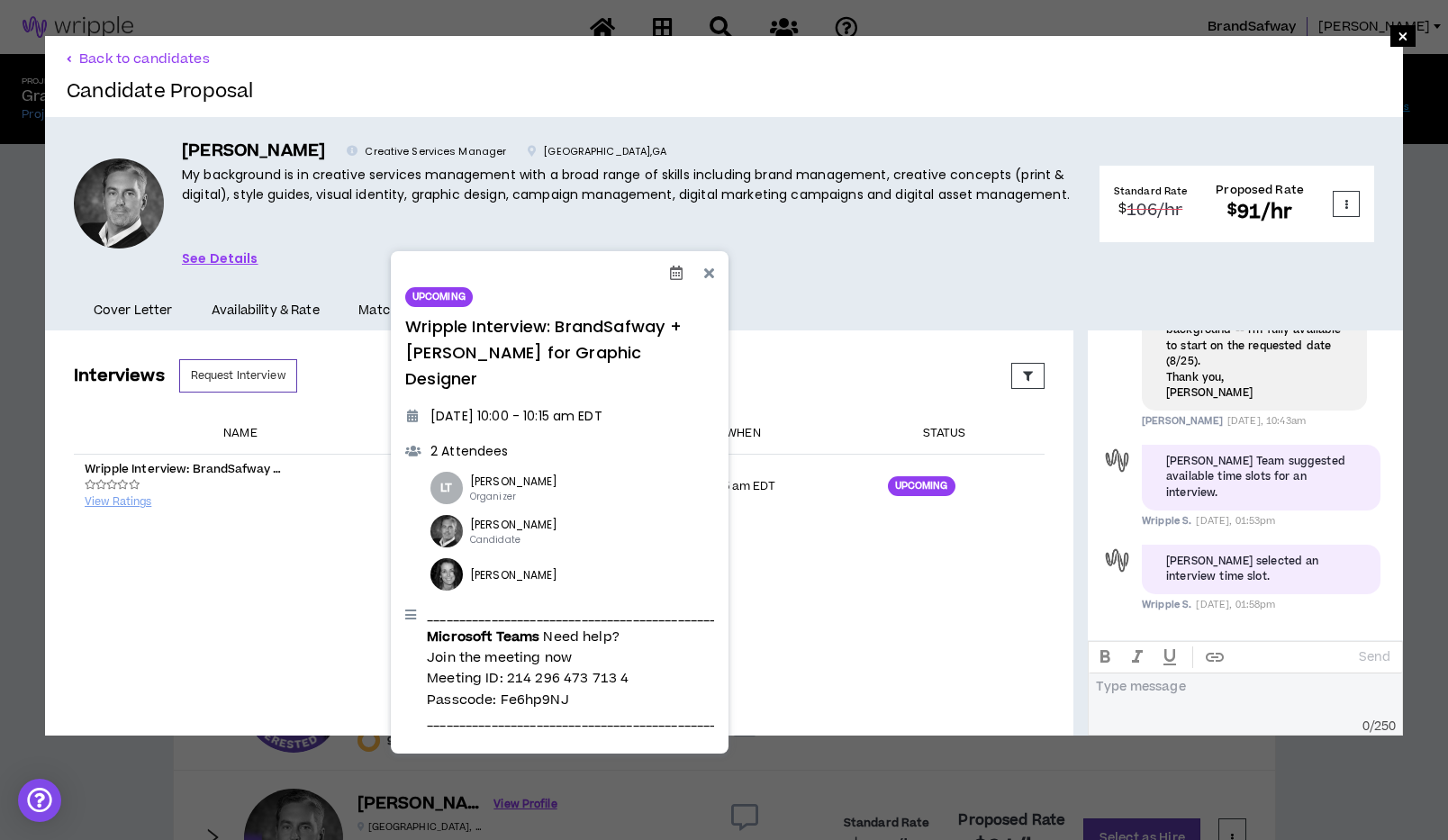
click at [675, 275] on icon at bounding box center [676, 273] width 13 height 14
click at [725, 418] on link "Outlook" at bounding box center [746, 410] width 154 height 31
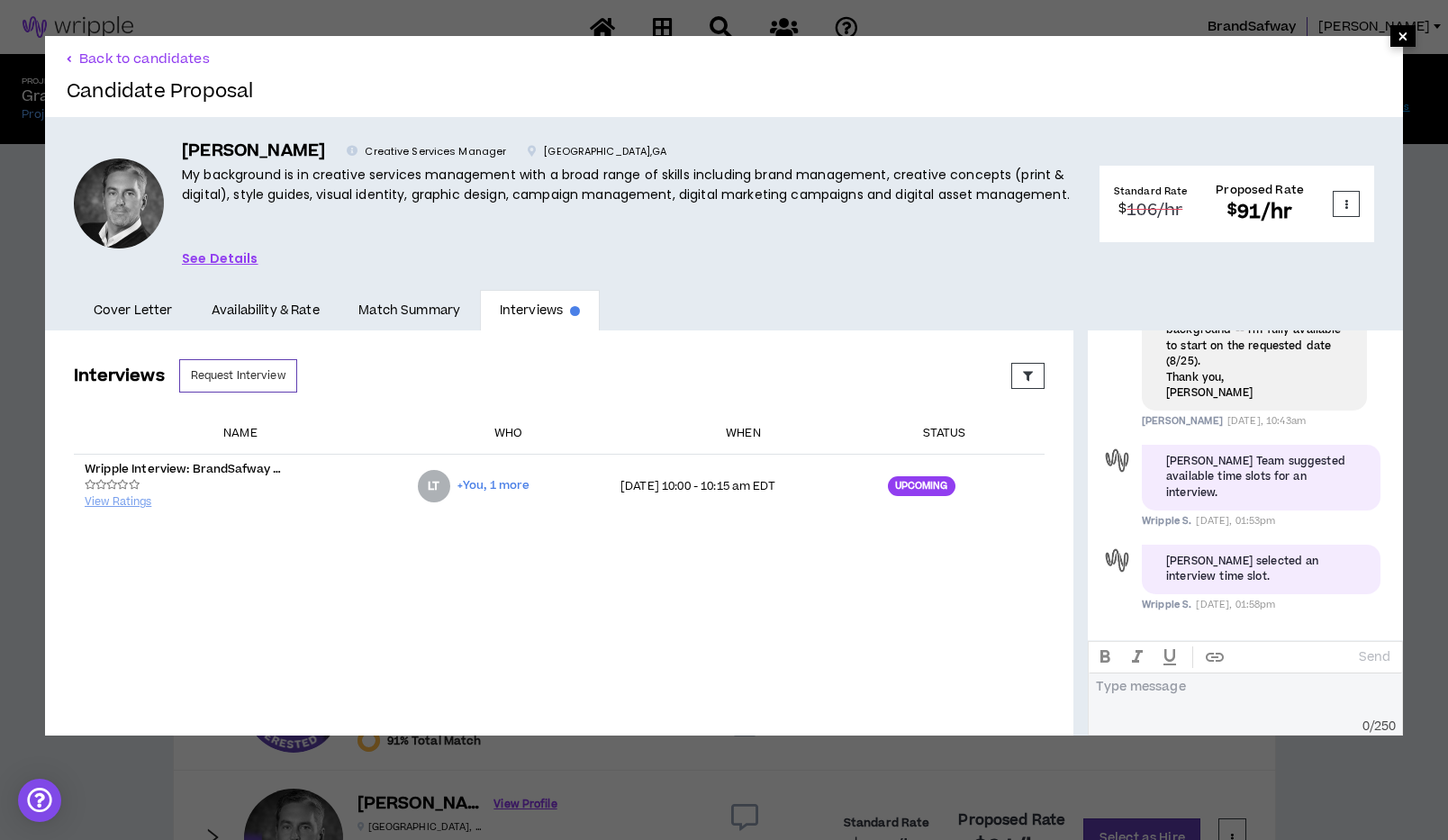
click at [1404, 38] on span "×" at bounding box center [1403, 35] width 11 height 21
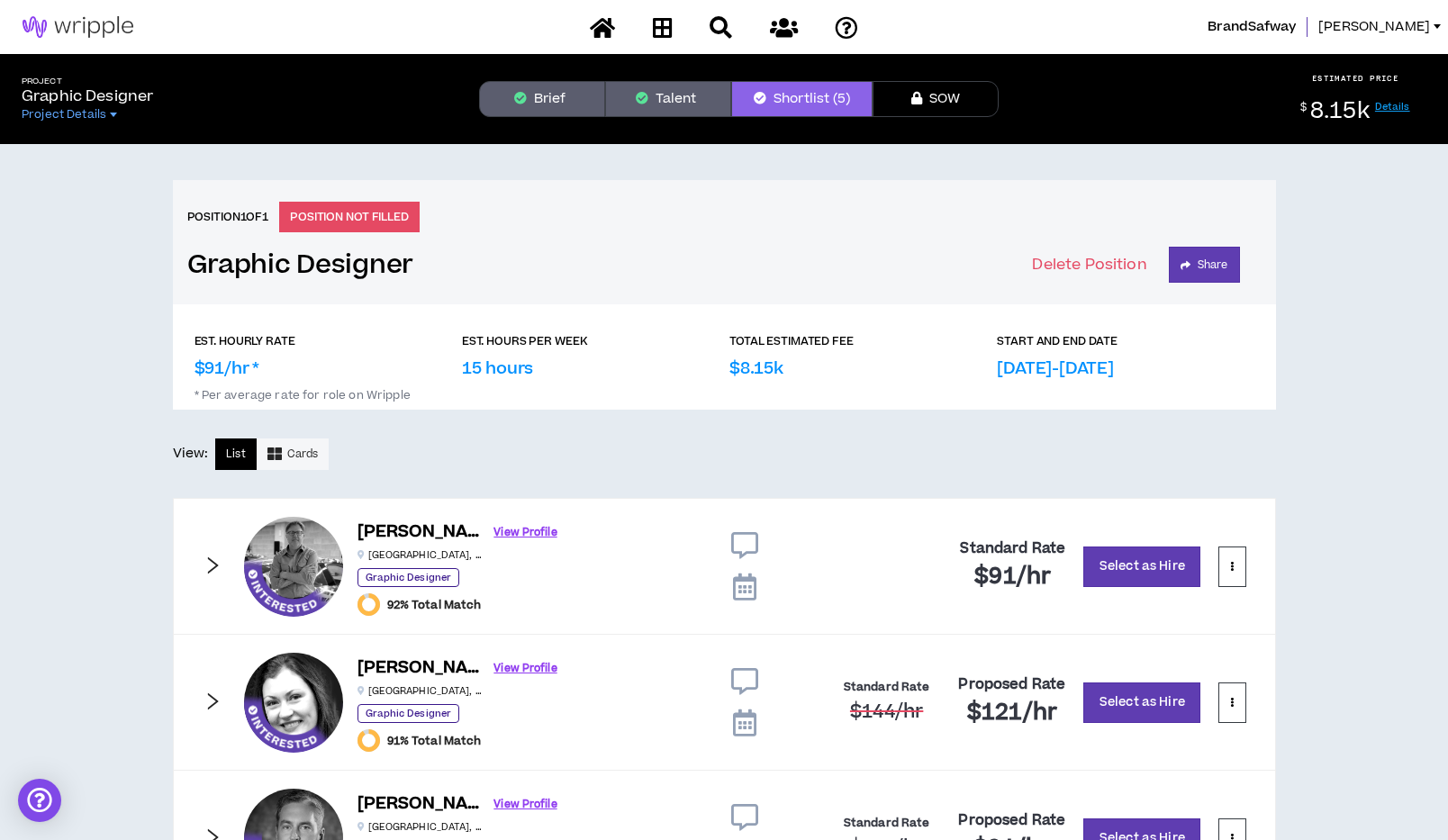
click at [751, 583] on icon at bounding box center [744, 587] width 23 height 27
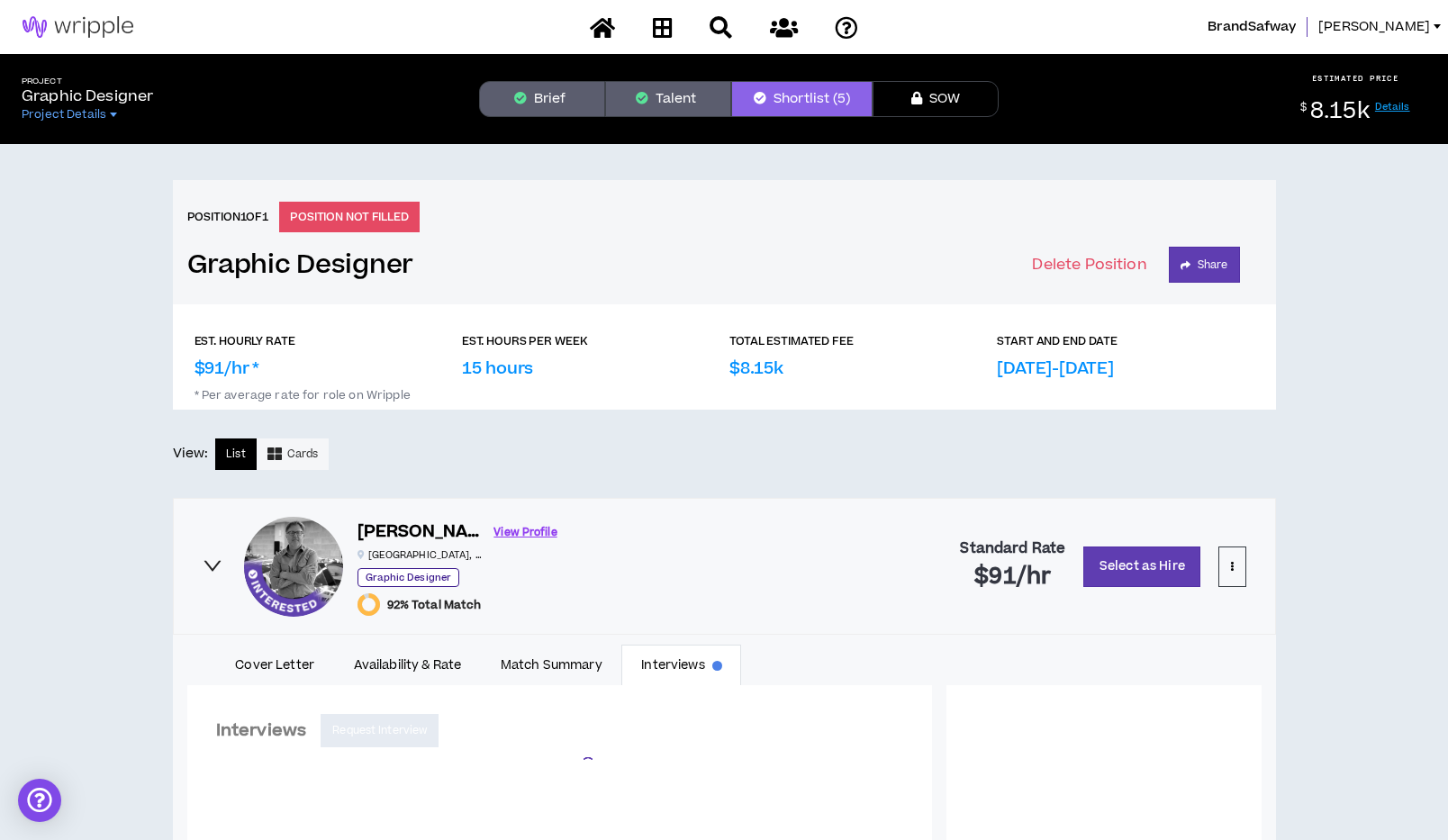
click at [751, 583] on div at bounding box center [744, 567] width 90 height 99
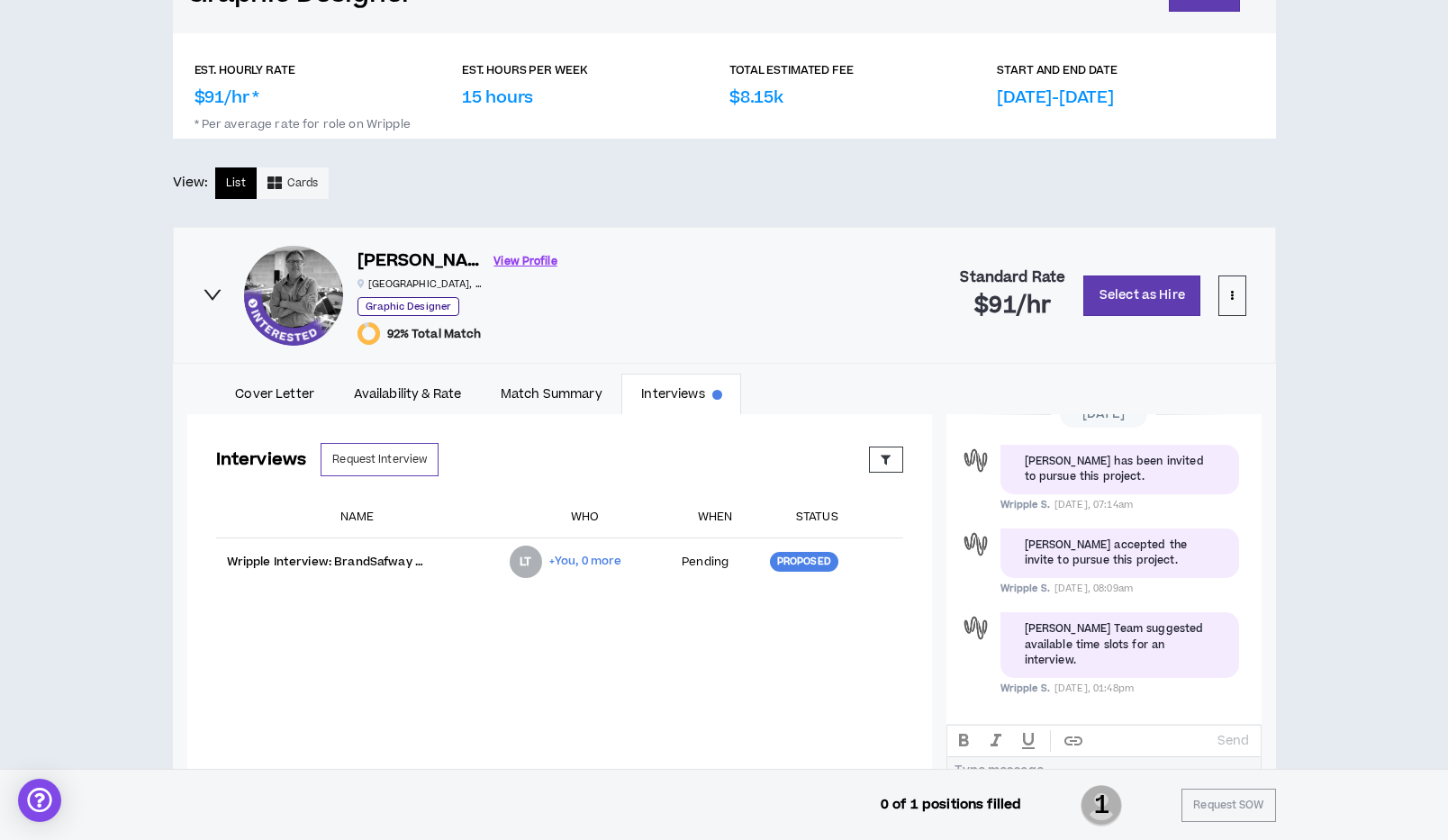
scroll to position [280, 0]
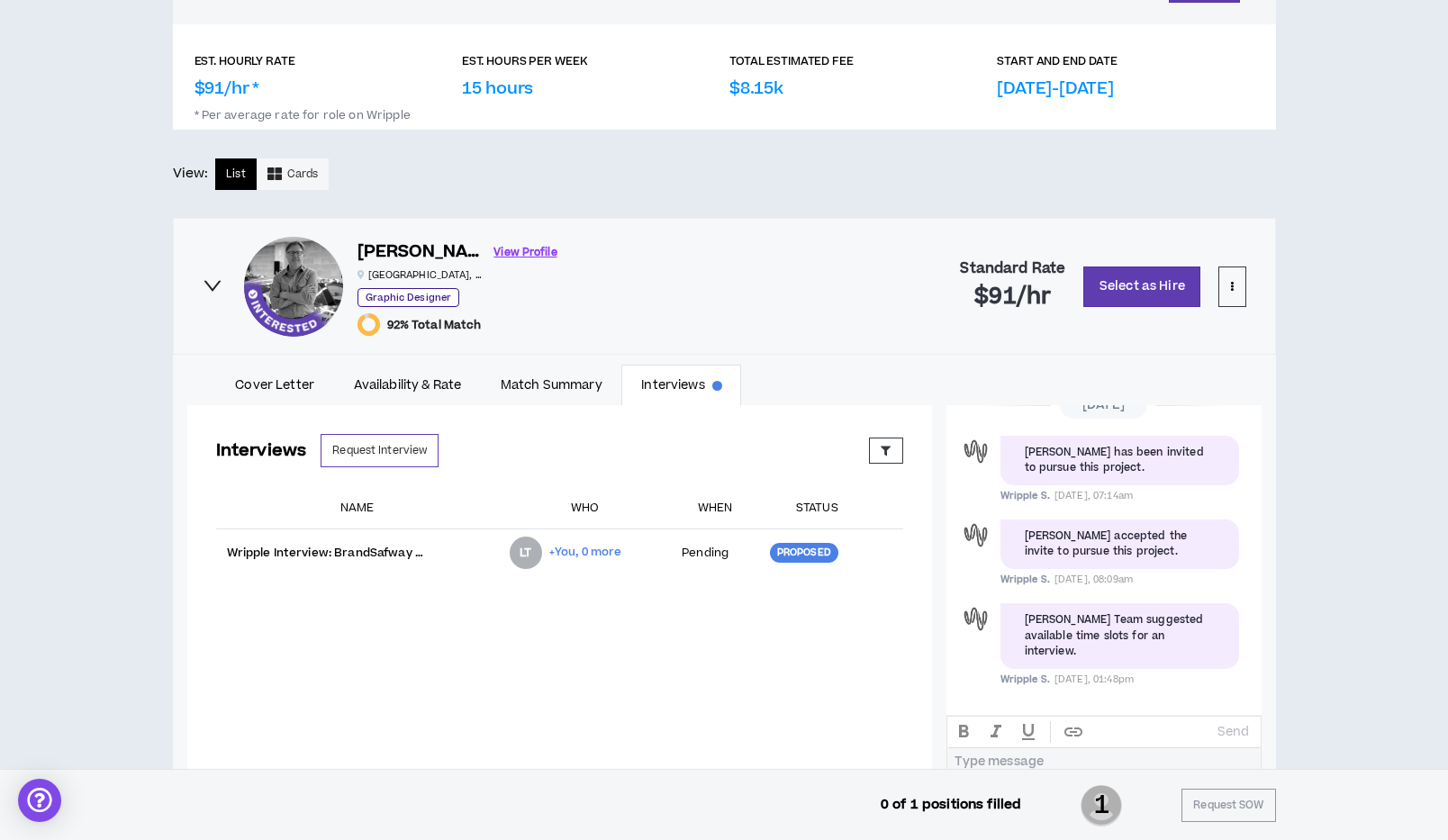
click at [680, 386] on link "Interviews" at bounding box center [681, 385] width 120 height 42
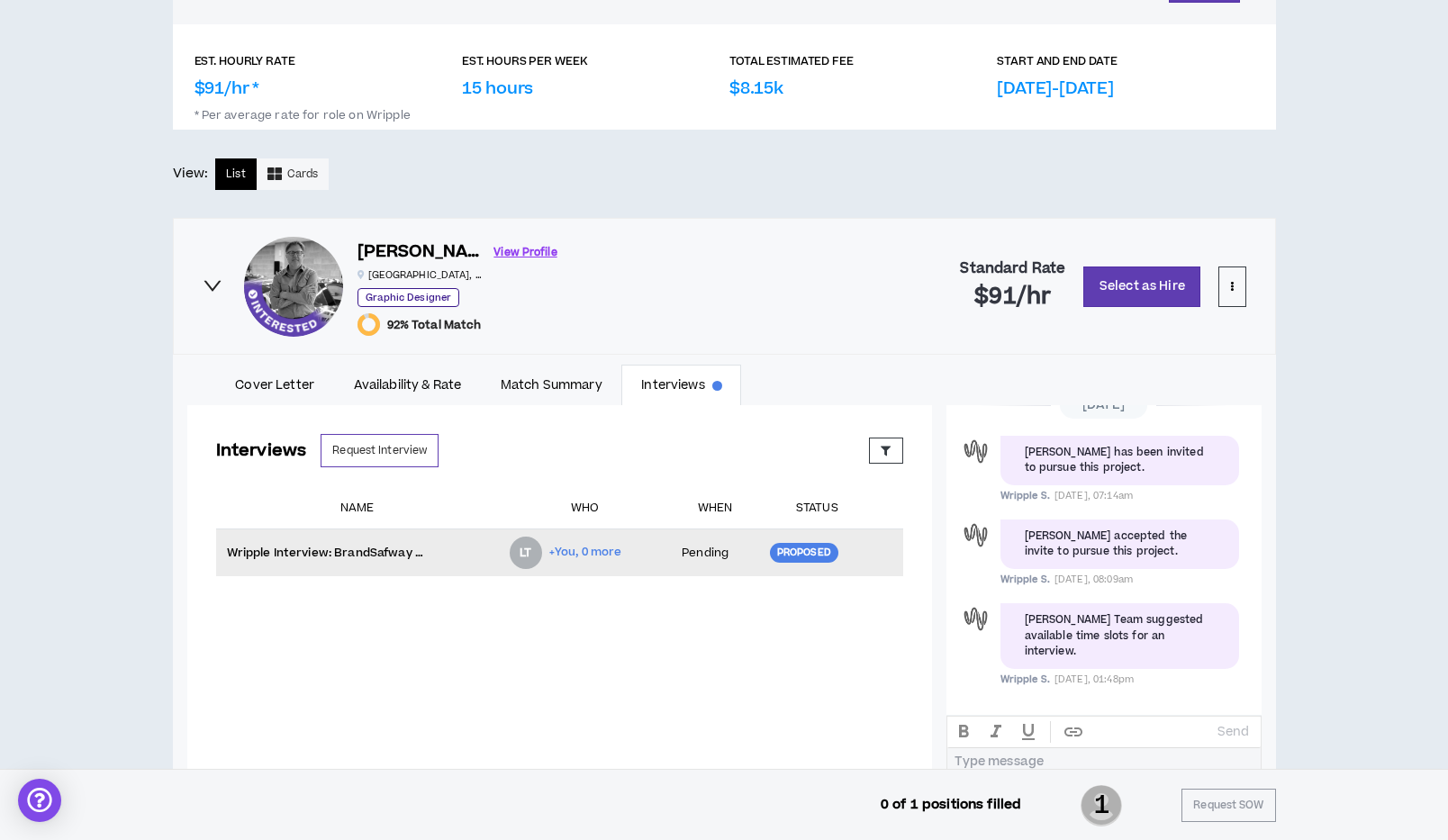
click at [808, 551] on div "Proposed" at bounding box center [805, 553] width 69 height 20
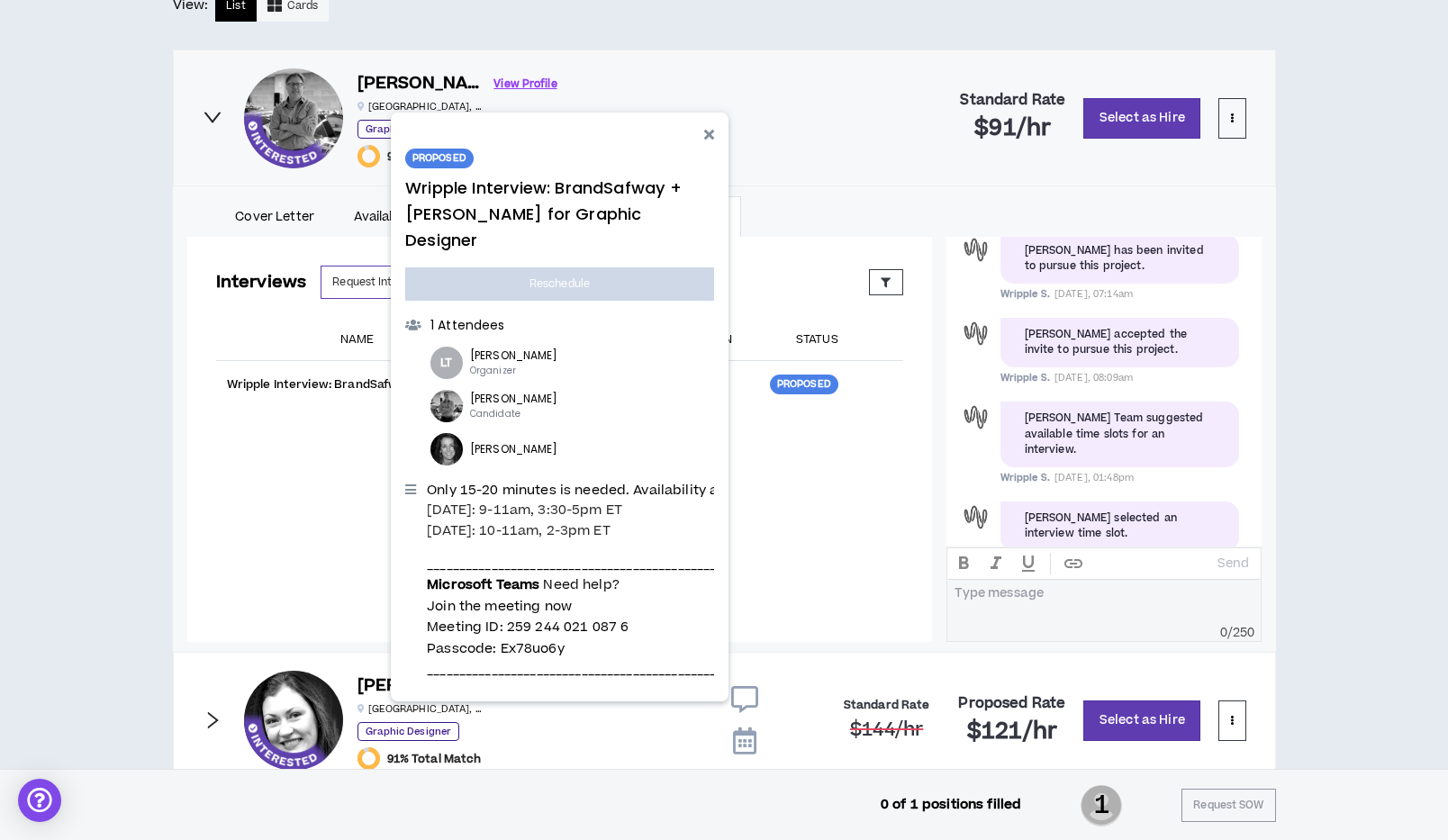
scroll to position [263, 0]
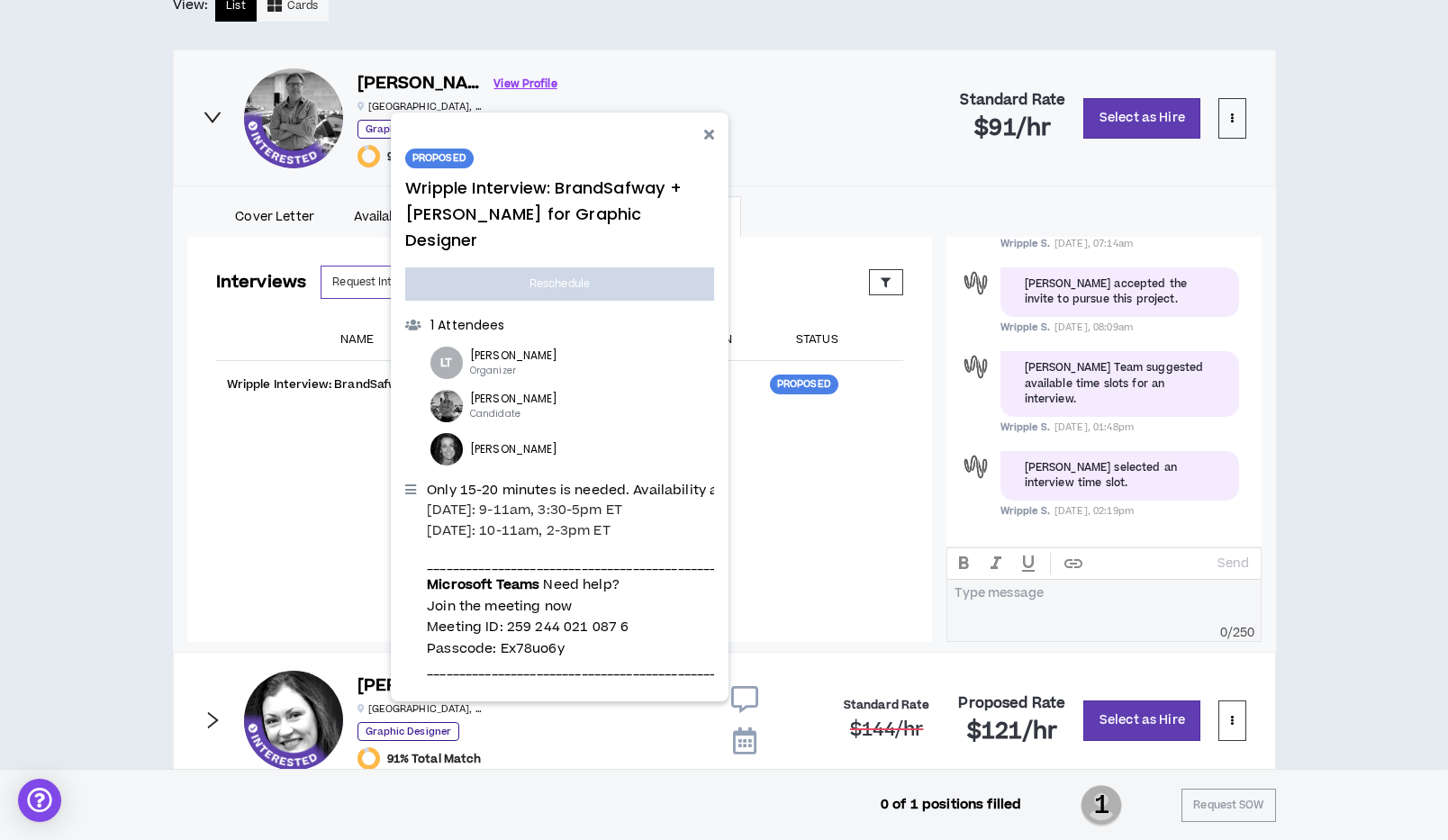
click at [1093, 100] on div "[PERSON_NAME] accepted the invite to pursue this project." at bounding box center [1120, 86] width 190 height 32
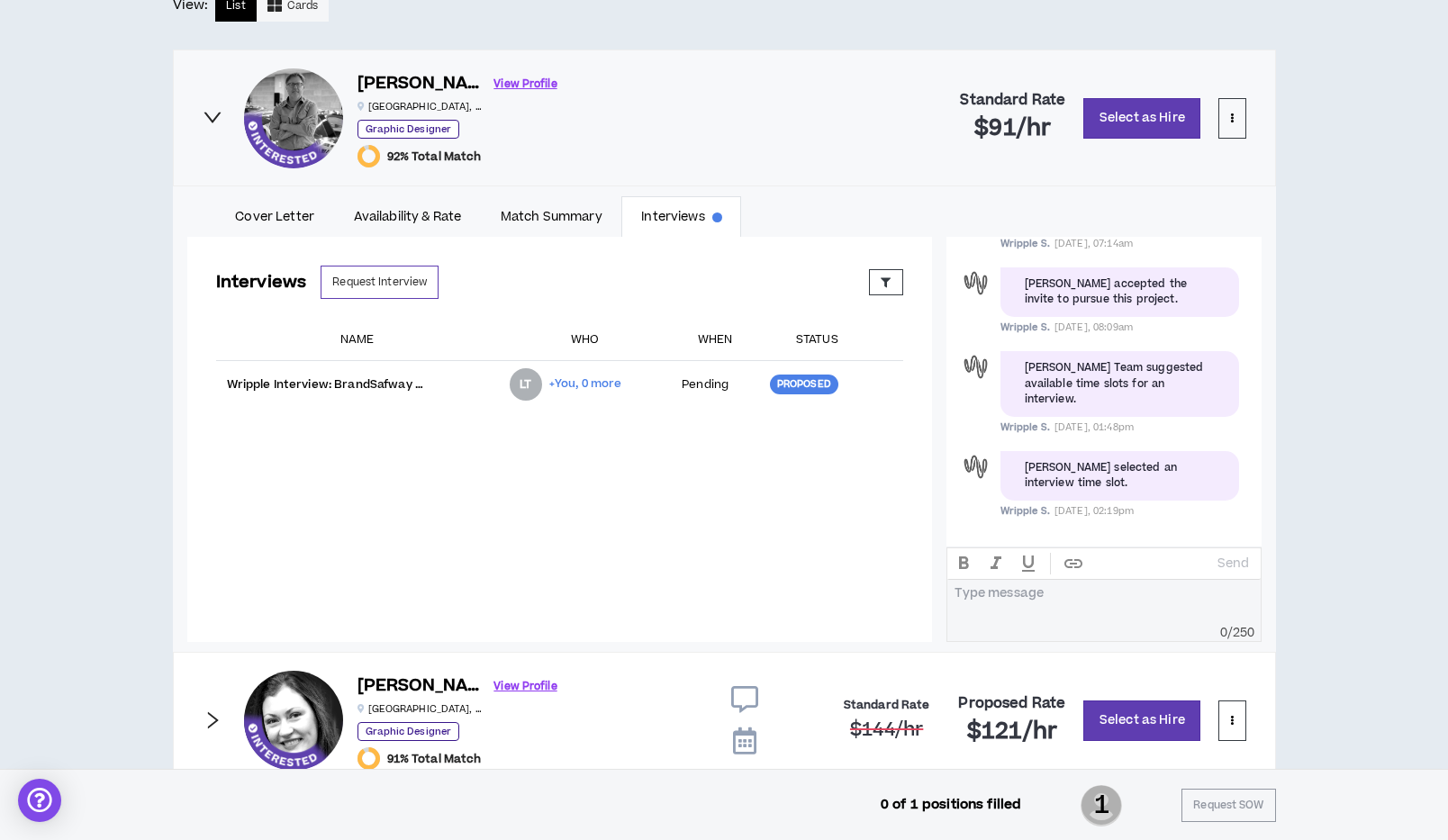
click at [1093, 100] on div "[PERSON_NAME] accepted the invite to pursue this project." at bounding box center [1120, 86] width 190 height 32
click at [973, 92] on div at bounding box center [976, 76] width 32 height 32
click at [974, 92] on div at bounding box center [976, 76] width 32 height 32
click at [695, 219] on link "Interviews" at bounding box center [681, 217] width 120 height 42
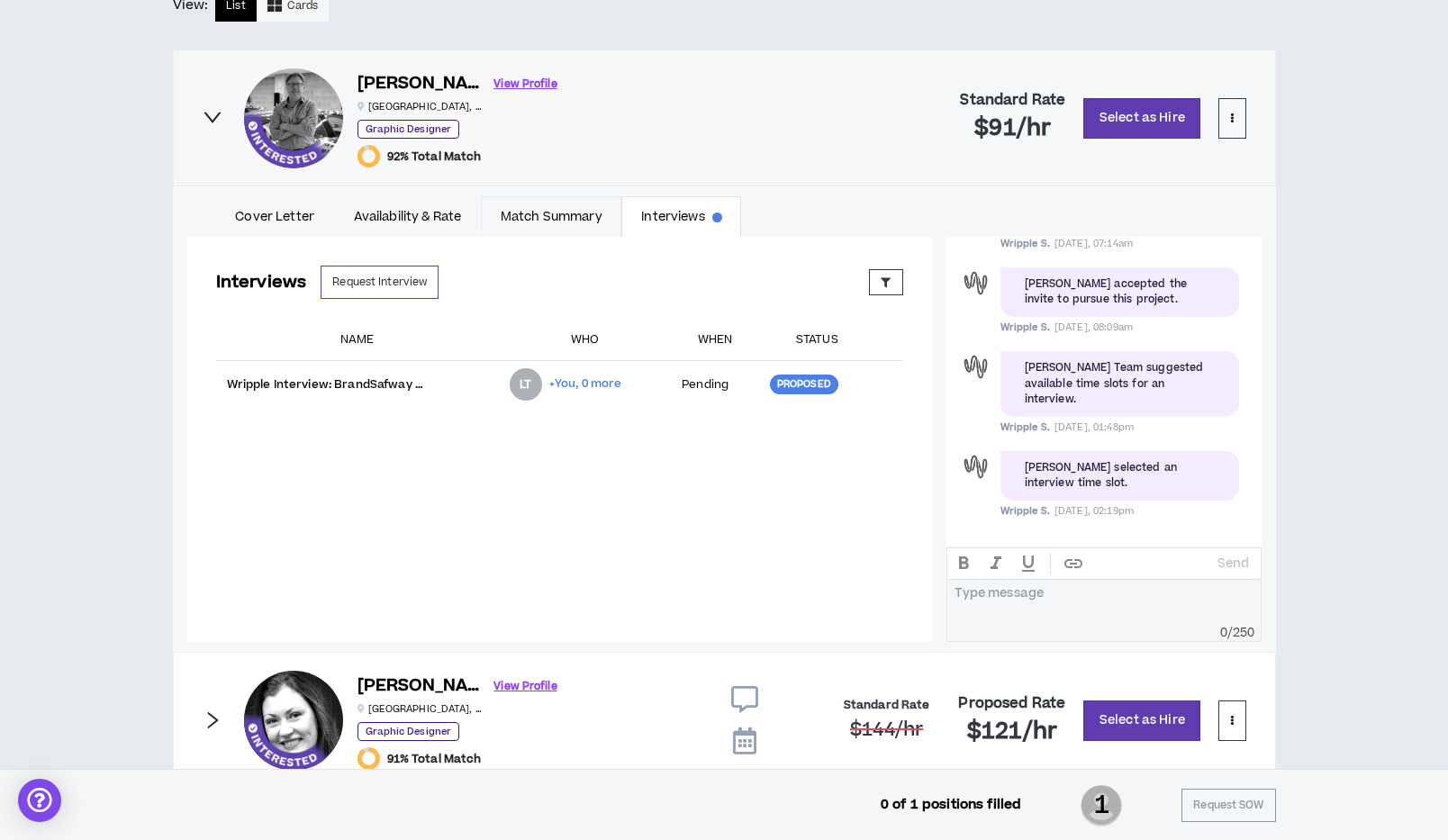
click at [561, 216] on link "Match Summary" at bounding box center [551, 217] width 141 height 42
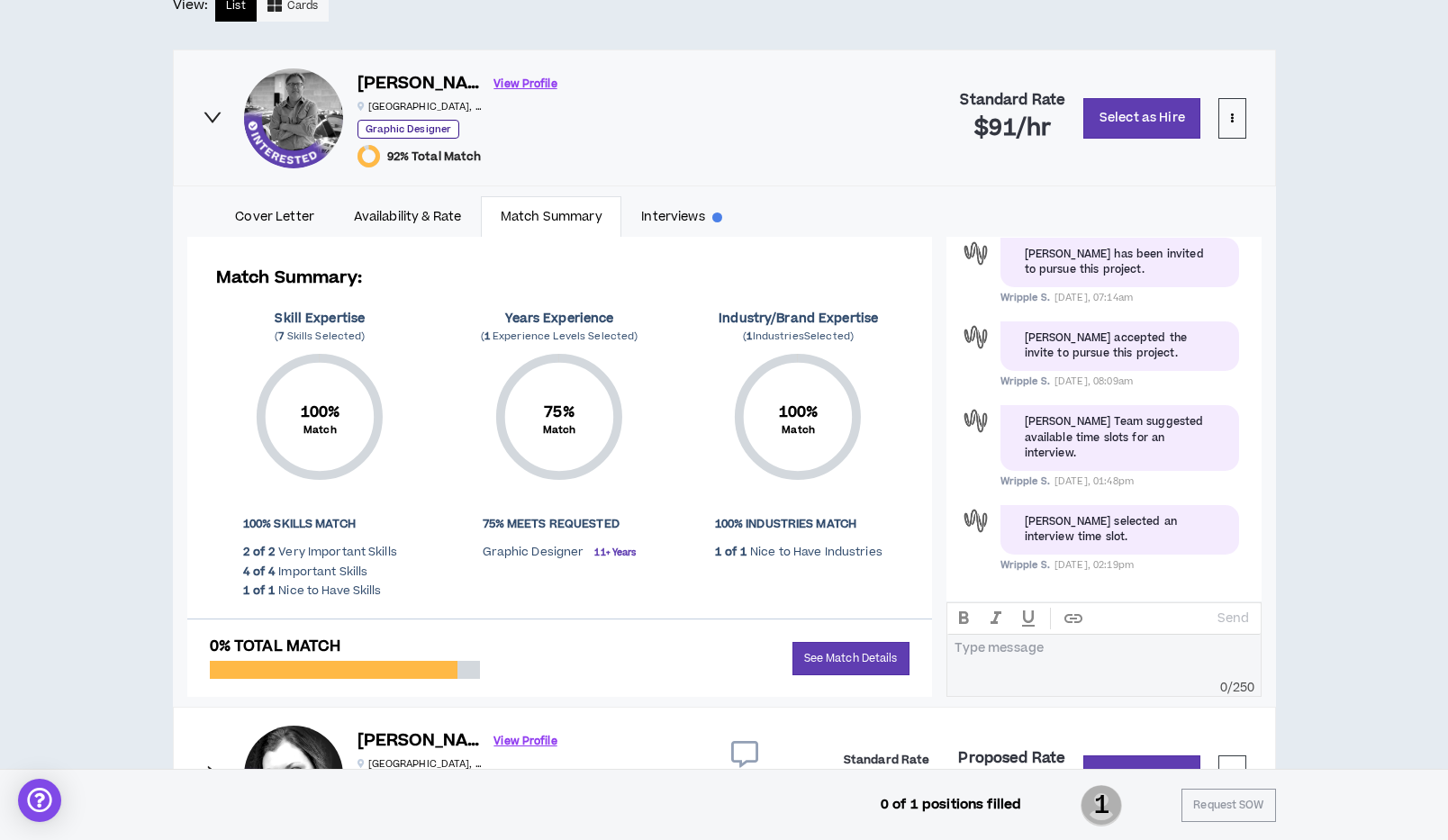
scroll to position [208, 0]
